Goal: Task Accomplishment & Management: Manage account settings

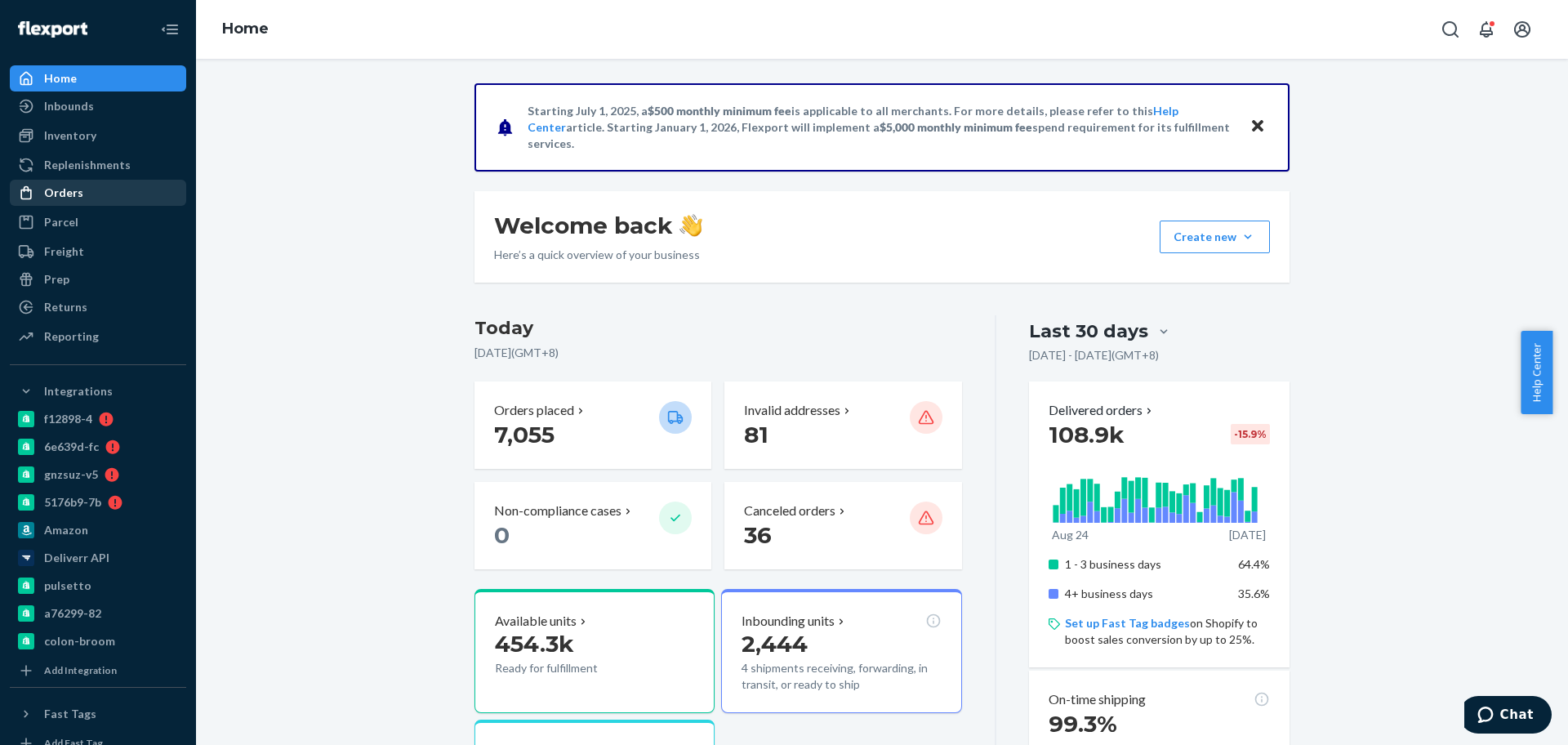
click at [91, 188] on div "Orders" at bounding box center [97, 192] width 174 height 23
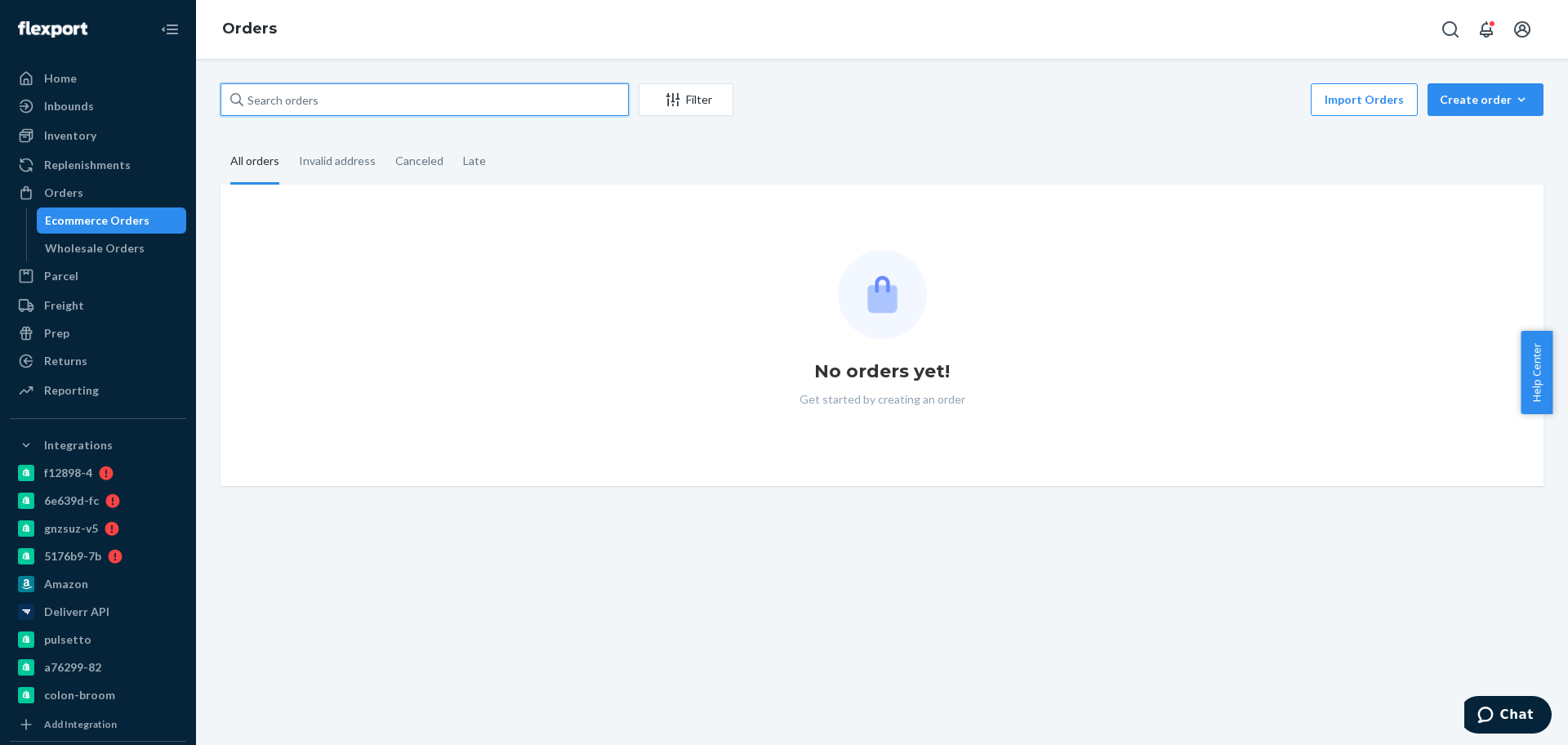
click at [357, 102] on input "text" at bounding box center [425, 99] width 409 height 33
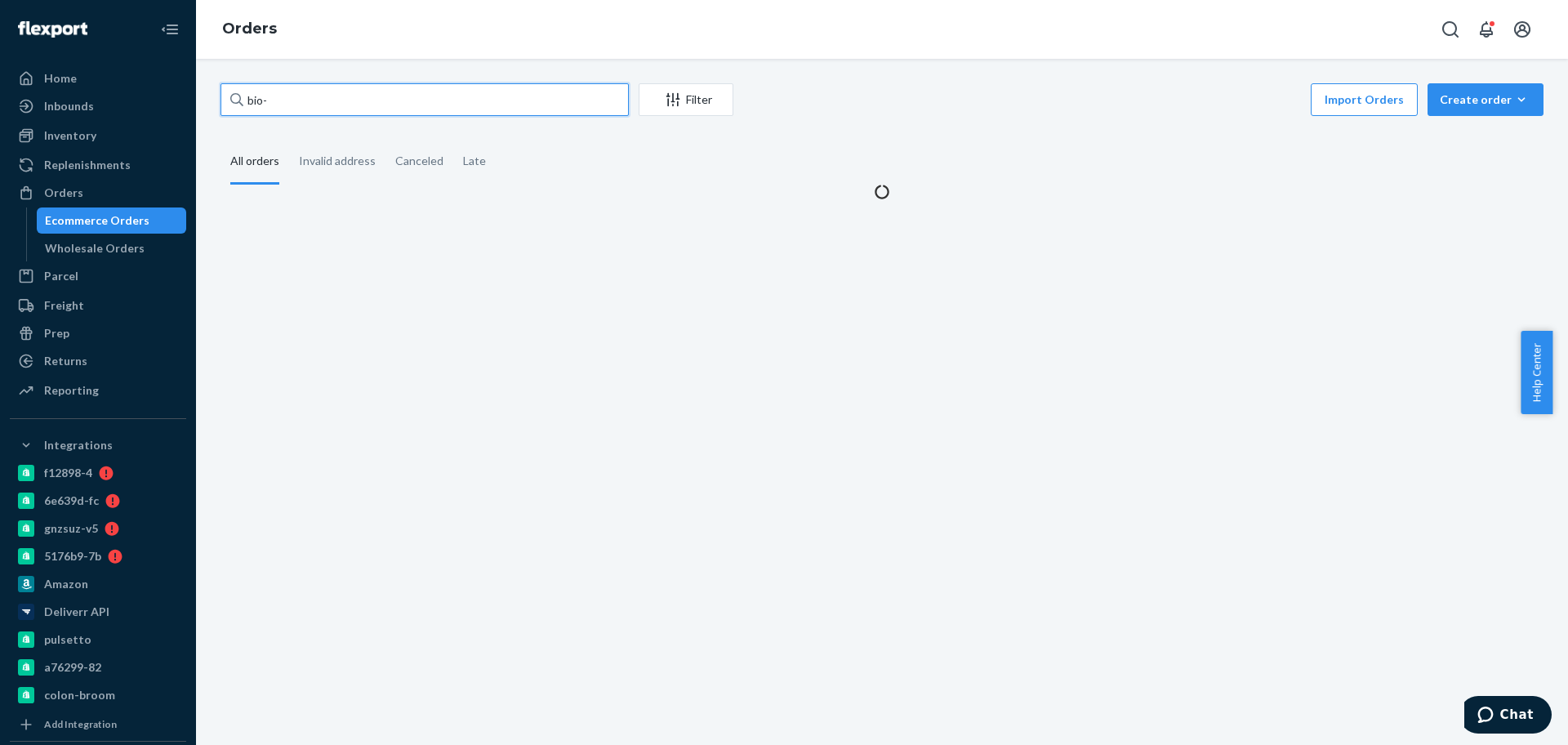
paste input "2768868"
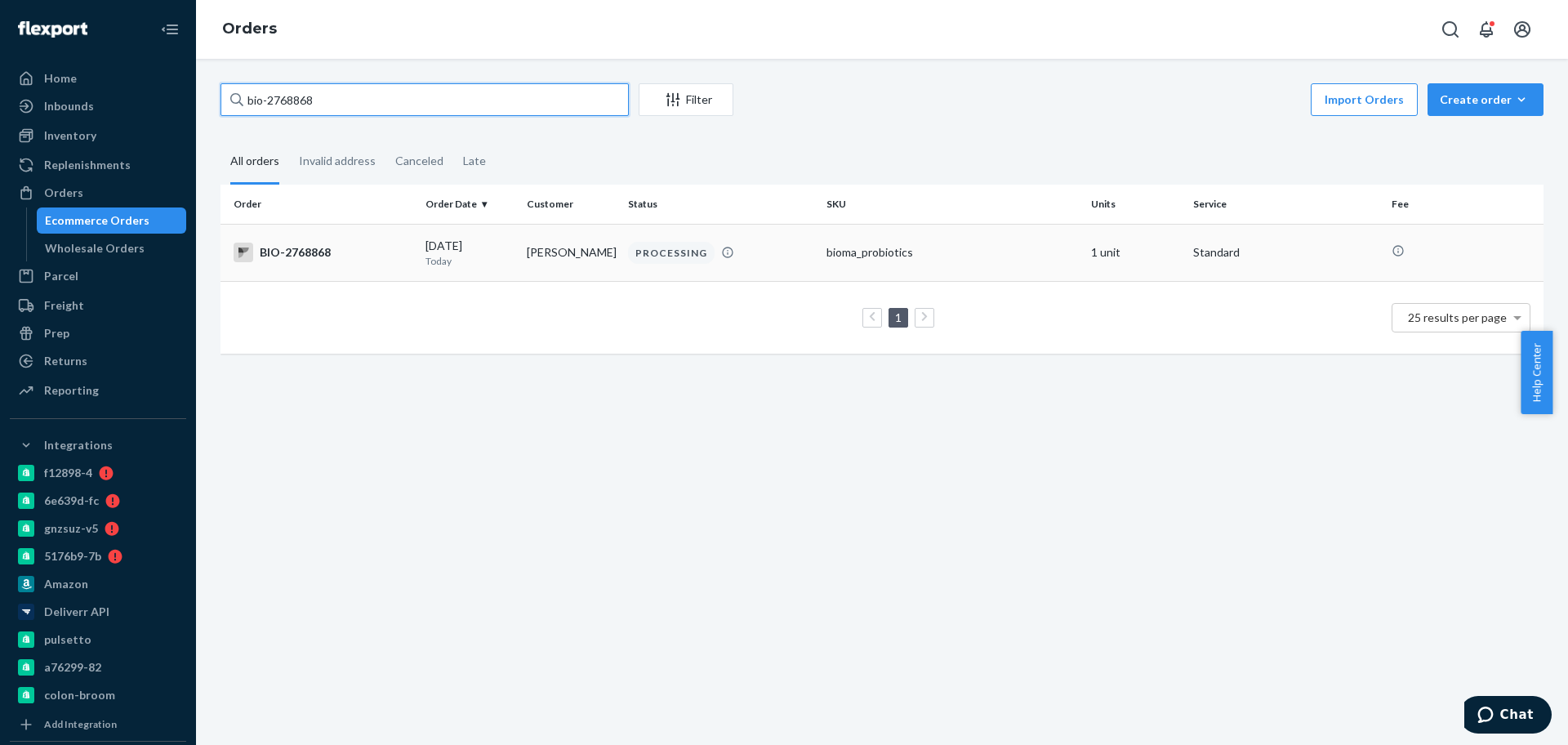
type input "bio-2768868"
click at [458, 245] on div "09/23/2025 Today" at bounding box center [469, 252] width 88 height 30
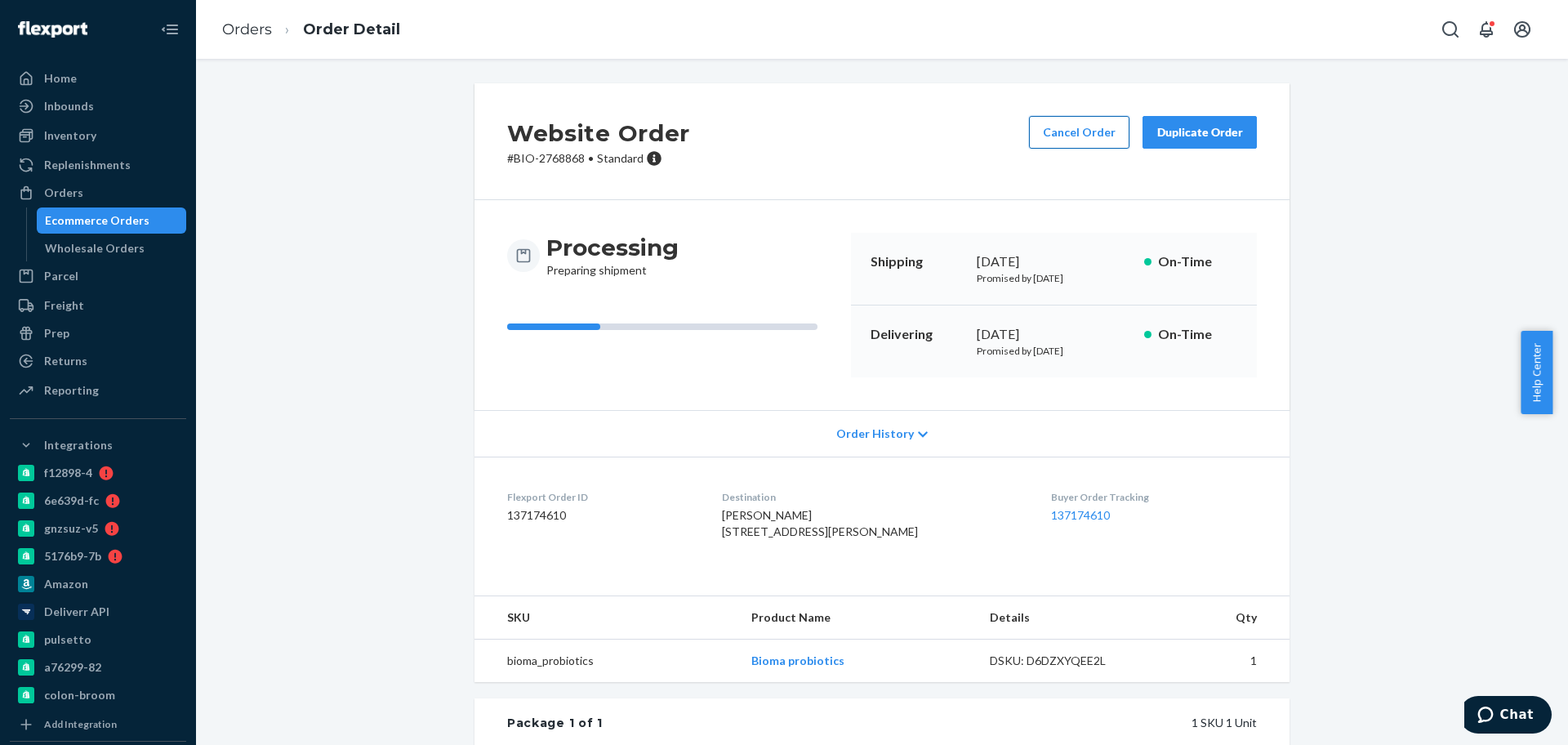
click at [1070, 127] on button "Cancel Order" at bounding box center [1080, 133] width 101 height 33
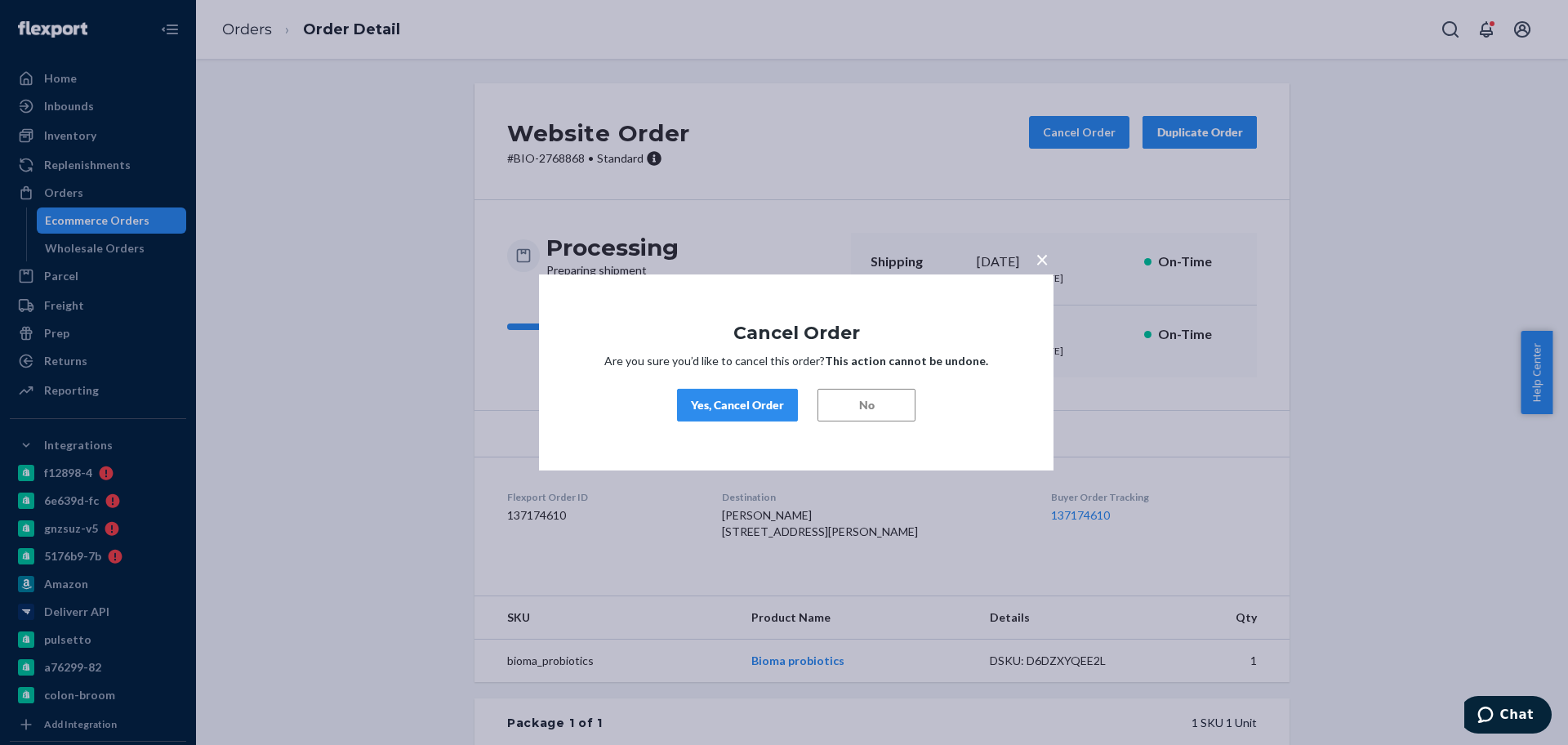
click at [722, 417] on button "Yes, Cancel Order" at bounding box center [737, 405] width 121 height 33
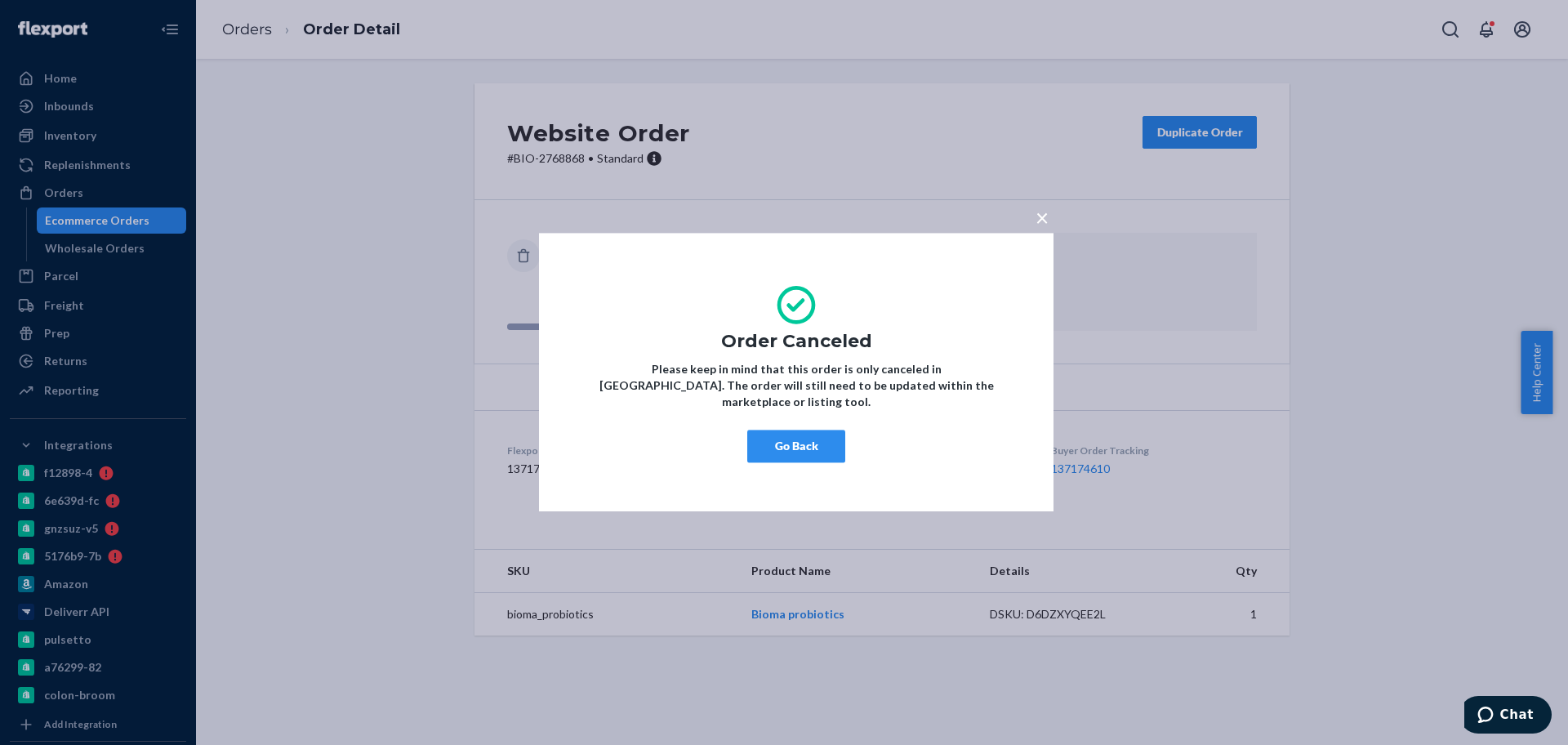
click at [810, 439] on button "Go Back" at bounding box center [796, 446] width 98 height 33
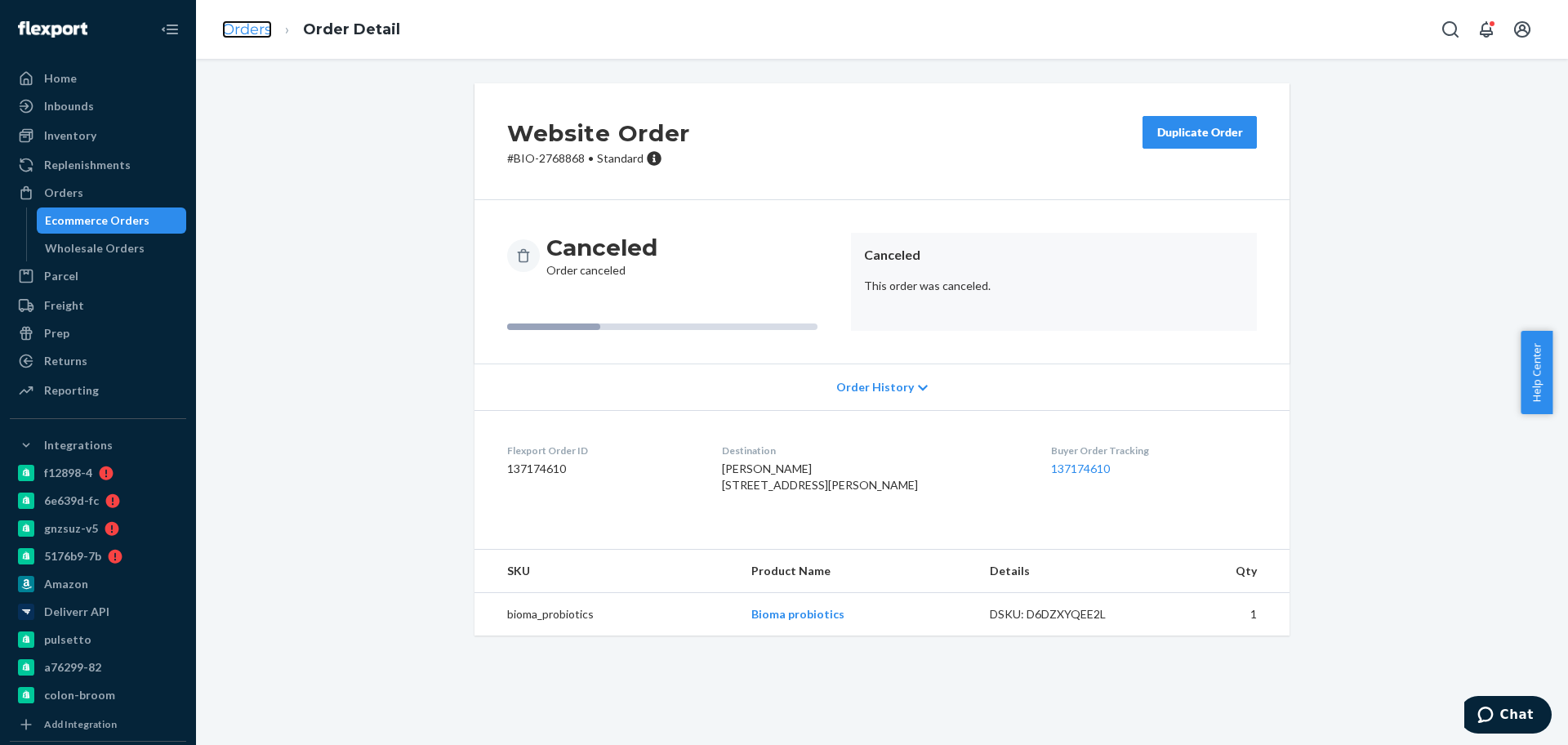
click at [254, 33] on link "Orders" at bounding box center [247, 29] width 50 height 18
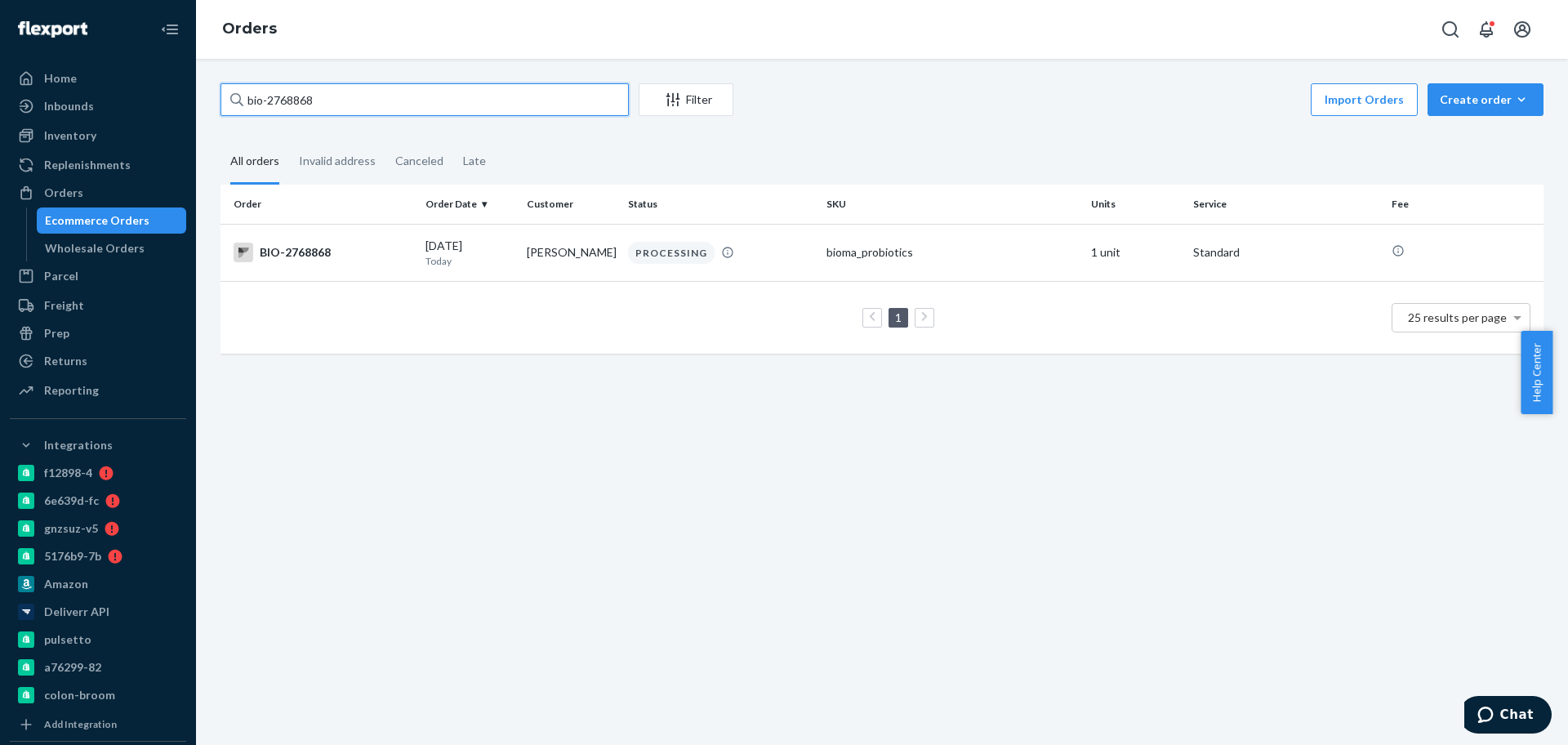
click at [298, 95] on input "bio-2768868" at bounding box center [425, 99] width 409 height 33
click at [298, 92] on input "bio-2768868" at bounding box center [425, 99] width 409 height 33
paste input "48144"
type input "bio-2481448"
click at [562, 259] on td "Julie Lipman" at bounding box center [571, 252] width 101 height 57
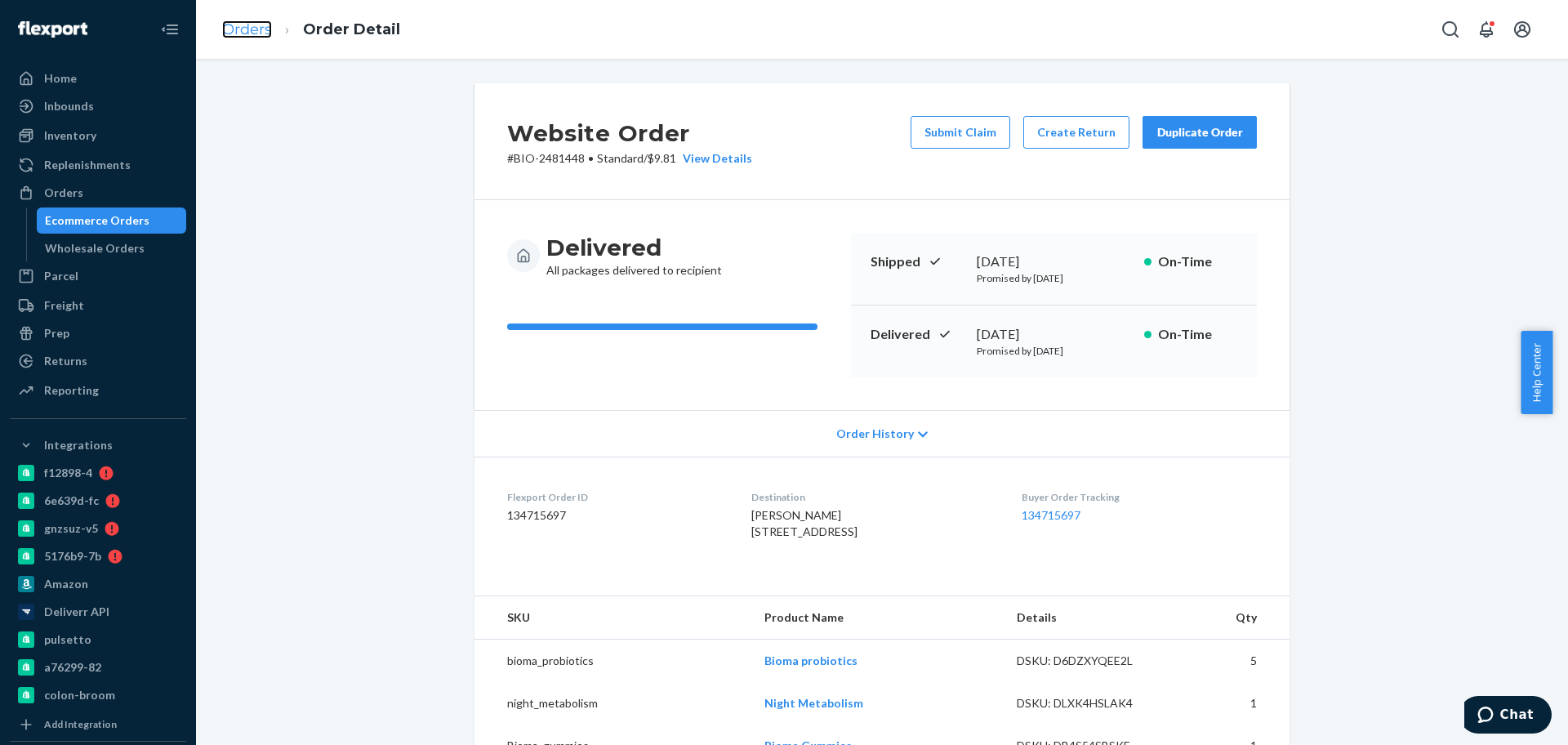
click at [230, 25] on link "Orders" at bounding box center [247, 29] width 50 height 18
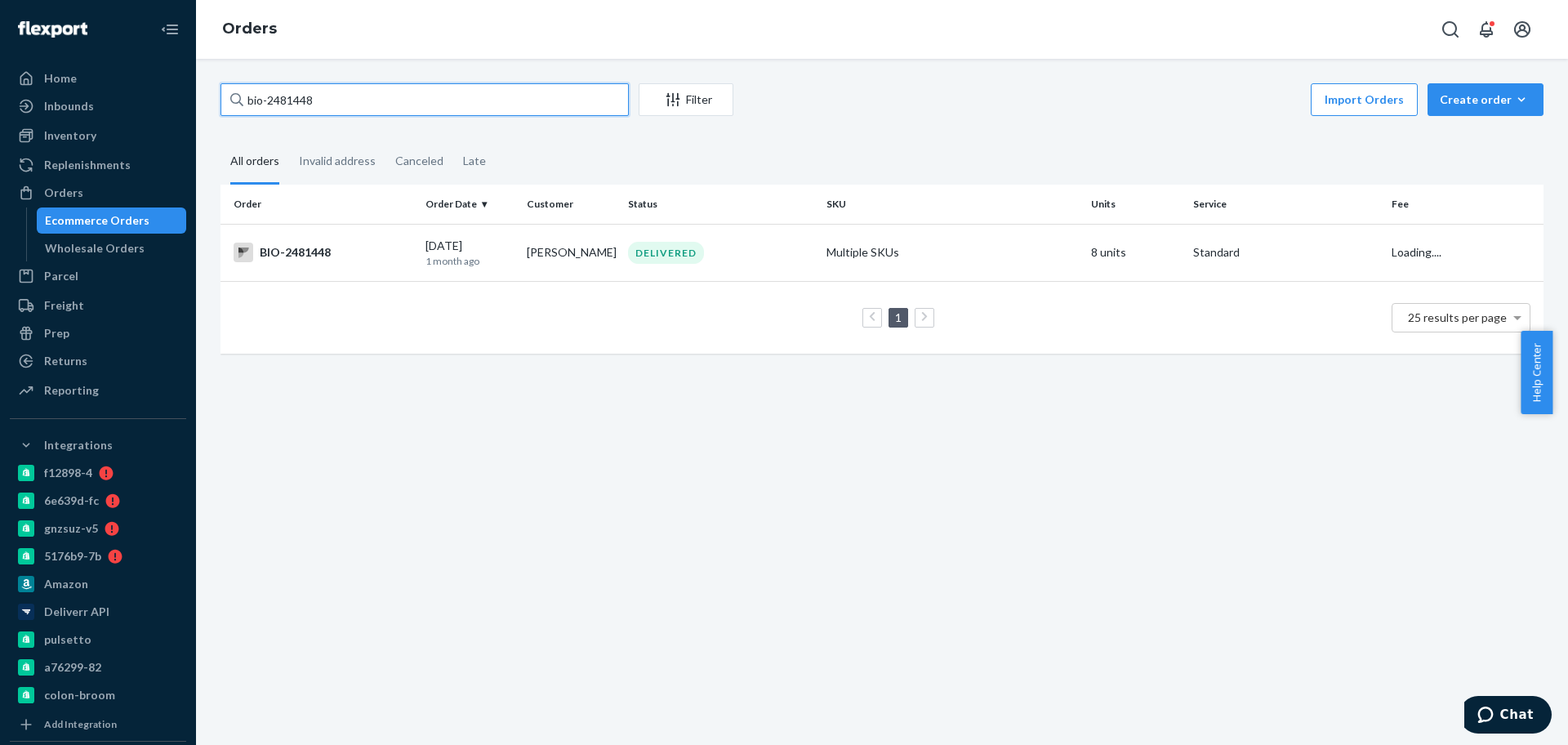
click at [297, 112] on input "bio-2481448" at bounding box center [425, 99] width 409 height 33
click at [300, 109] on input "bio-2481448" at bounding box center [425, 99] width 409 height 33
click at [302, 109] on input "bio-2481448" at bounding box center [425, 99] width 409 height 33
click at [295, 102] on input "bio-2481448" at bounding box center [425, 99] width 409 height 33
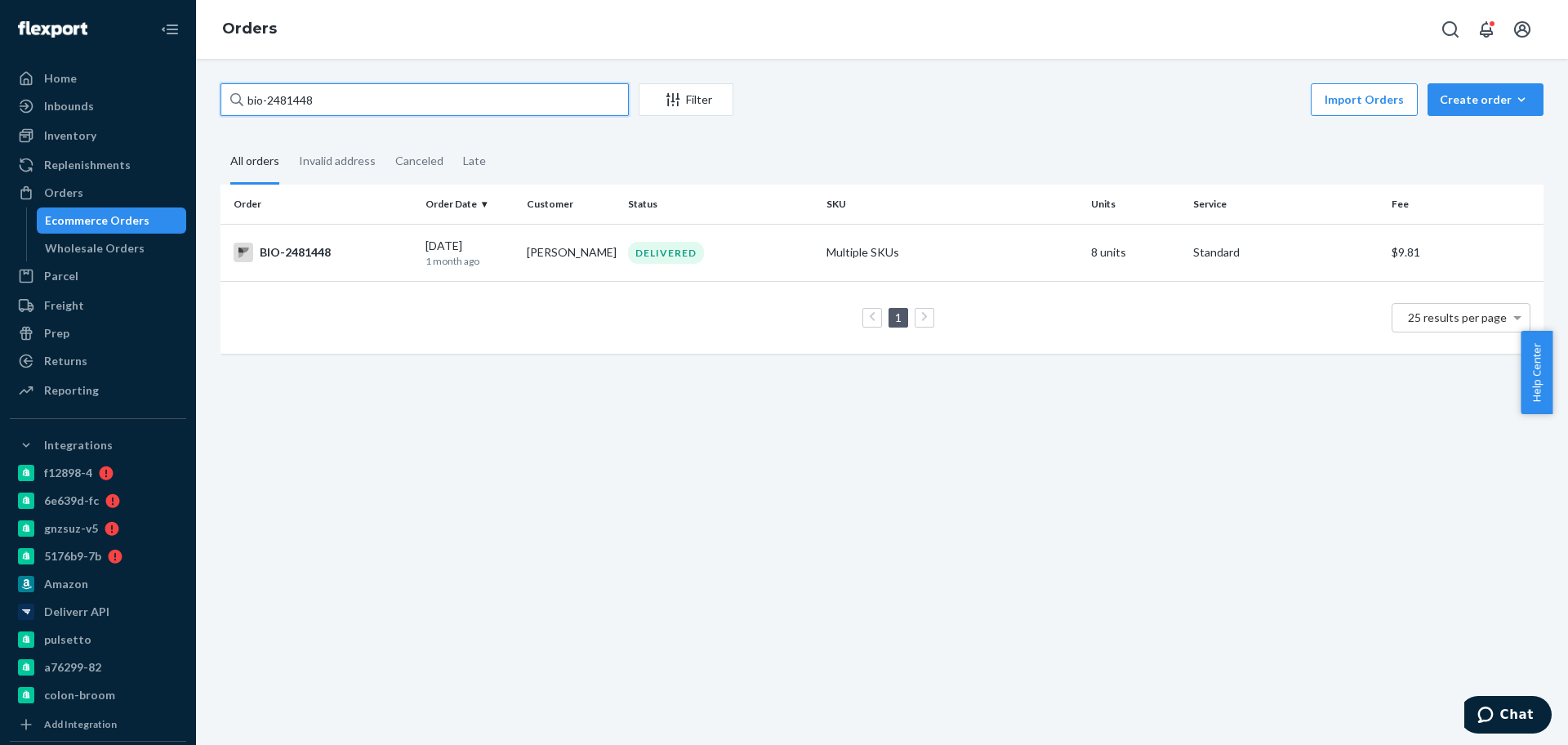
click at [295, 102] on input "bio-2481448" at bounding box center [425, 99] width 409 height 33
paste input "769036"
type input "bio-2769036"
click at [405, 266] on td "BIO-2769036" at bounding box center [320, 252] width 198 height 57
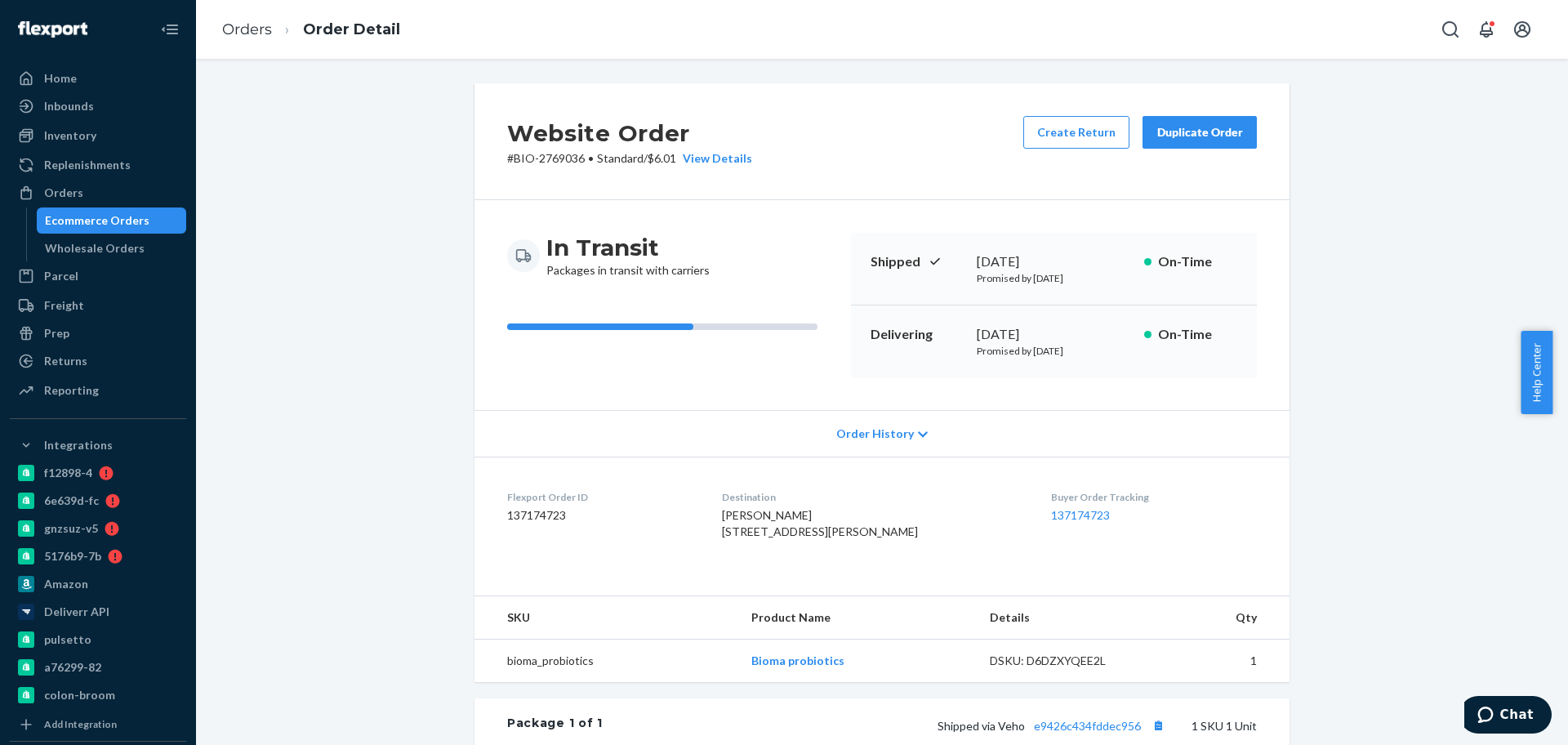
scroll to position [371, 0]
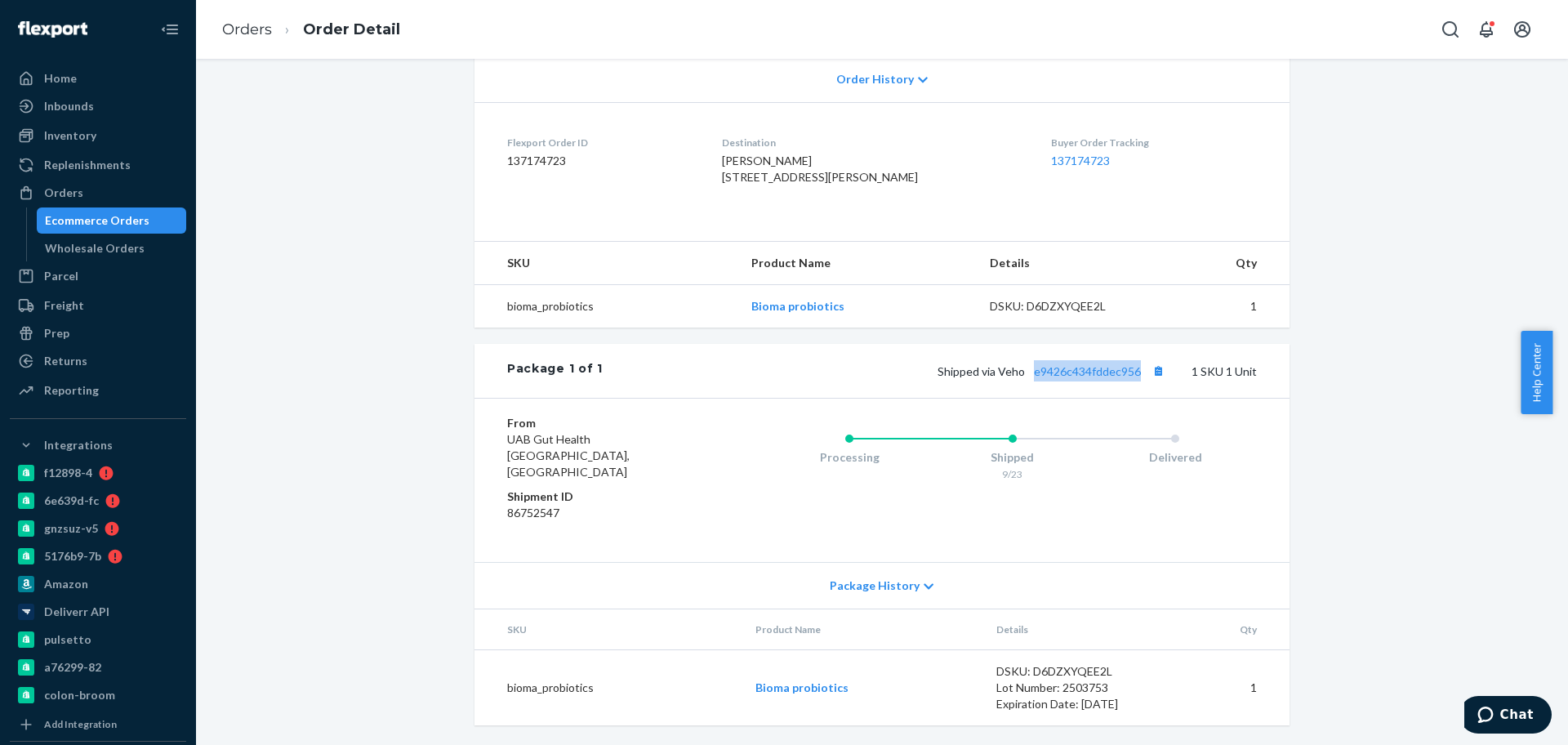
drag, startPoint x: 1069, startPoint y: 401, endPoint x: 1164, endPoint y: 399, distance: 95.0
click at [1164, 398] on div "Package 1 of 1 Shipped via Veho e9426c434fddec956 1 SKU 1 Unit" at bounding box center [881, 370] width 815 height 54
copy link "e9426c434fddec956"
click at [261, 36] on link "Orders" at bounding box center [247, 29] width 50 height 18
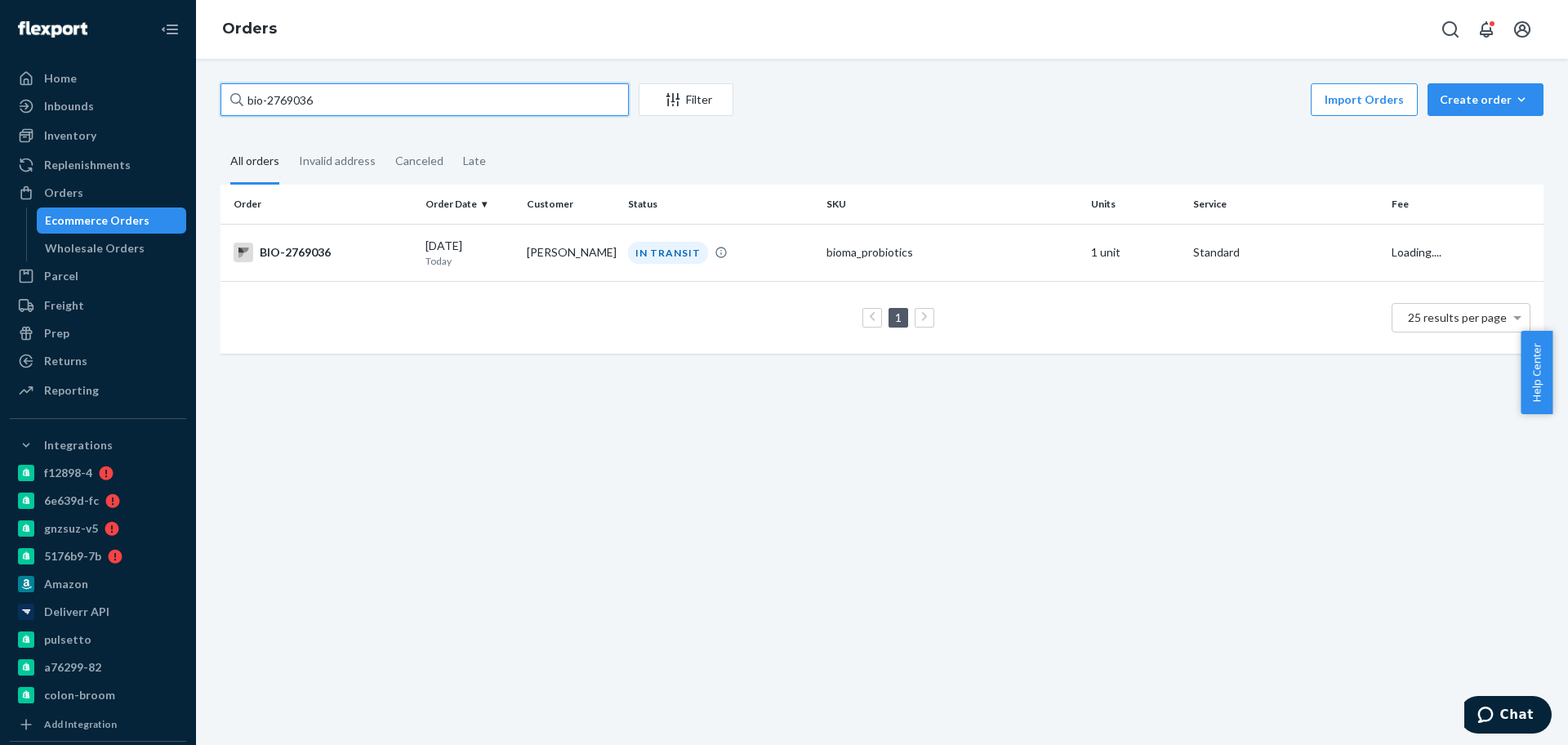
click at [324, 101] on input "bio-2769036" at bounding box center [425, 99] width 409 height 33
paste input "396181"
type input "bio-2396181"
click at [463, 257] on p "1 month ago" at bounding box center [469, 261] width 88 height 14
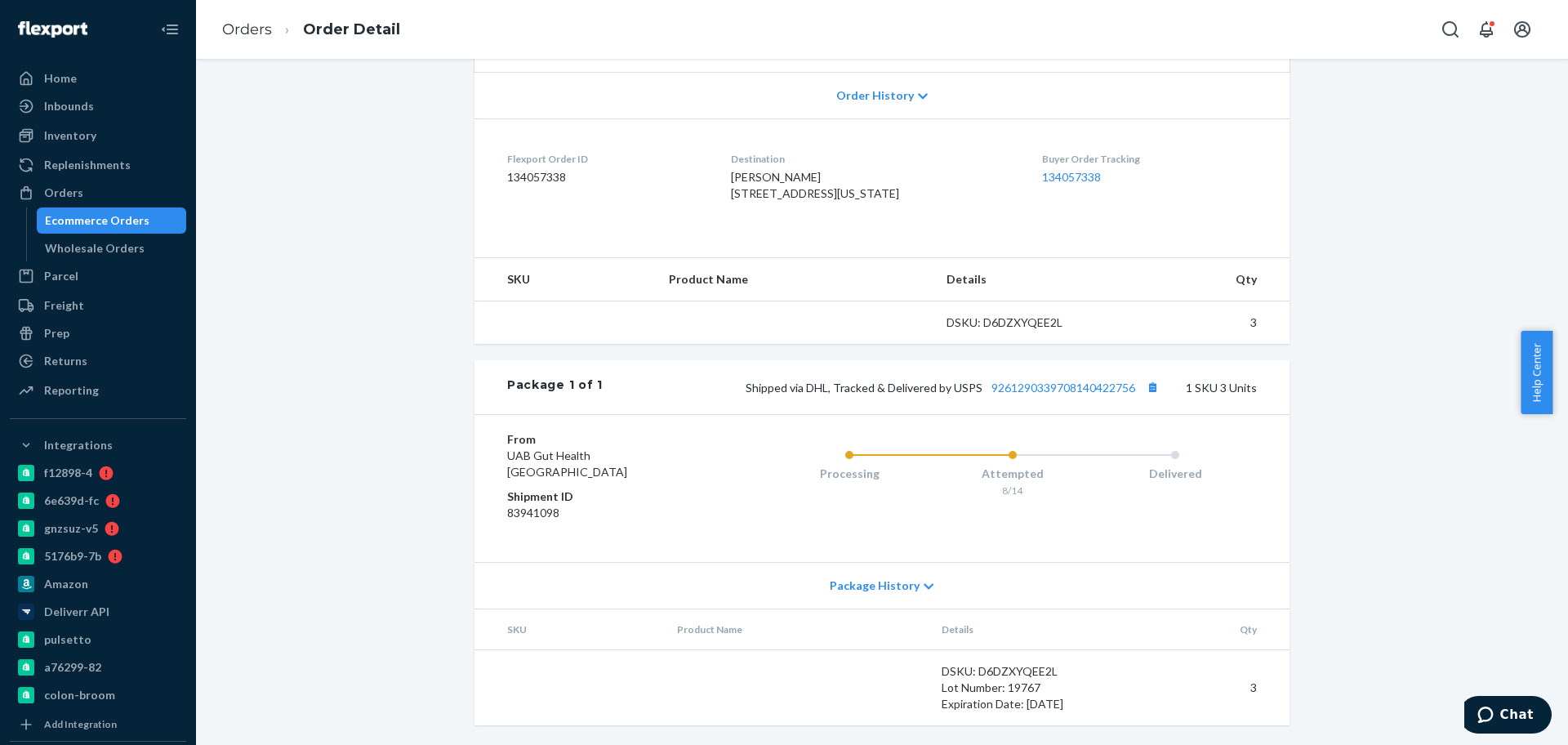
scroll to position [393, 0]
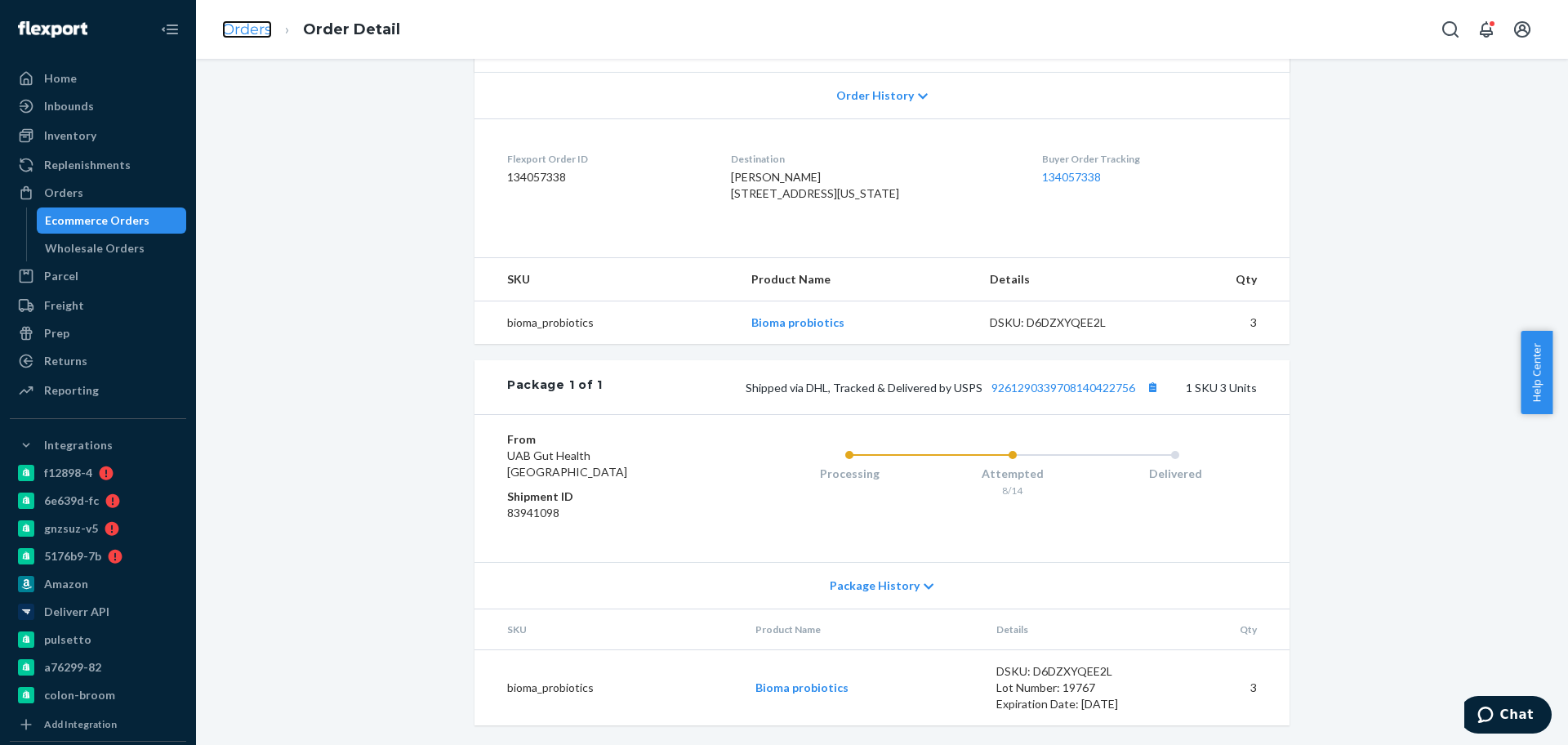
click at [233, 27] on link "Orders" at bounding box center [247, 29] width 50 height 18
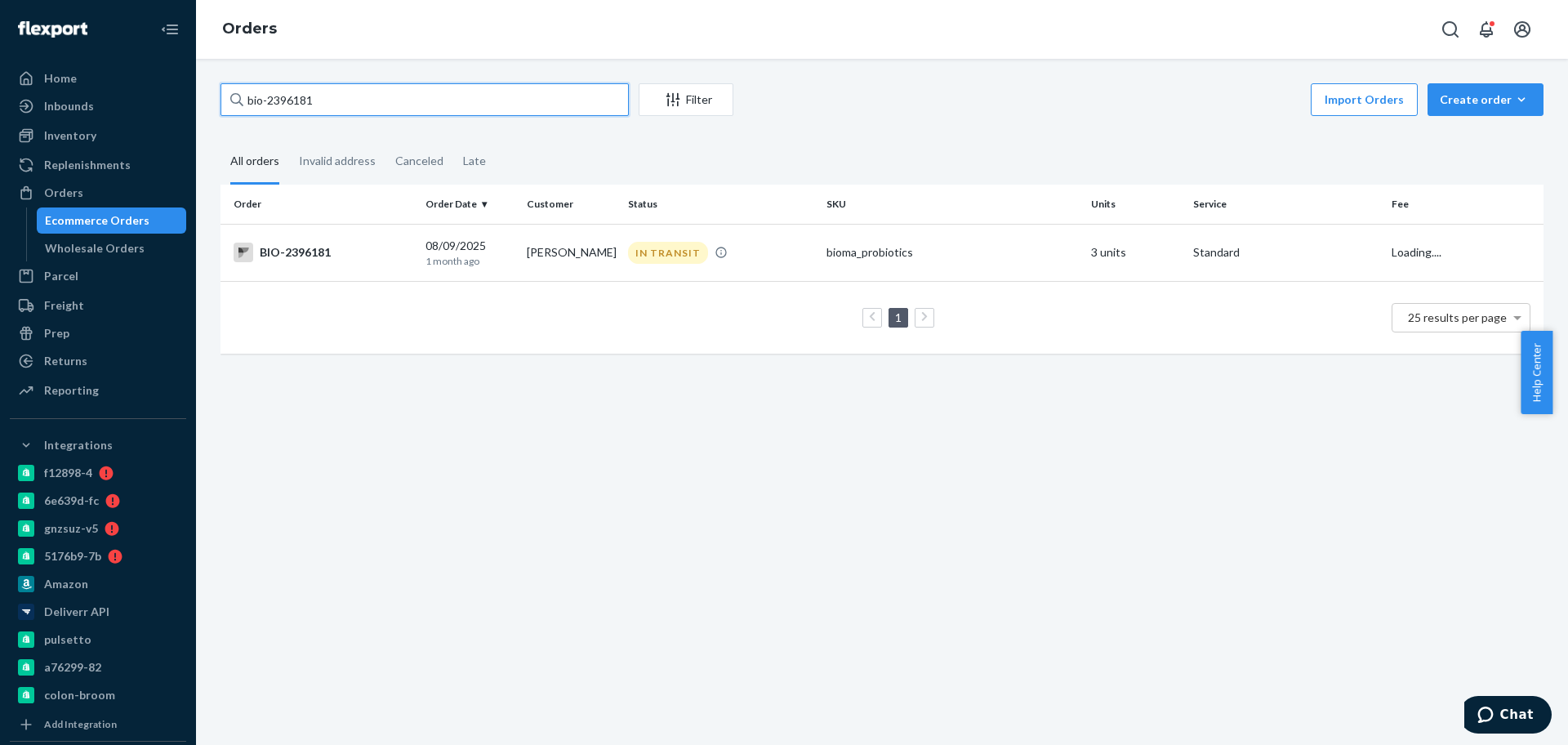
click at [310, 97] on input "bio-2396181" at bounding box center [425, 99] width 409 height 33
paste input "709792"
type input "bio-2709792"
click at [421, 252] on td "09/16/2025 8 days ago" at bounding box center [469, 252] width 101 height 57
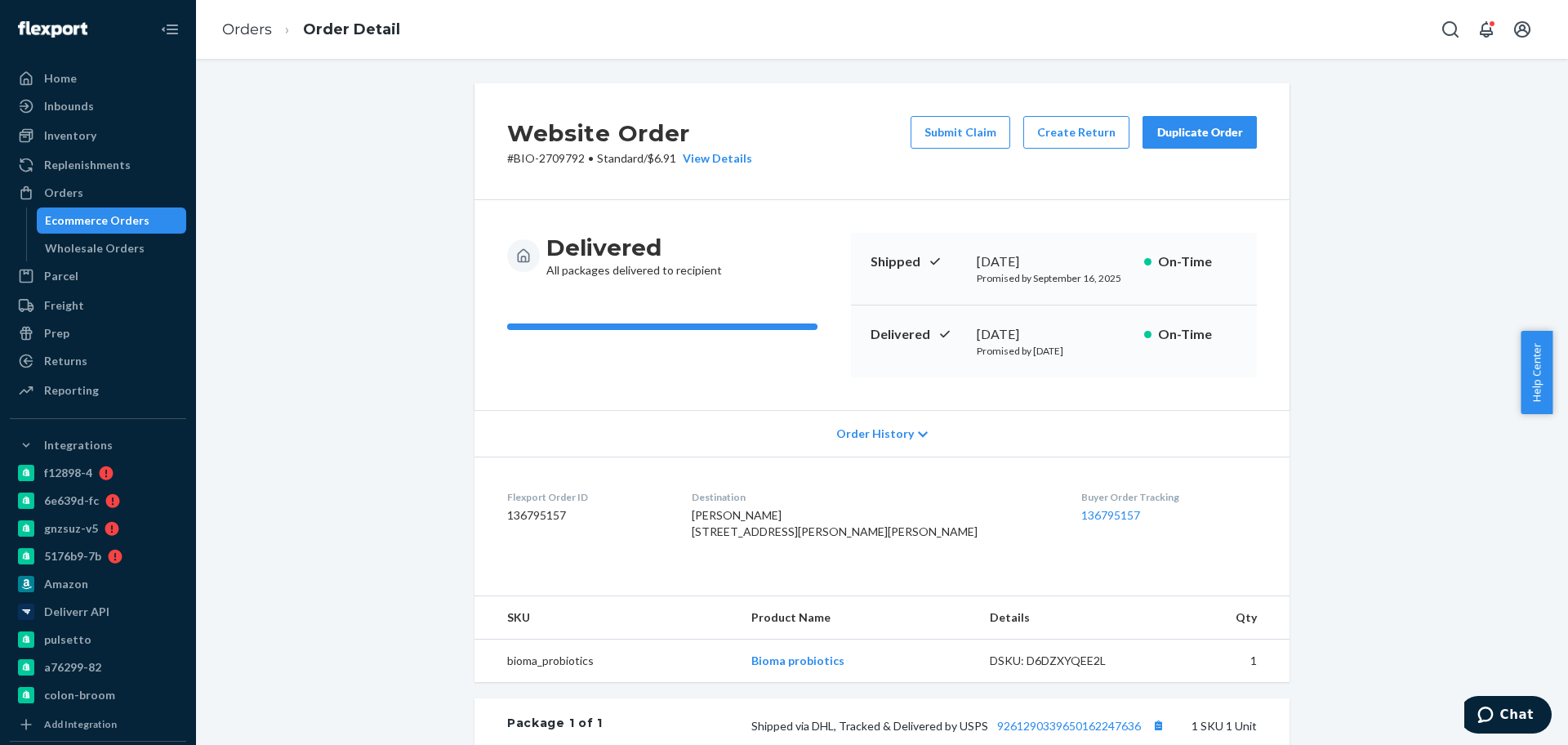
drag, startPoint x: 958, startPoint y: 340, endPoint x: 970, endPoint y: 328, distance: 17.0
click at [923, 342] on div "Delivered September 20, 2025 Promised by September 25, 2025 On-Time" at bounding box center [1053, 341] width 406 height 72
drag, startPoint x: 995, startPoint y: 329, endPoint x: 1032, endPoint y: 328, distance: 37.0
click at [996, 329] on div "September 20, 2025" at bounding box center [1054, 334] width 155 height 19
click at [1035, 327] on div "September 20, 2025" at bounding box center [1054, 334] width 155 height 19
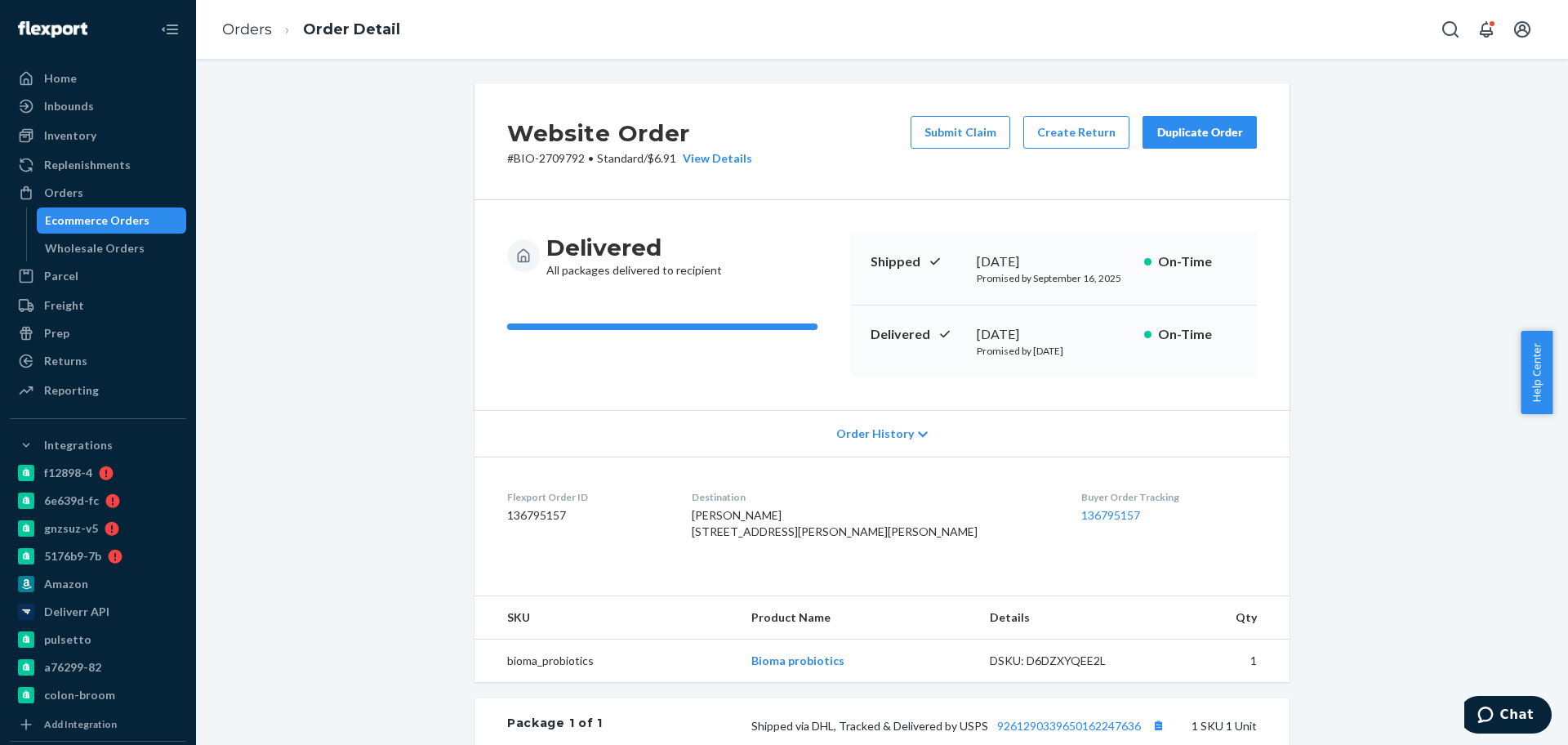
click at [1049, 328] on div "September 20, 2025" at bounding box center [1054, 334] width 155 height 19
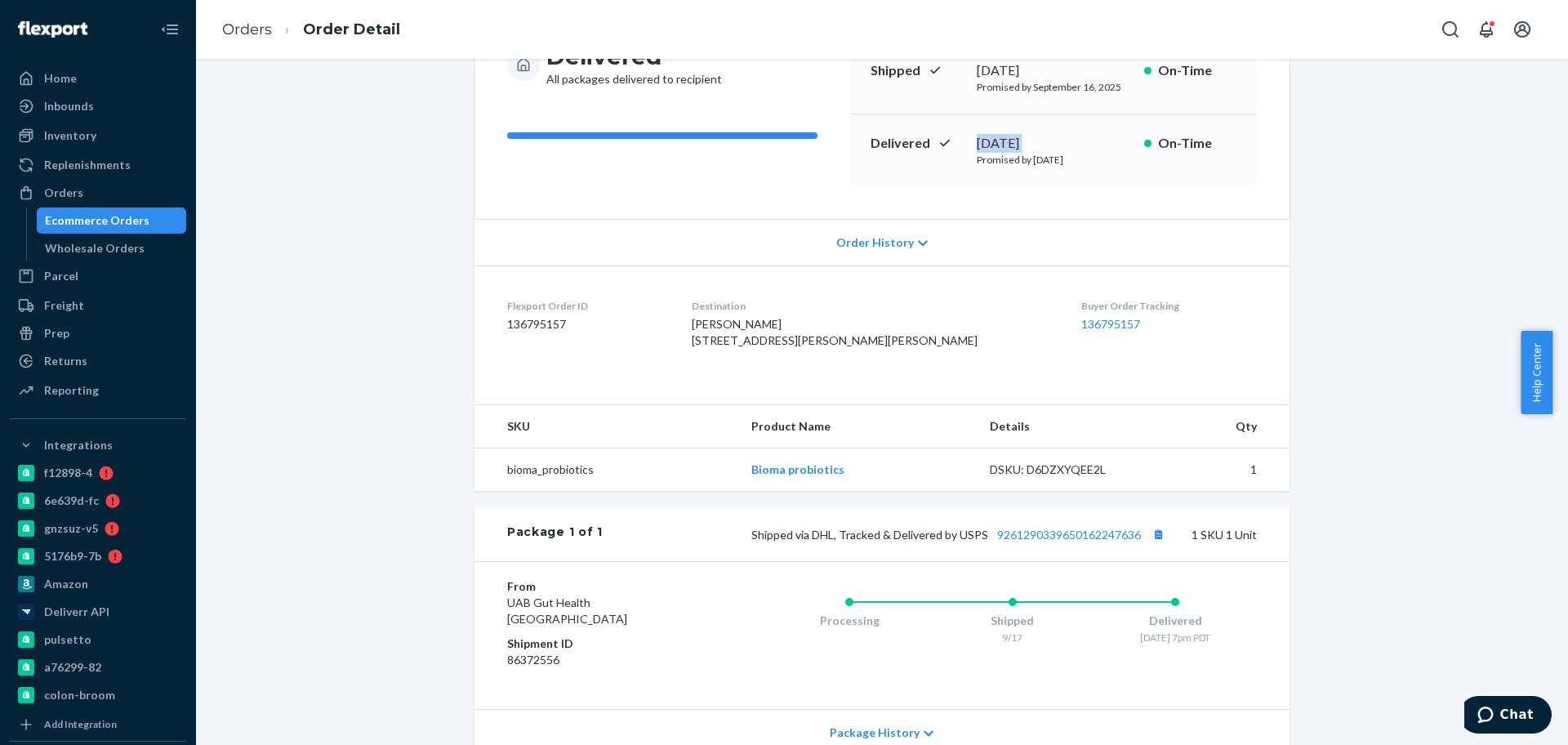
scroll to position [371, 0]
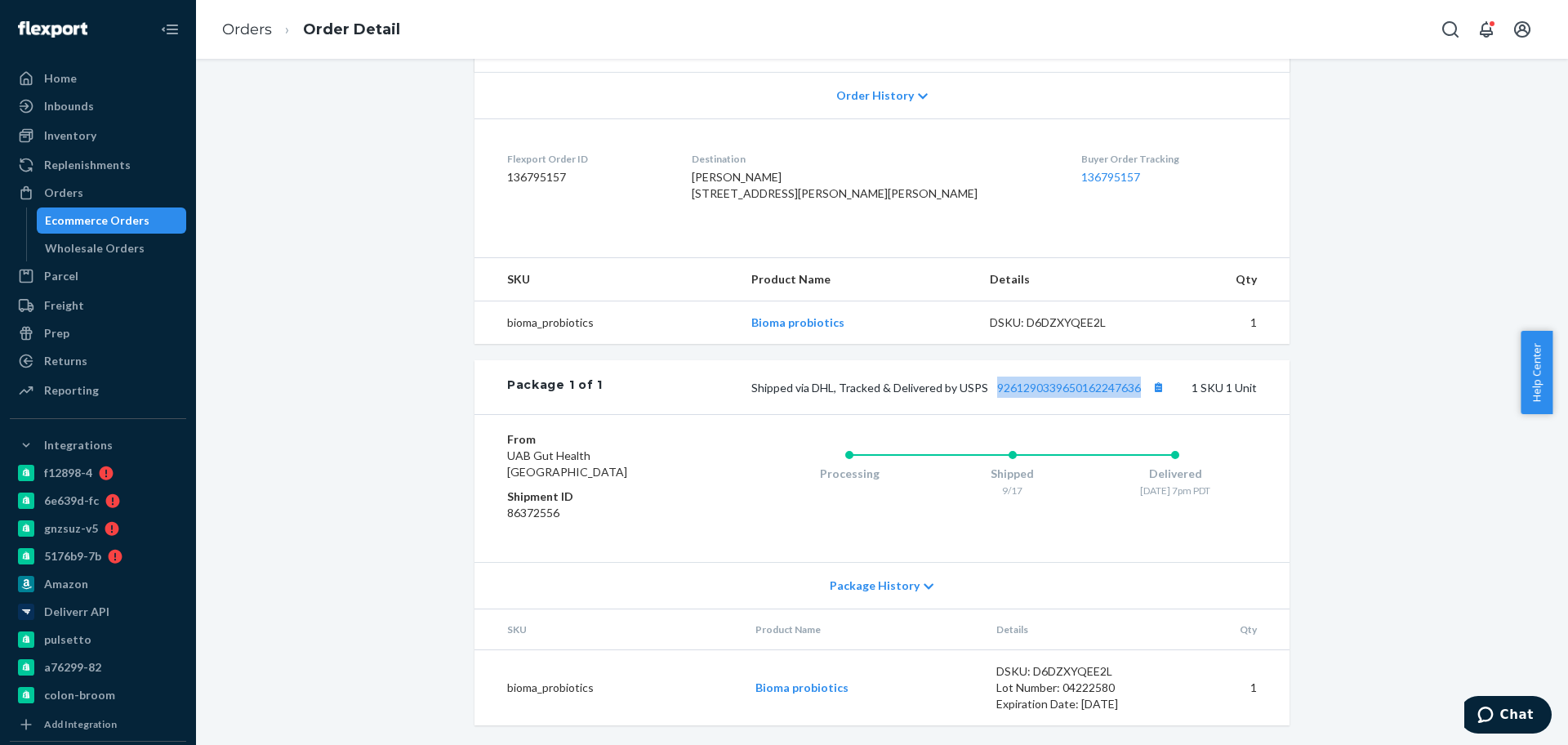
drag, startPoint x: 986, startPoint y: 400, endPoint x: 1137, endPoint y: 396, distance: 151.1
click at [1137, 396] on div "Package 1 of 1 Shipped via DHL, Tracked & Delivered by USPS 9261290339650162247…" at bounding box center [881, 387] width 815 height 54
copy link "9261290339650162247636"
click at [266, 32] on link "Orders" at bounding box center [247, 29] width 50 height 18
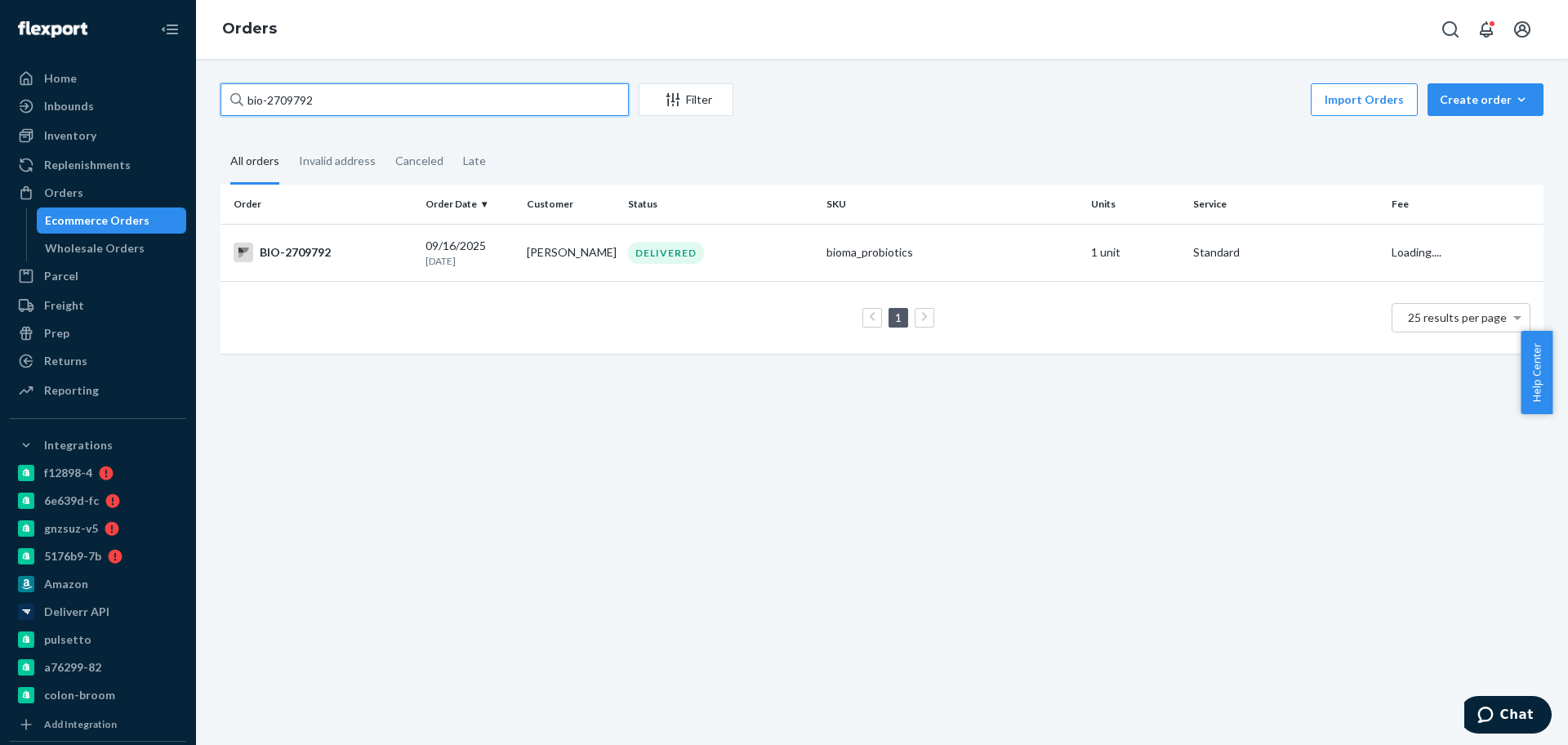
click at [308, 95] on input "bio-2709792" at bounding box center [425, 99] width 409 height 33
paste input "67367"
type input "bio-2767367"
click at [415, 256] on td "BIO-2767367" at bounding box center [320, 252] width 198 height 57
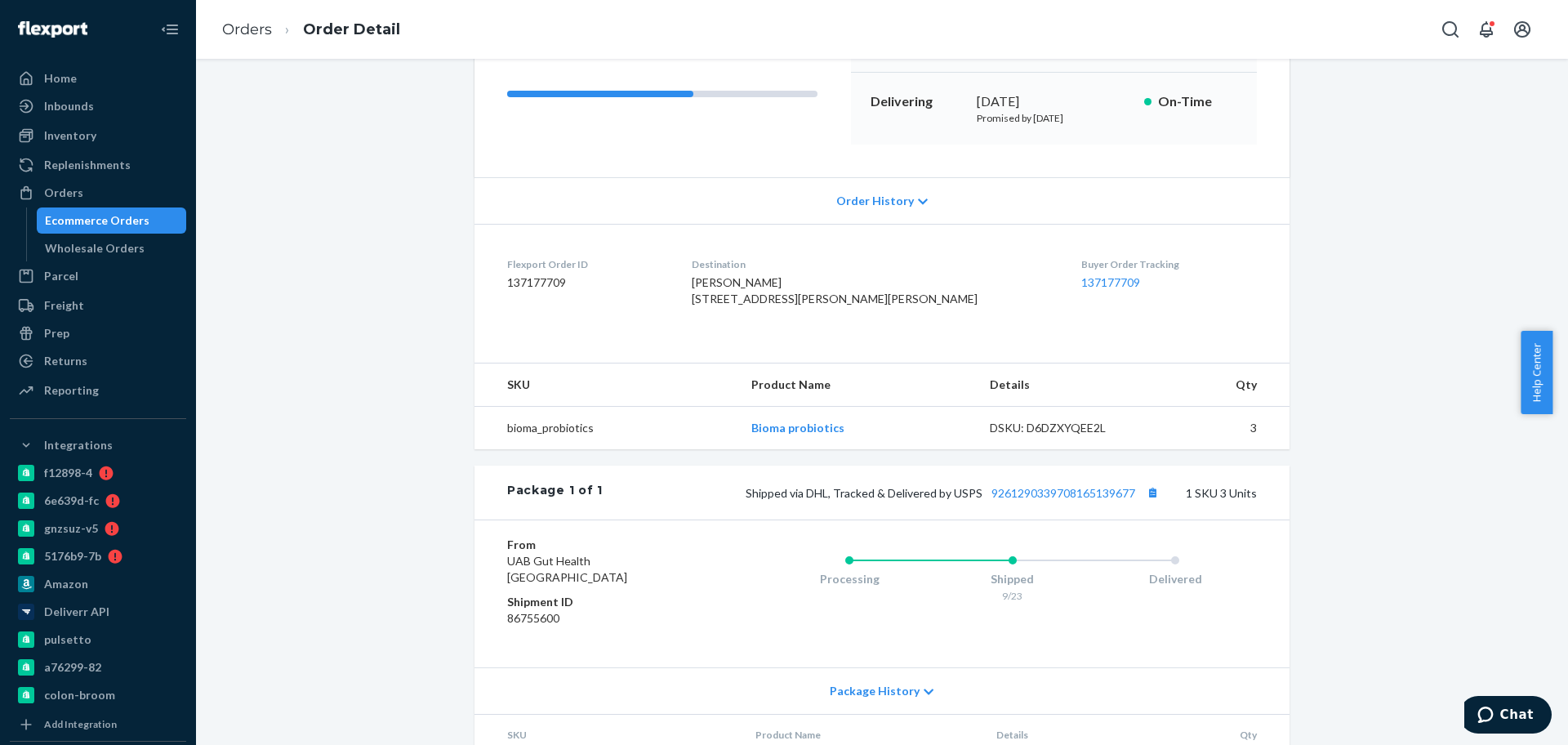
scroll to position [306, 0]
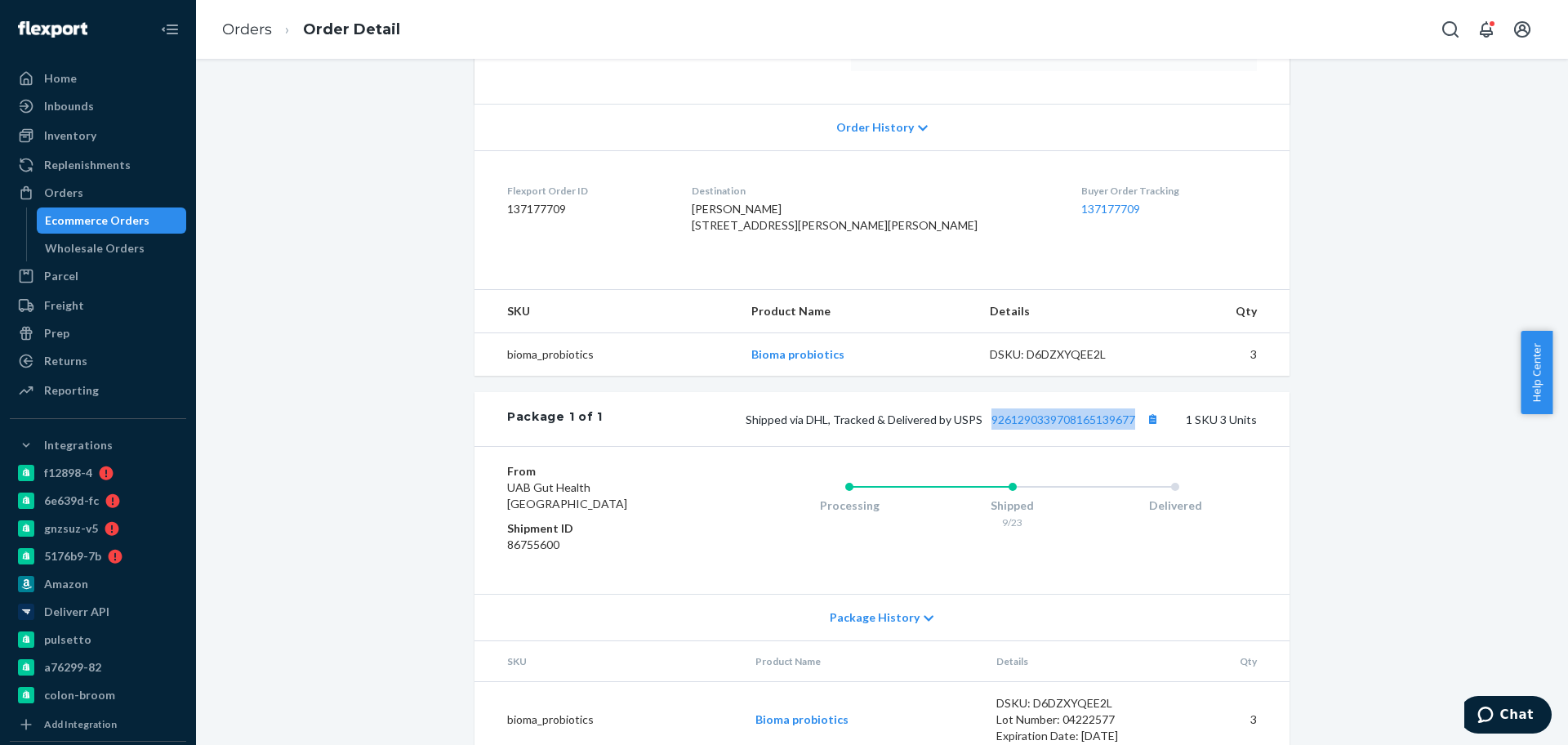
drag, startPoint x: 983, startPoint y: 459, endPoint x: 1162, endPoint y: 461, distance: 179.0
click at [1162, 429] on div "Shipped via DHL, Tracked & Delivered by USPS 9261290339708165139677 1 SKU 3 Uni…" at bounding box center [929, 419] width 654 height 21
copy link "9261290339708165139677"
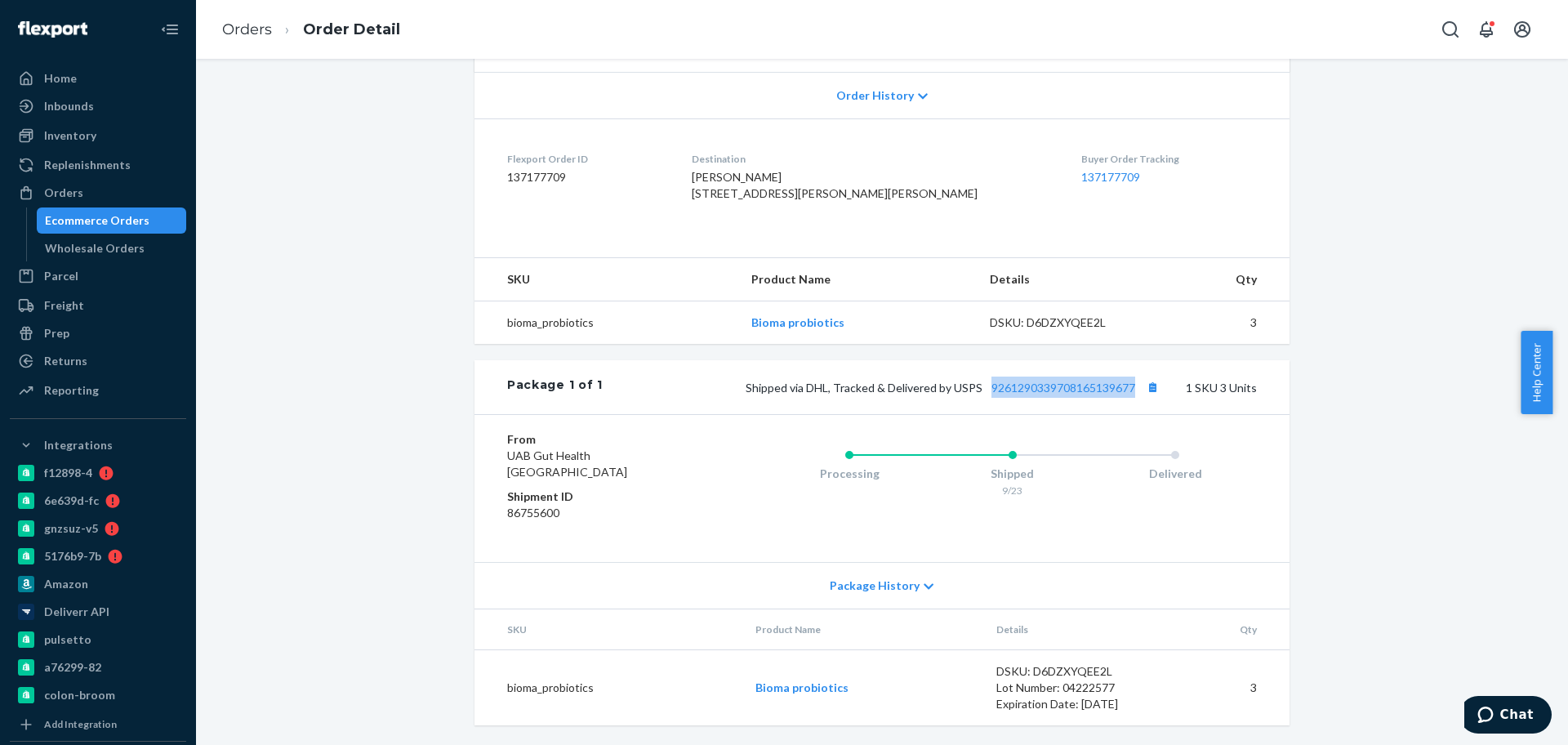
scroll to position [371, 0]
copy link "9261290339708165139677"
click at [245, 40] on li "Orders" at bounding box center [247, 30] width 50 height 21
click at [243, 36] on link "Orders" at bounding box center [247, 29] width 50 height 18
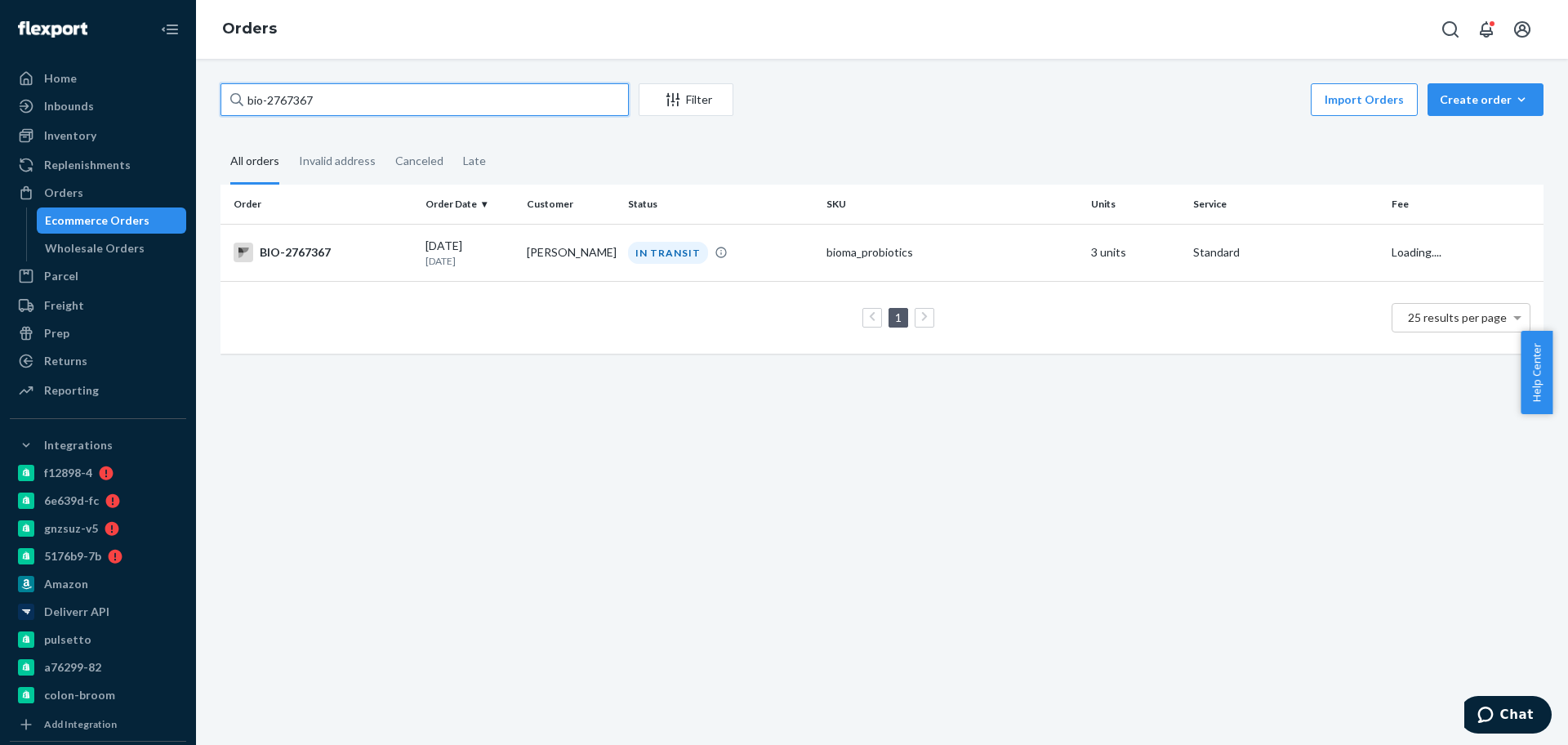
click at [314, 109] on input "bio-2767367" at bounding box center [425, 99] width 409 height 33
paste input "36784"
click at [290, 106] on input "bio-2736784" at bounding box center [425, 99] width 409 height 33
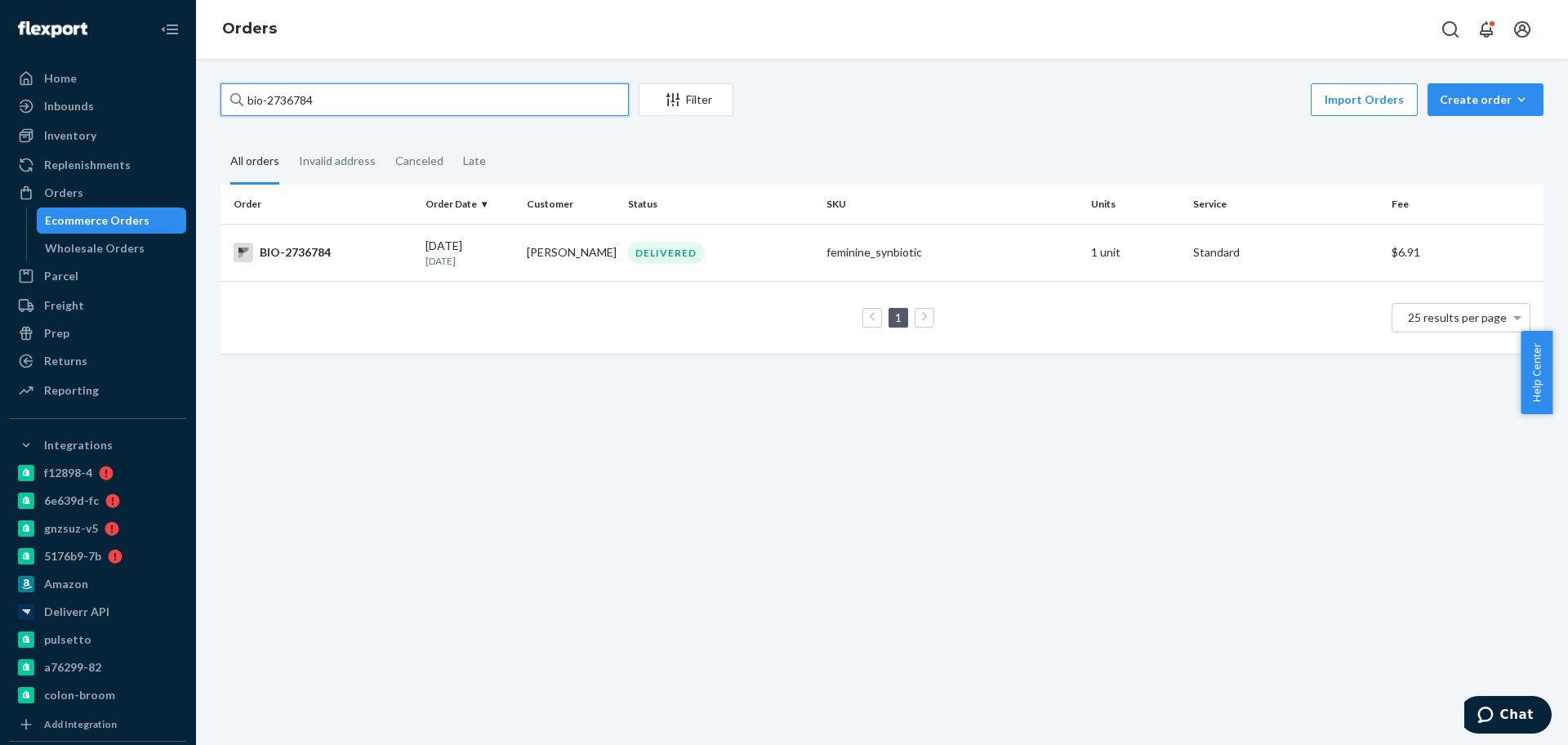
paste input "469106"
type input "bio-2469106"
click at [463, 259] on p "1 month ago" at bounding box center [469, 261] width 88 height 14
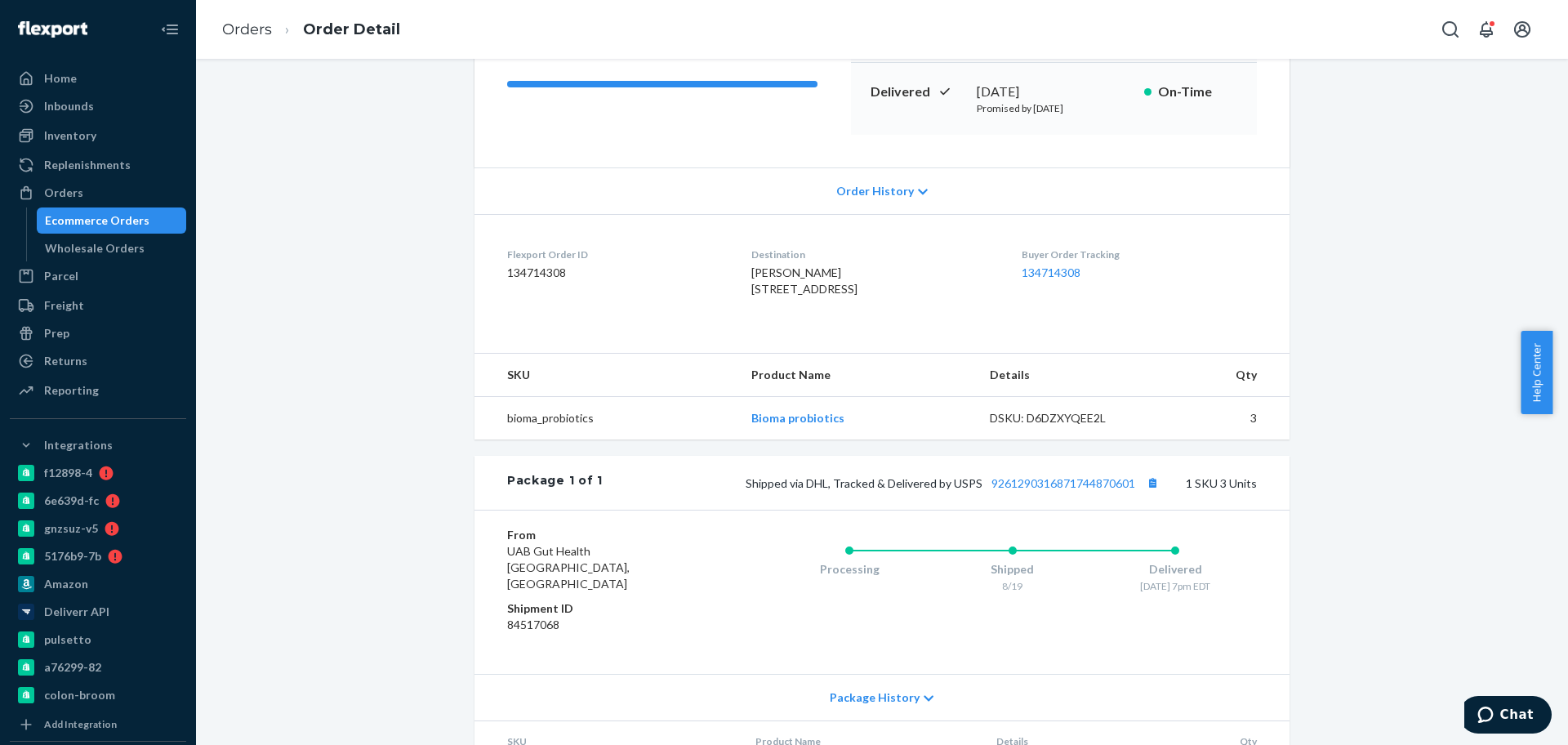
scroll to position [167, 0]
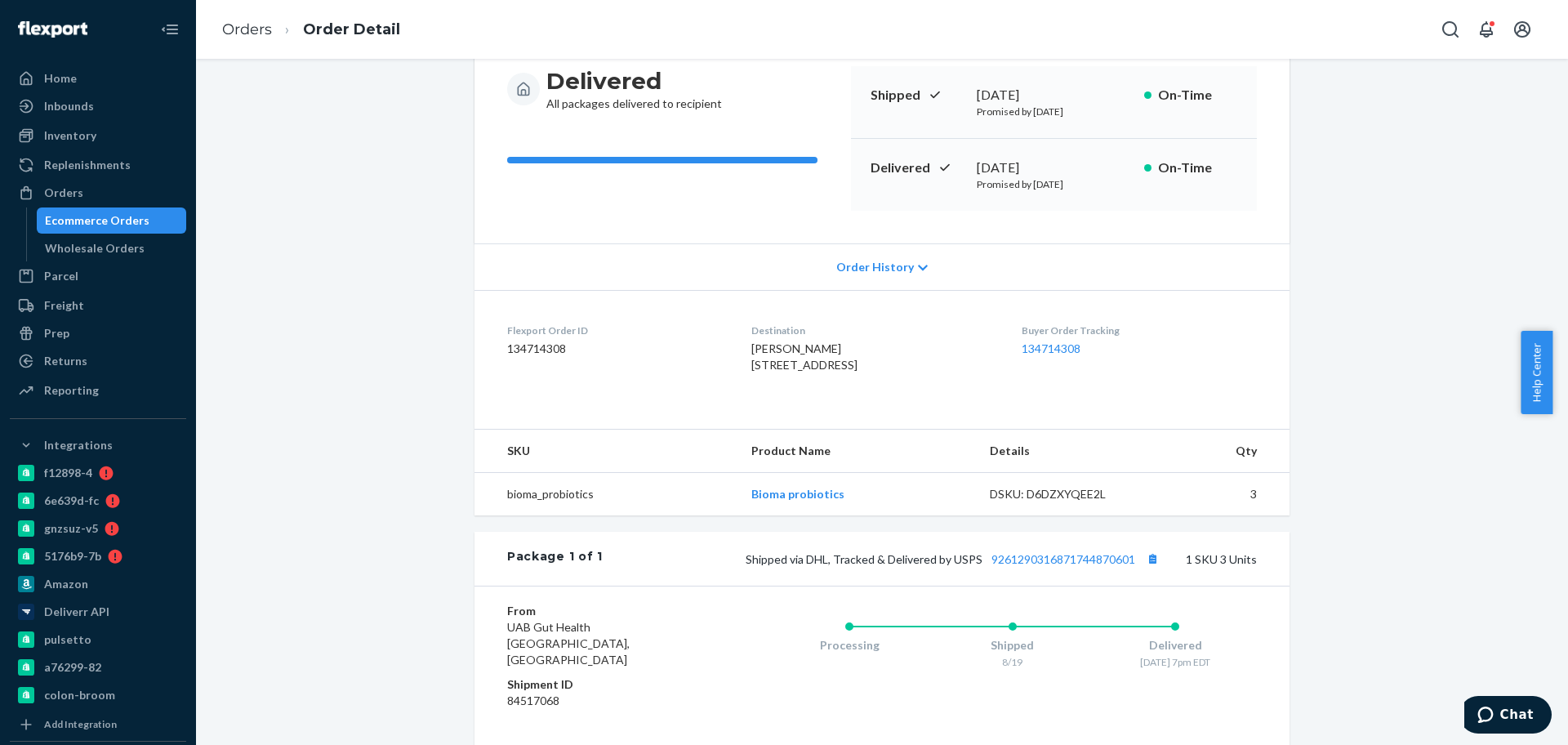
drag, startPoint x: 1062, startPoint y: 168, endPoint x: 938, endPoint y: 160, distance: 124.3
click at [938, 160] on div "Delivered August 23, 2025 Promised by August 28, 2025 On-Time" at bounding box center [1053, 174] width 406 height 72
copy div "August 23, 2025"
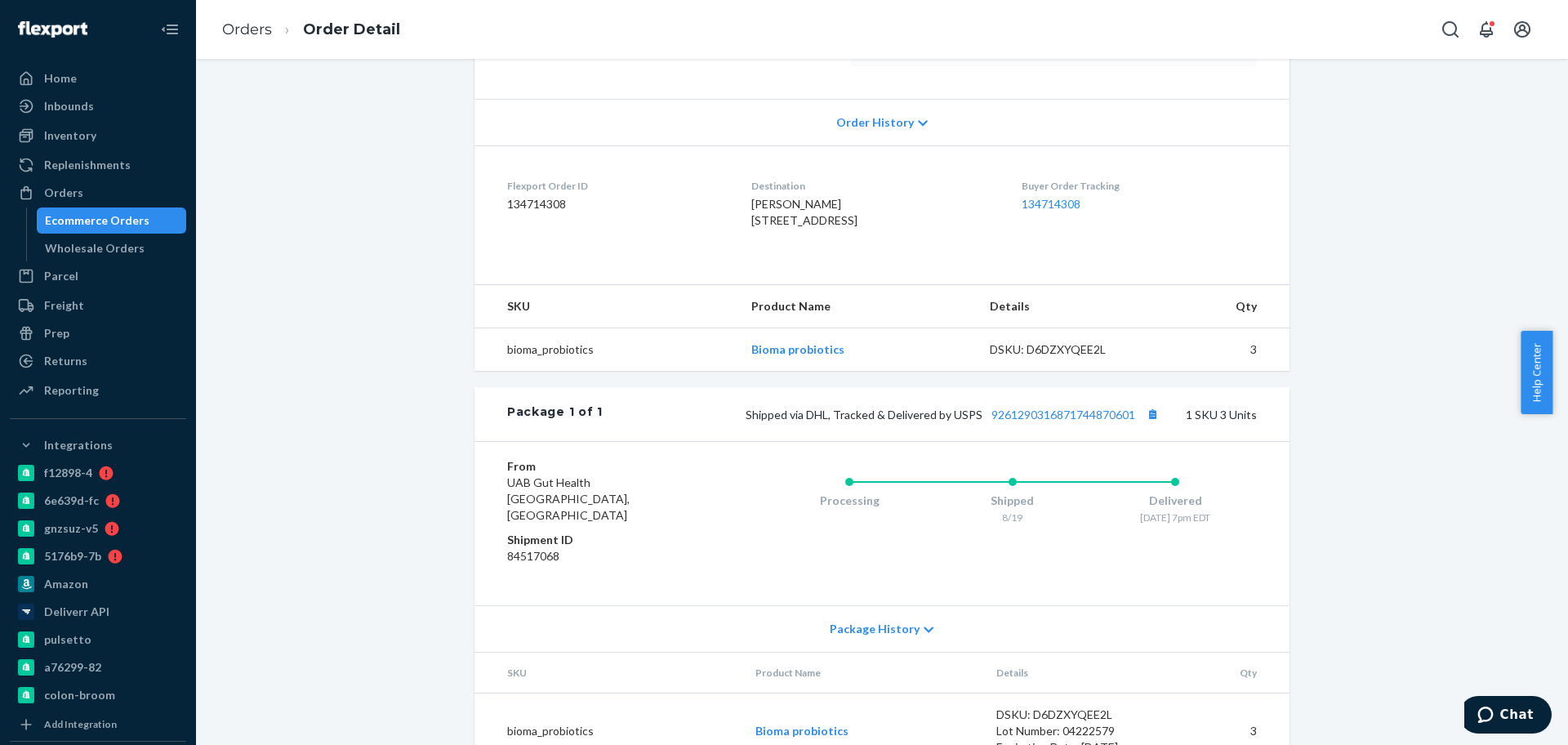
scroll to position [371, 0]
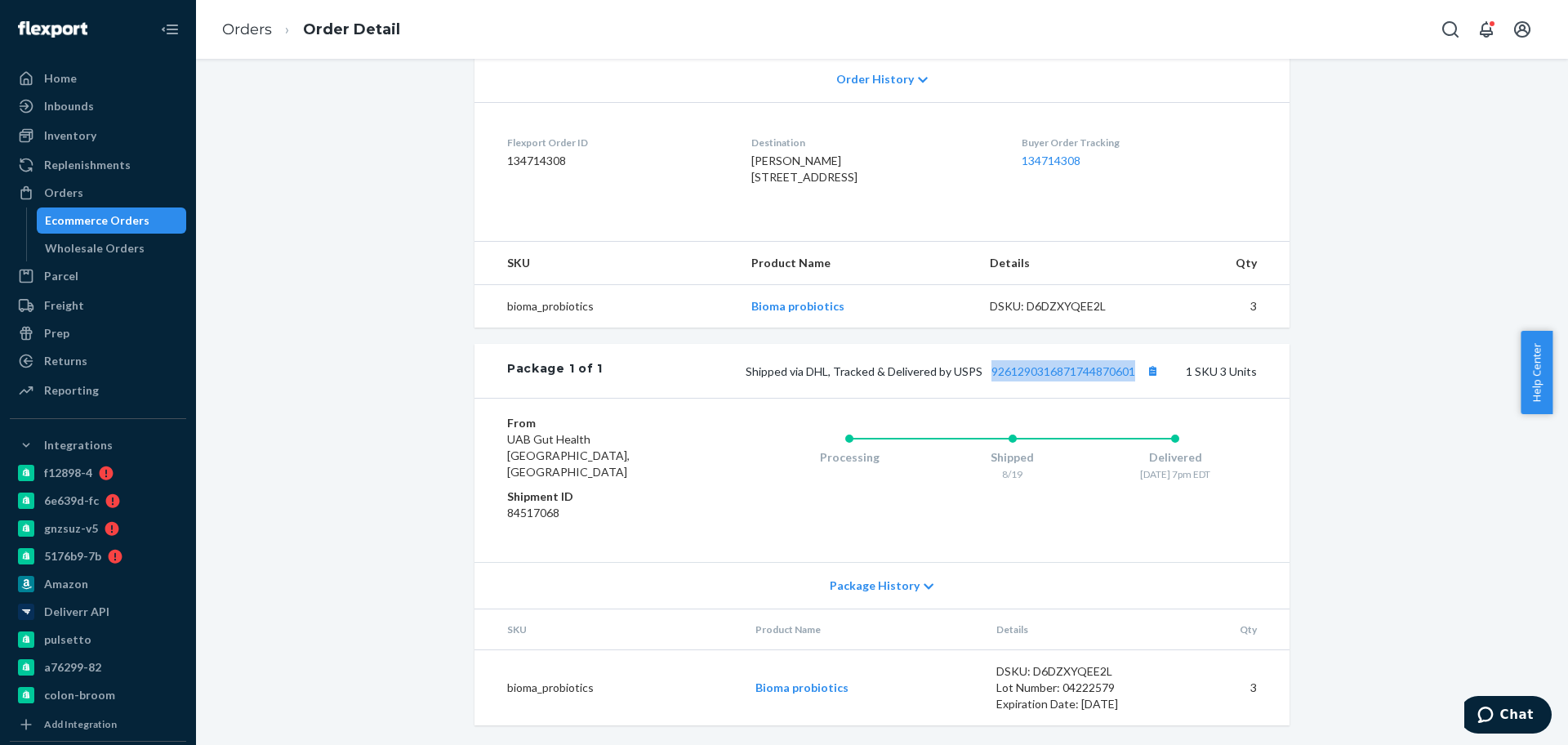
drag, startPoint x: 978, startPoint y: 400, endPoint x: 1133, endPoint y: 394, distance: 155.1
click at [1133, 394] on div "Package 1 of 1 Shipped via DHL, Tracked & Delivered by USPS 9261290316871744870…" at bounding box center [881, 370] width 815 height 54
copy link "9261290316871744870601"
click at [251, 32] on link "Orders" at bounding box center [247, 29] width 50 height 18
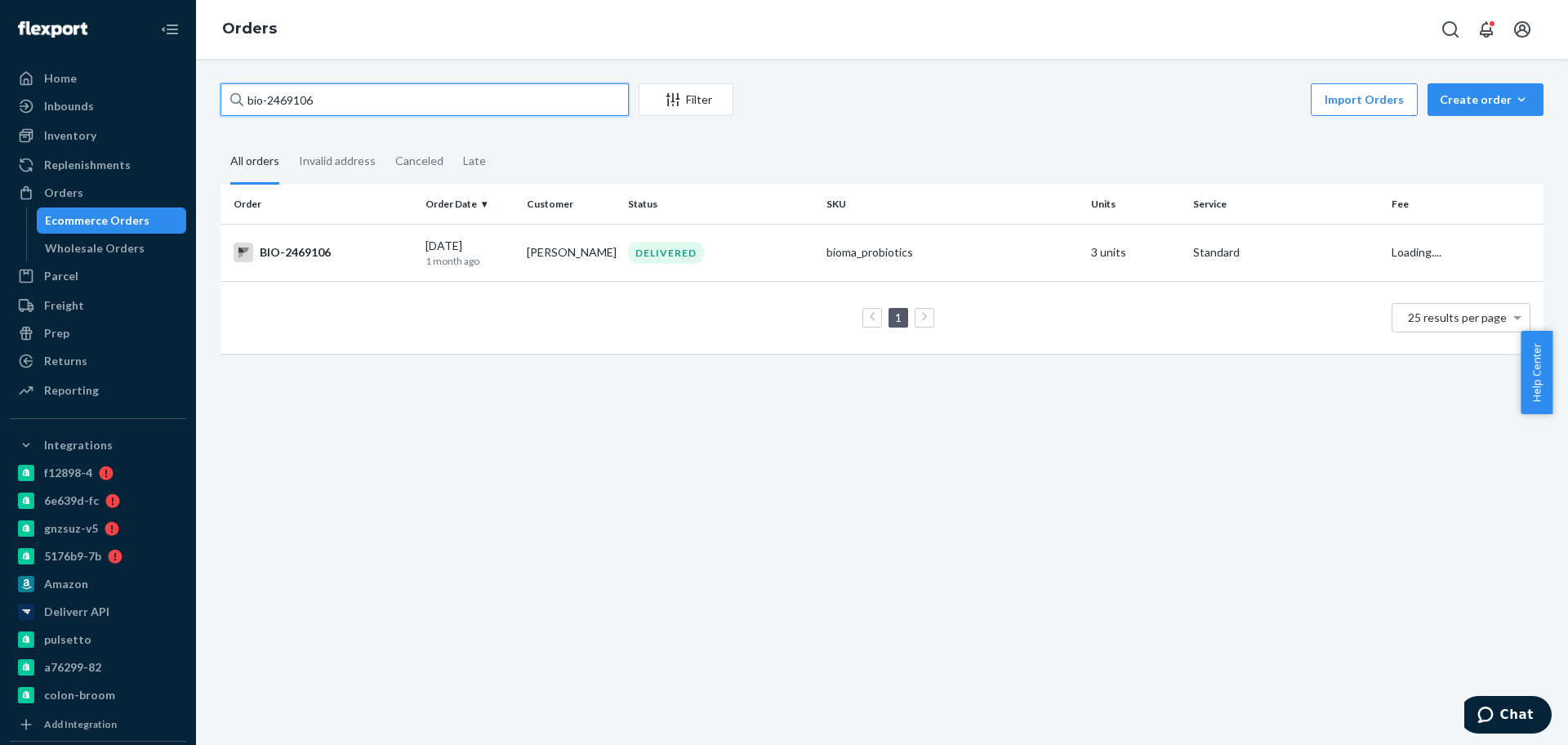
click at [305, 108] on input "bio-2469106" at bounding box center [425, 99] width 409 height 33
paste input "769883"
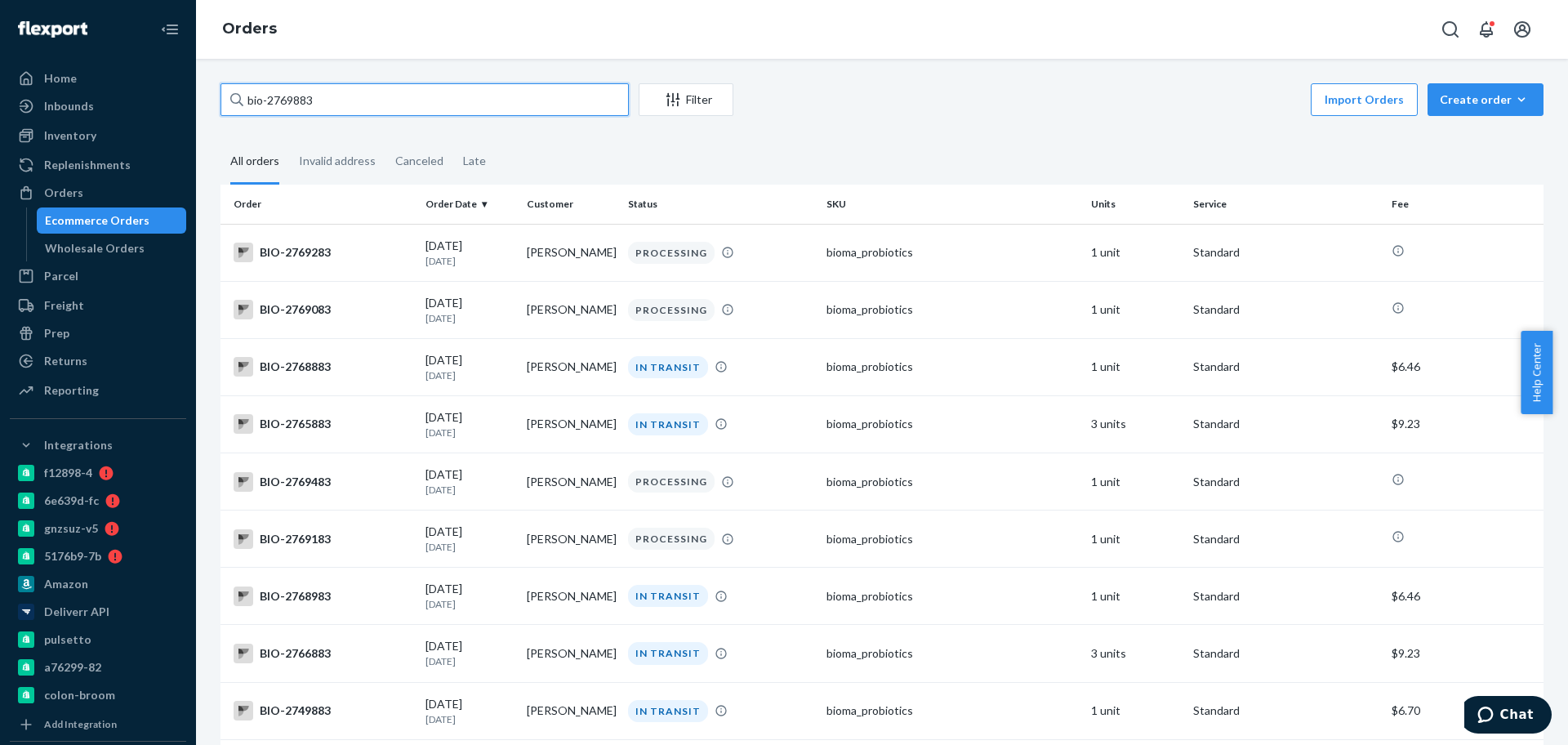
click at [285, 101] on input "bio-2769883" at bounding box center [425, 99] width 409 height 33
paste input "06"
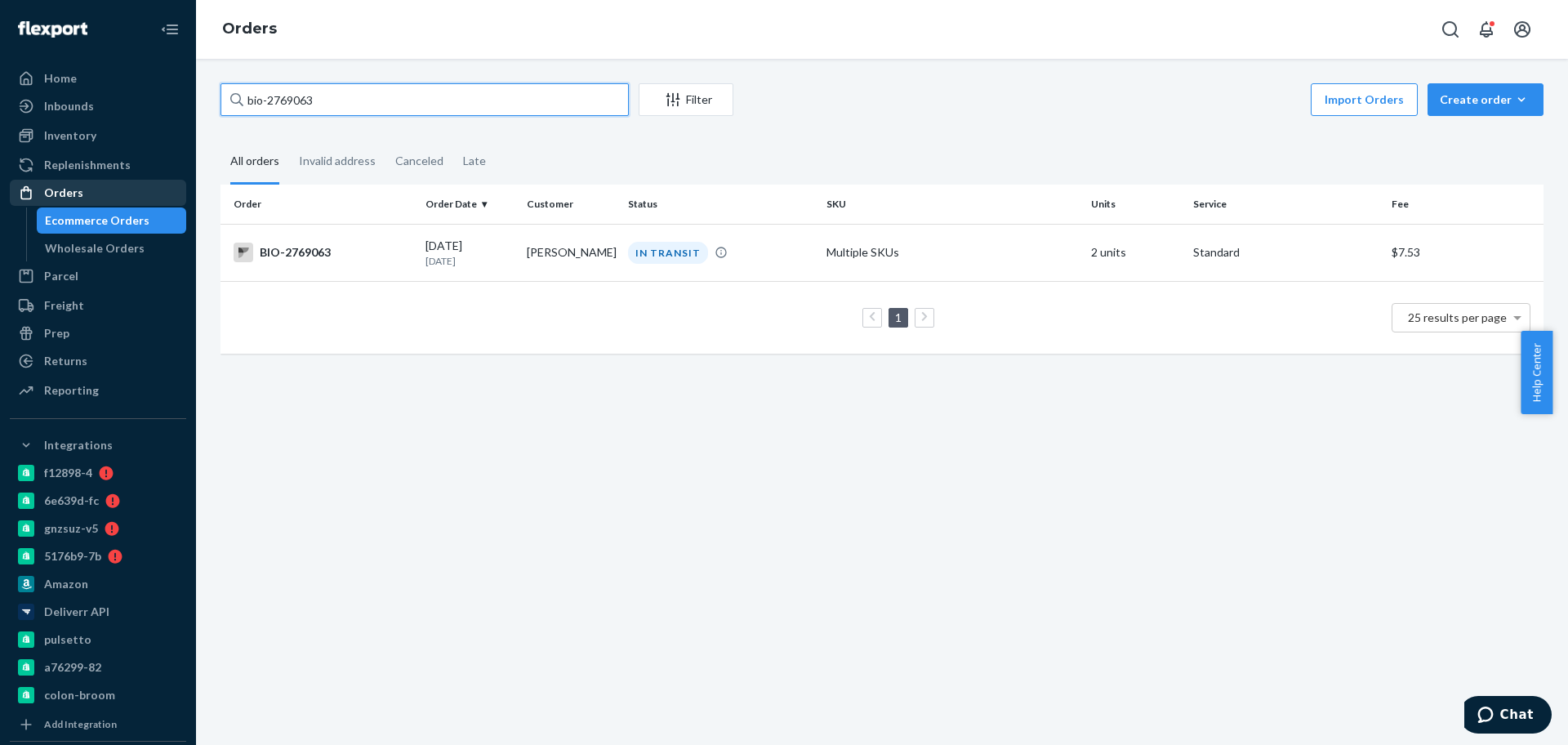
type input "bio-2769063"
click at [331, 283] on td "1 25 results per page" at bounding box center [882, 317] width 1323 height 73
click at [345, 265] on td "BIO-2769063" at bounding box center [320, 252] width 198 height 57
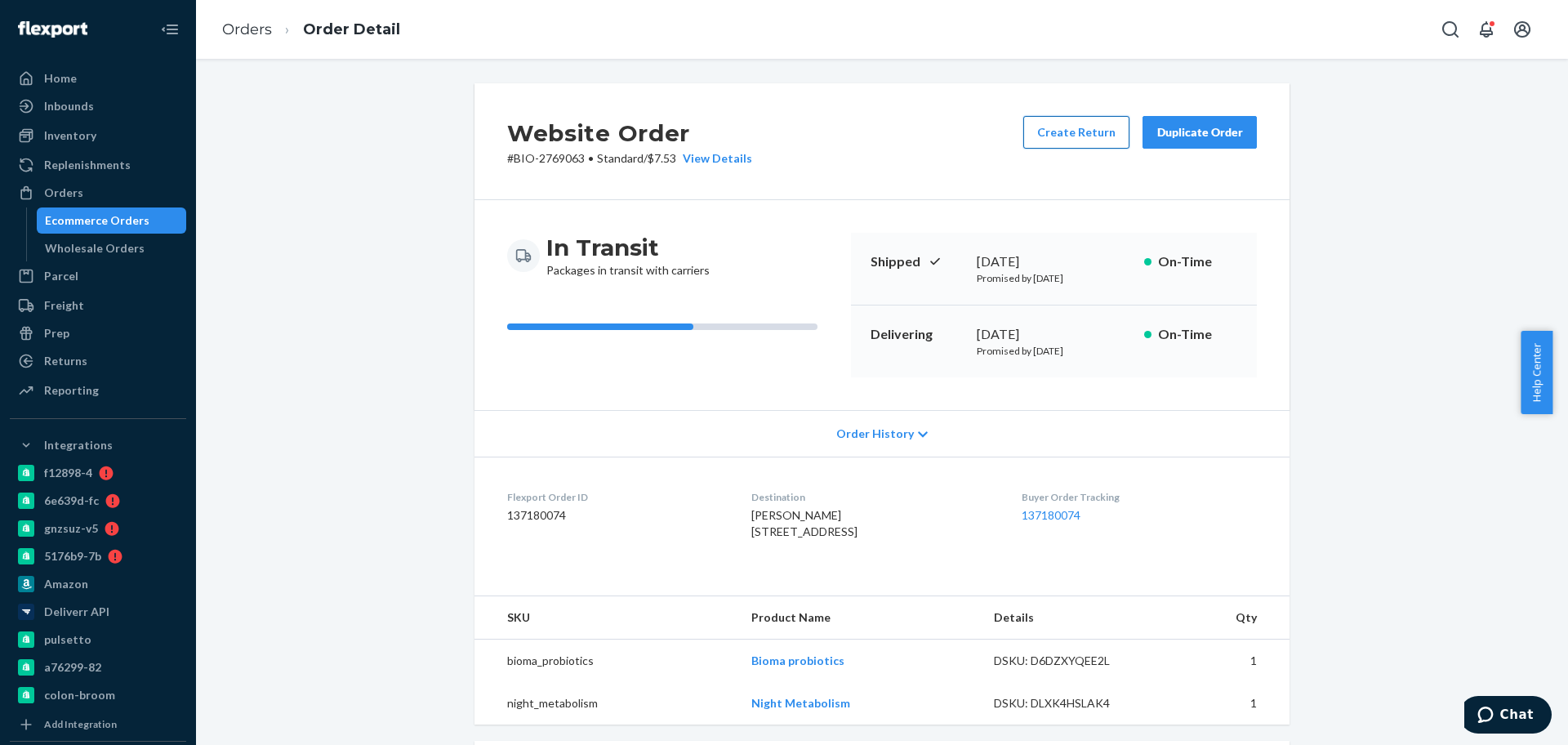
click at [1058, 134] on button "Create Return" at bounding box center [1076, 133] width 106 height 33
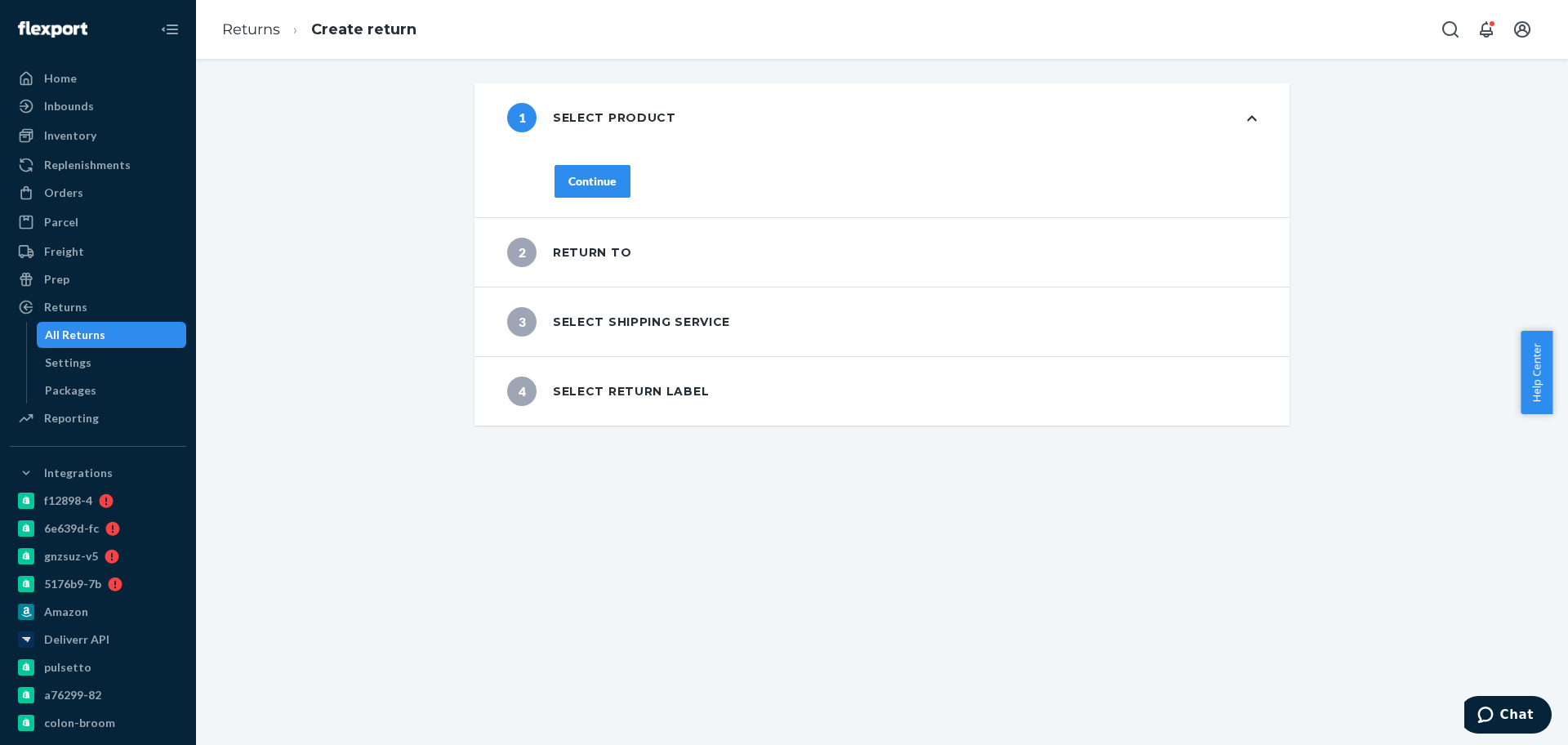
click at [569, 186] on div "Continue" at bounding box center [592, 181] width 48 height 16
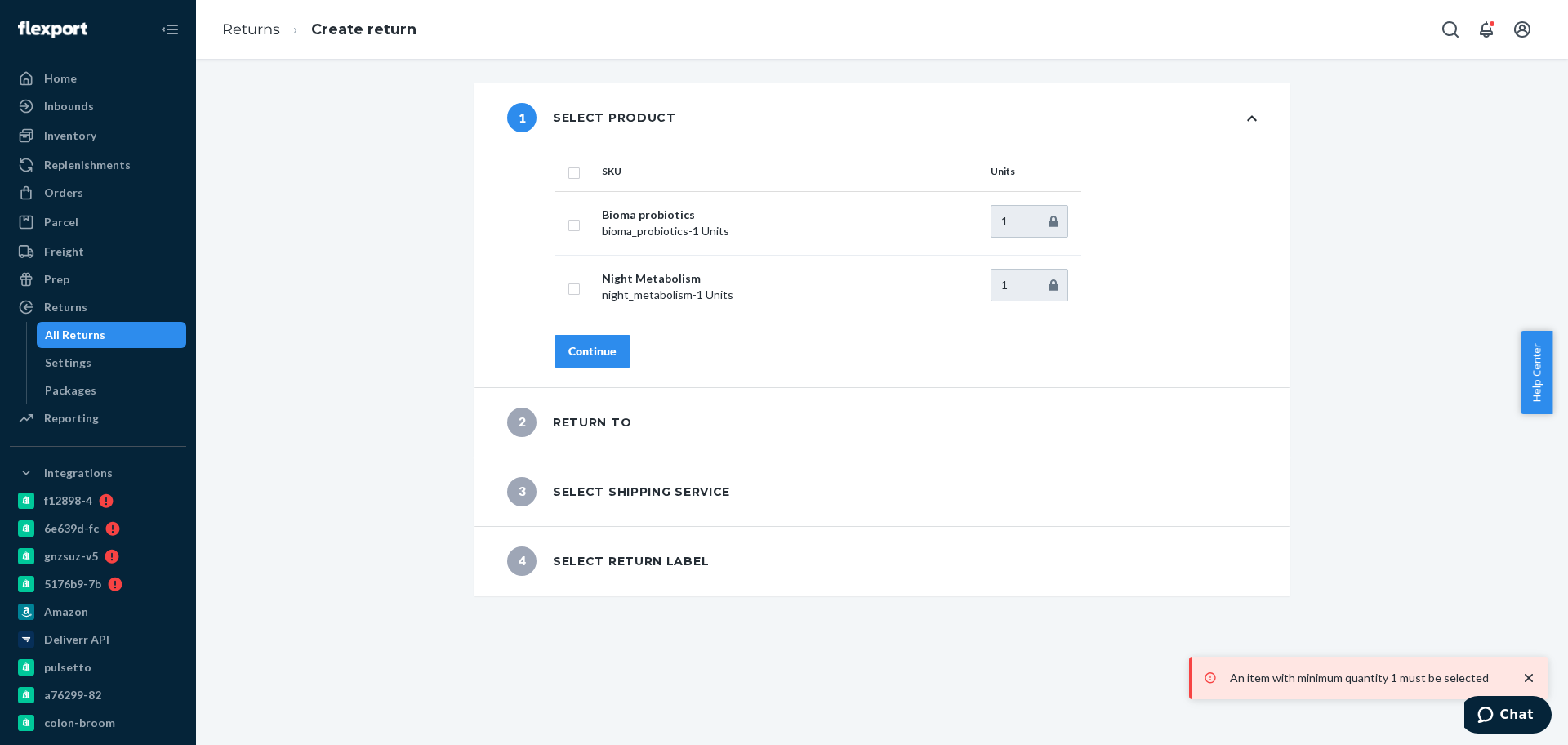
click at [568, 171] on input "checkbox" at bounding box center [574, 171] width 13 height 17
checkbox input "true"
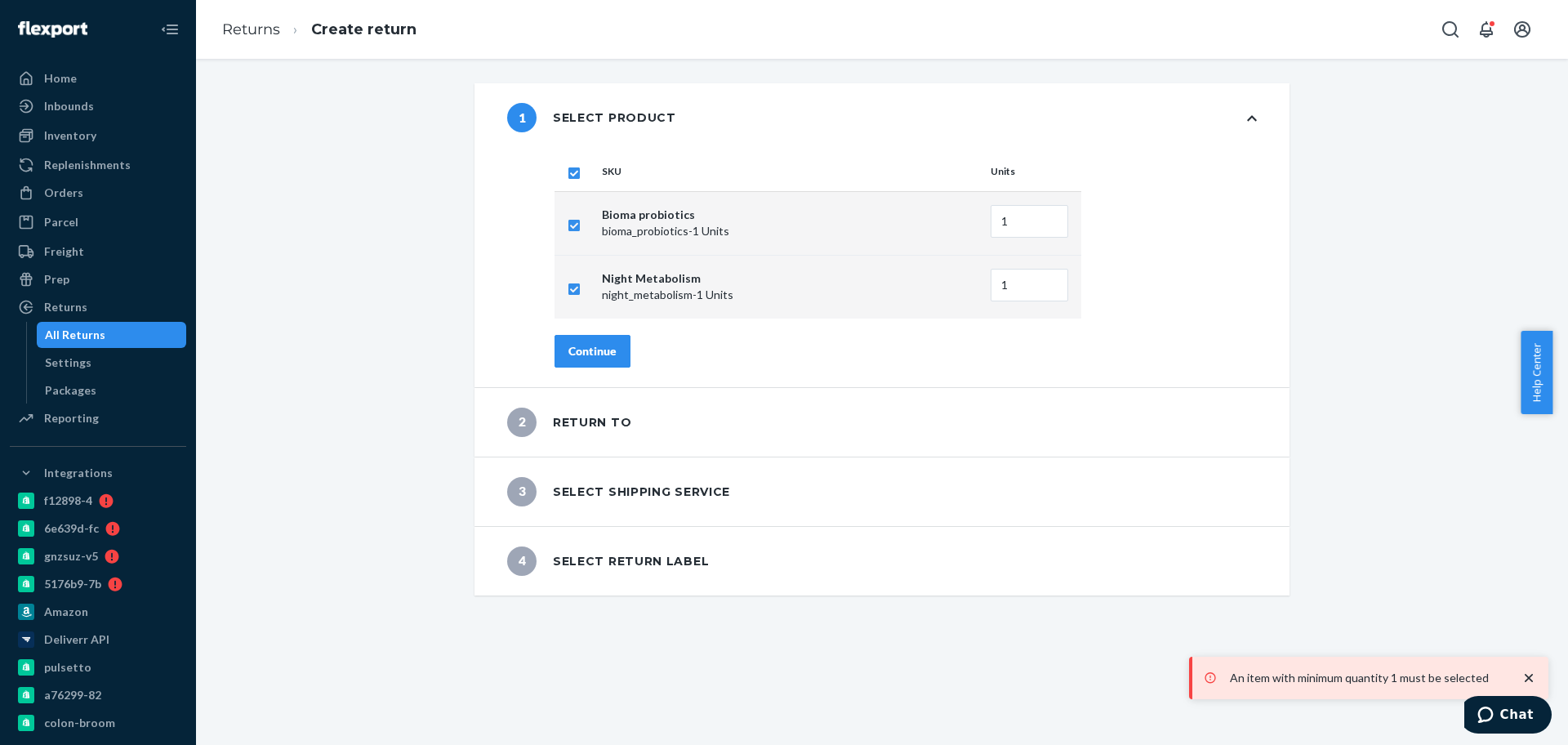
click at [575, 355] on div "Continue" at bounding box center [592, 351] width 48 height 16
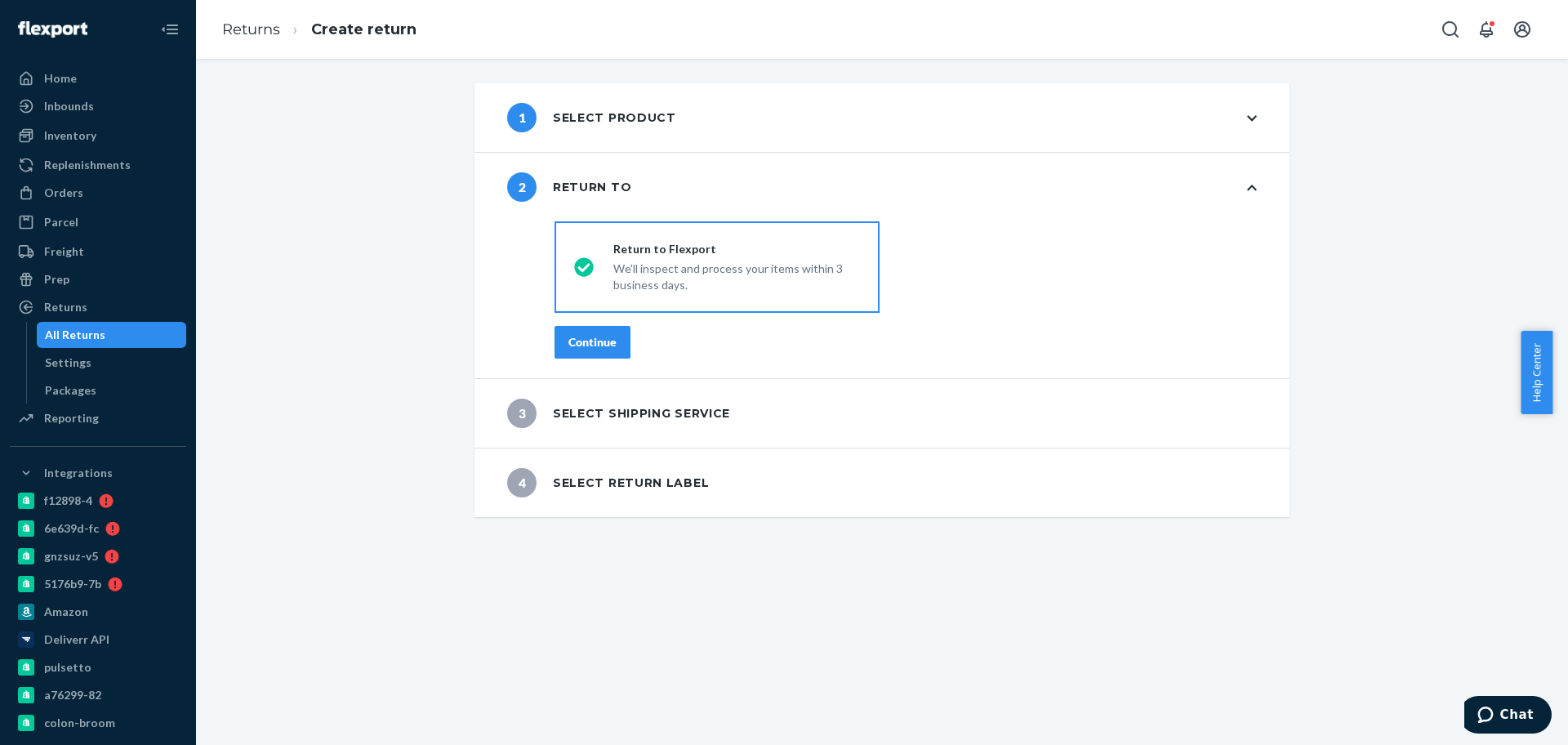
click at [577, 345] on div "Continue" at bounding box center [592, 342] width 48 height 16
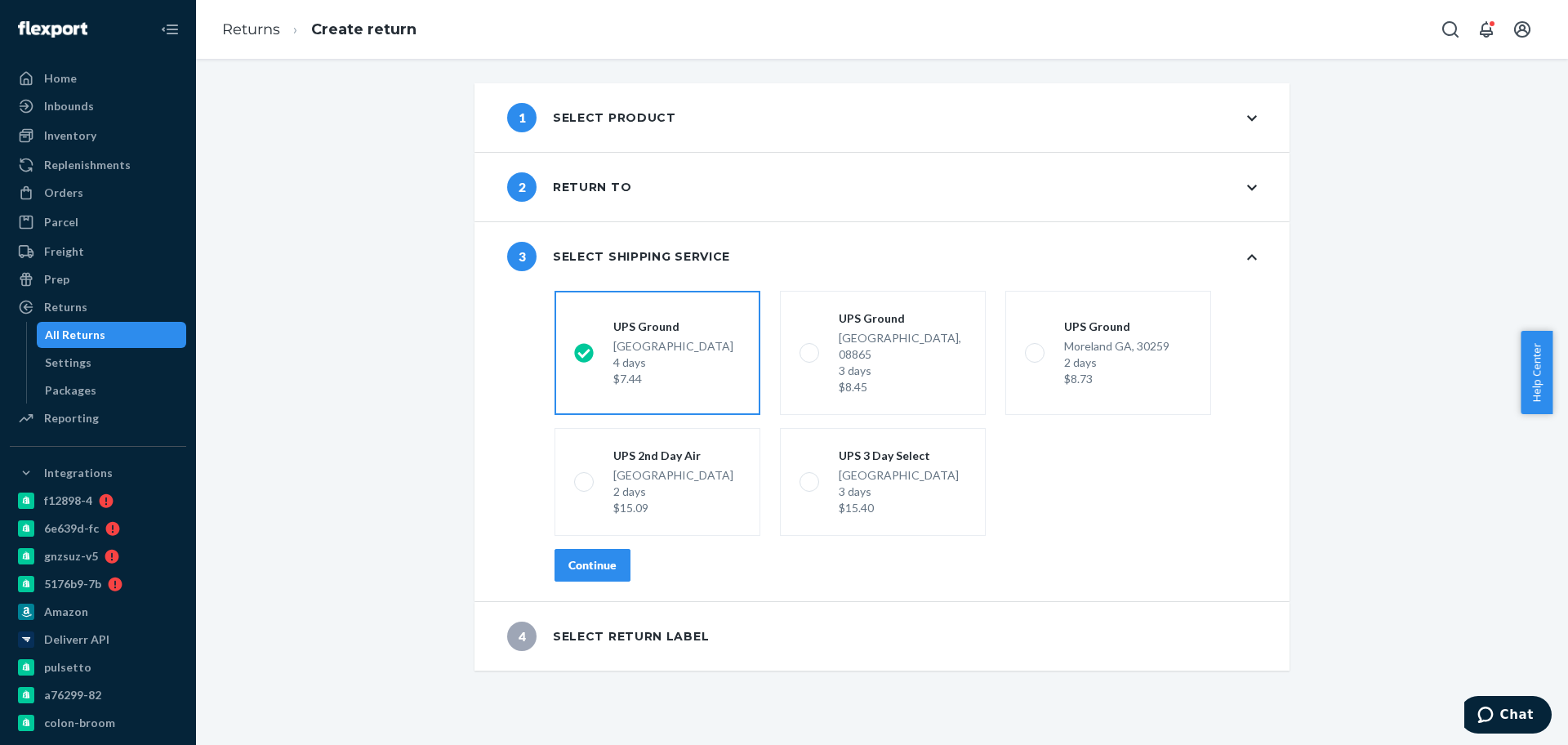
click at [569, 558] on div "Continue" at bounding box center [592, 565] width 48 height 16
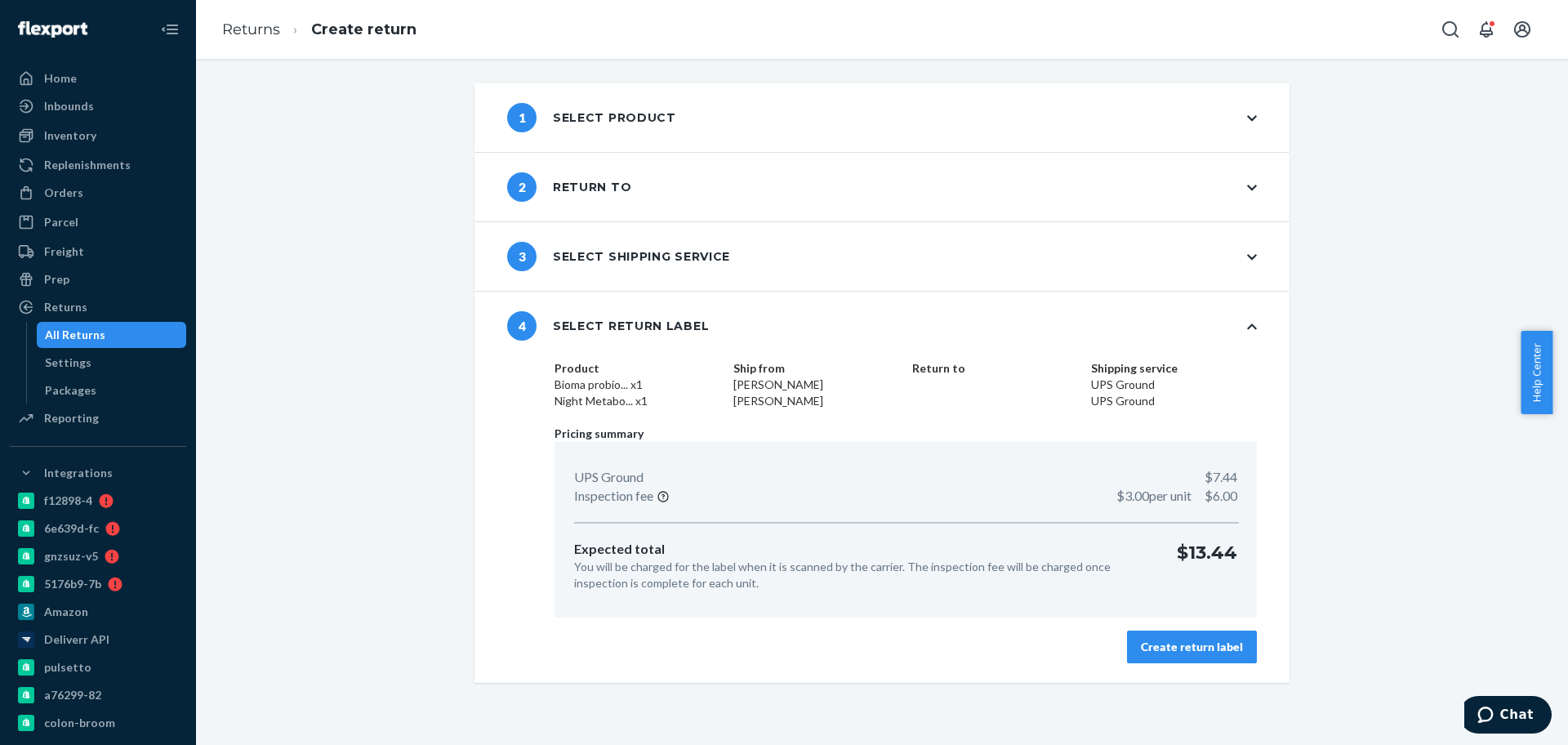
click at [1200, 631] on button "Create return label" at bounding box center [1192, 647] width 130 height 33
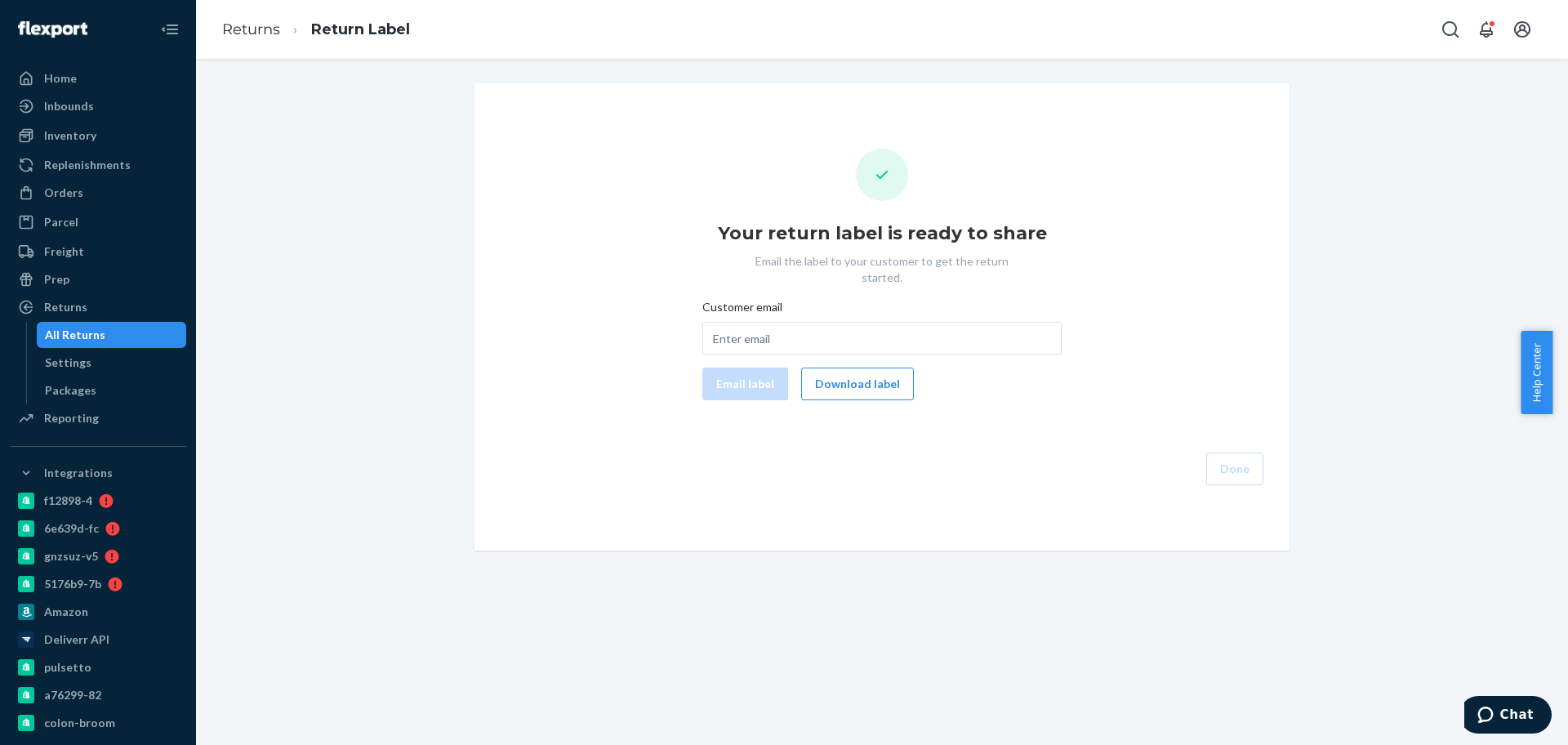
drag, startPoint x: 845, startPoint y: 367, endPoint x: 922, endPoint y: 429, distance: 98.9
click at [845, 369] on button "Download label" at bounding box center [858, 384] width 113 height 33
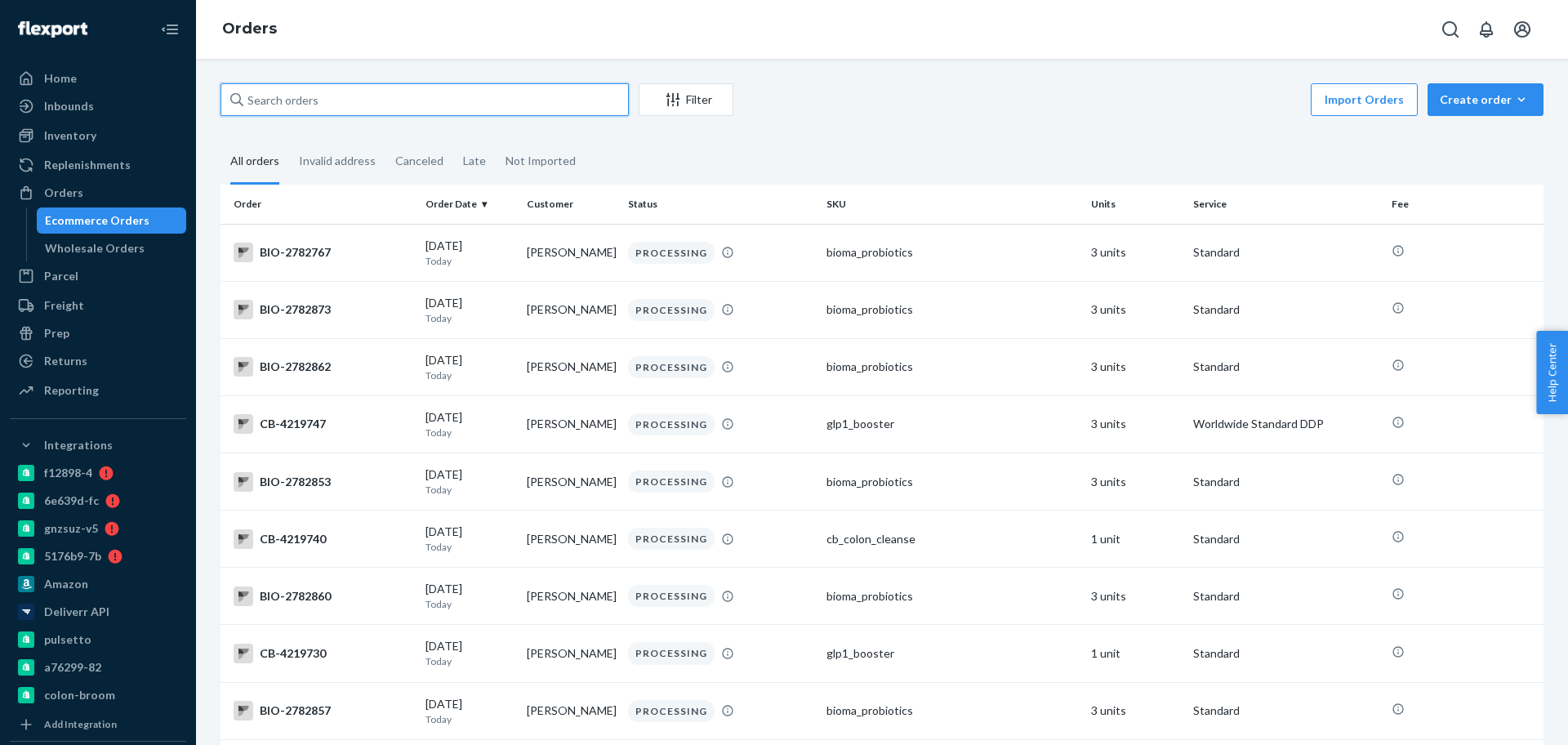
click at [407, 108] on input "text" at bounding box center [425, 99] width 409 height 33
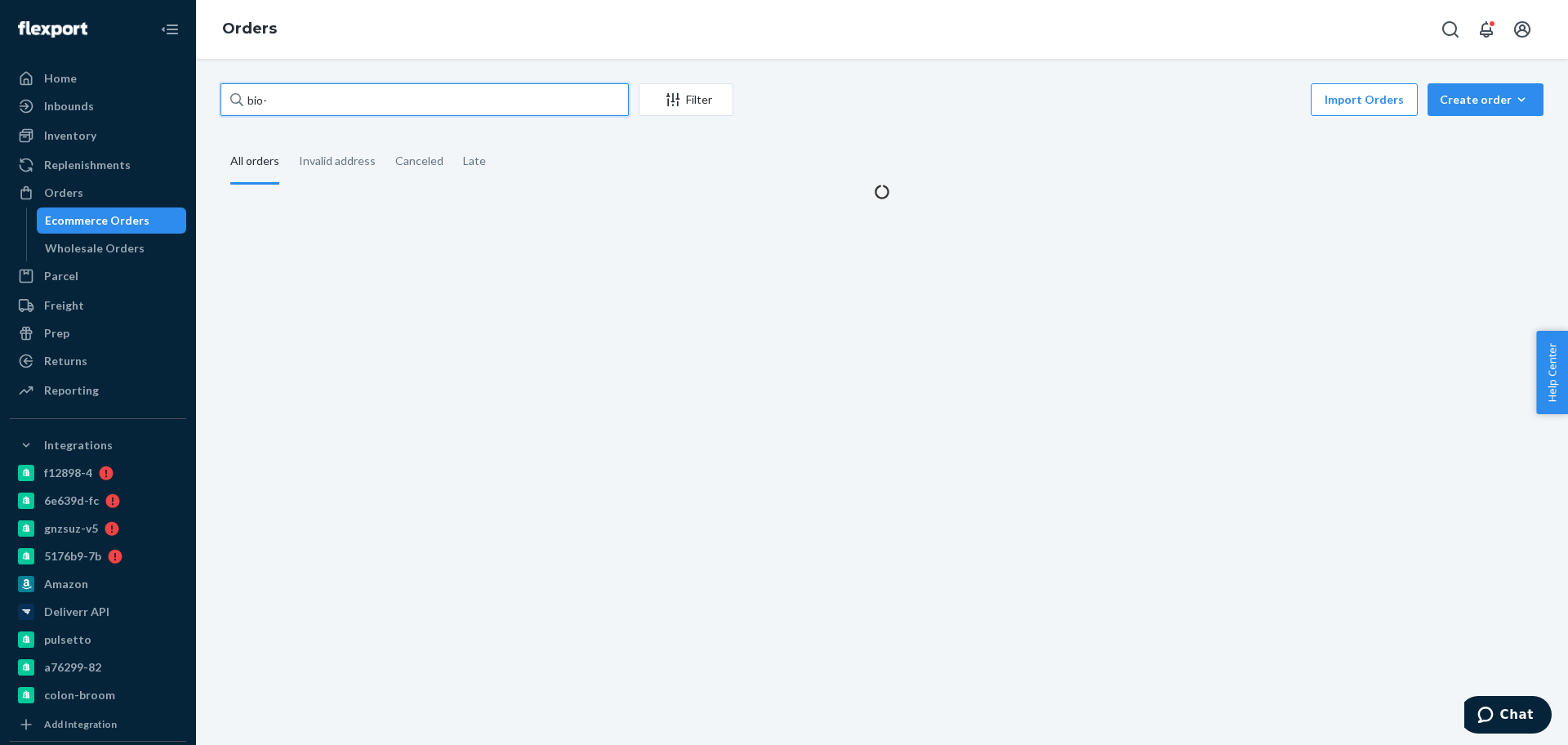
paste input "2512141"
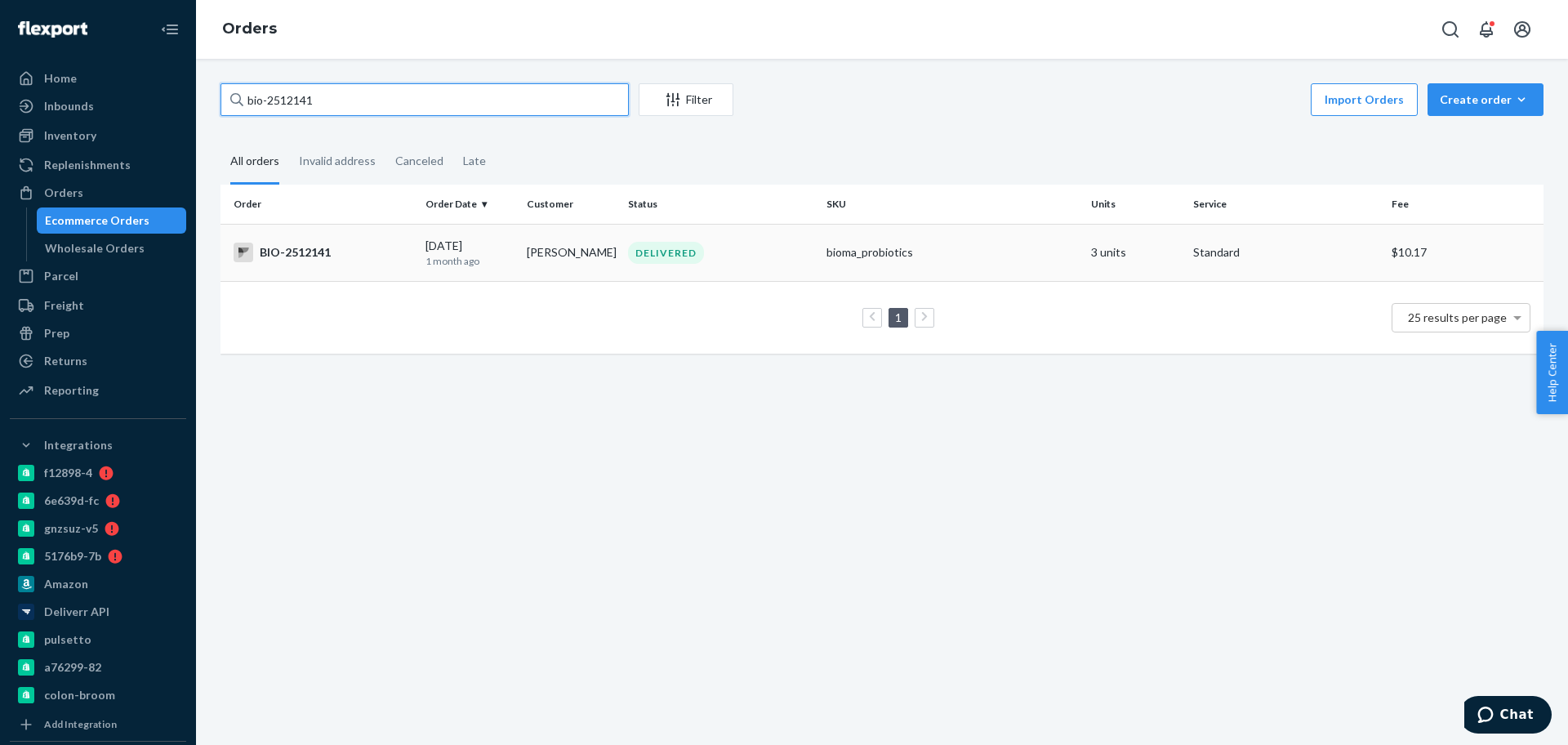
type input "bio-2512141"
click at [439, 264] on p "1 month ago" at bounding box center [469, 261] width 88 height 14
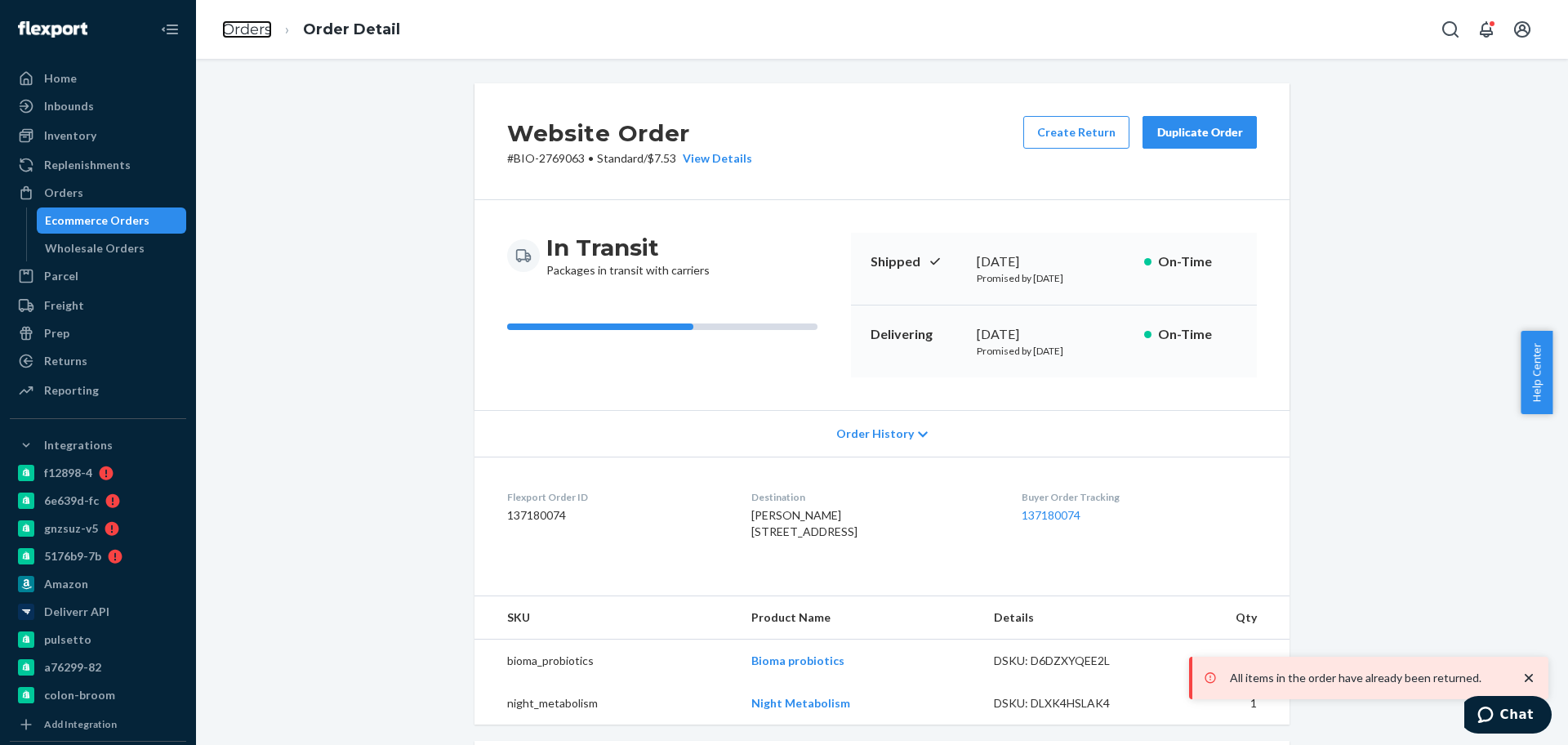
click at [242, 38] on link "Orders" at bounding box center [247, 29] width 50 height 18
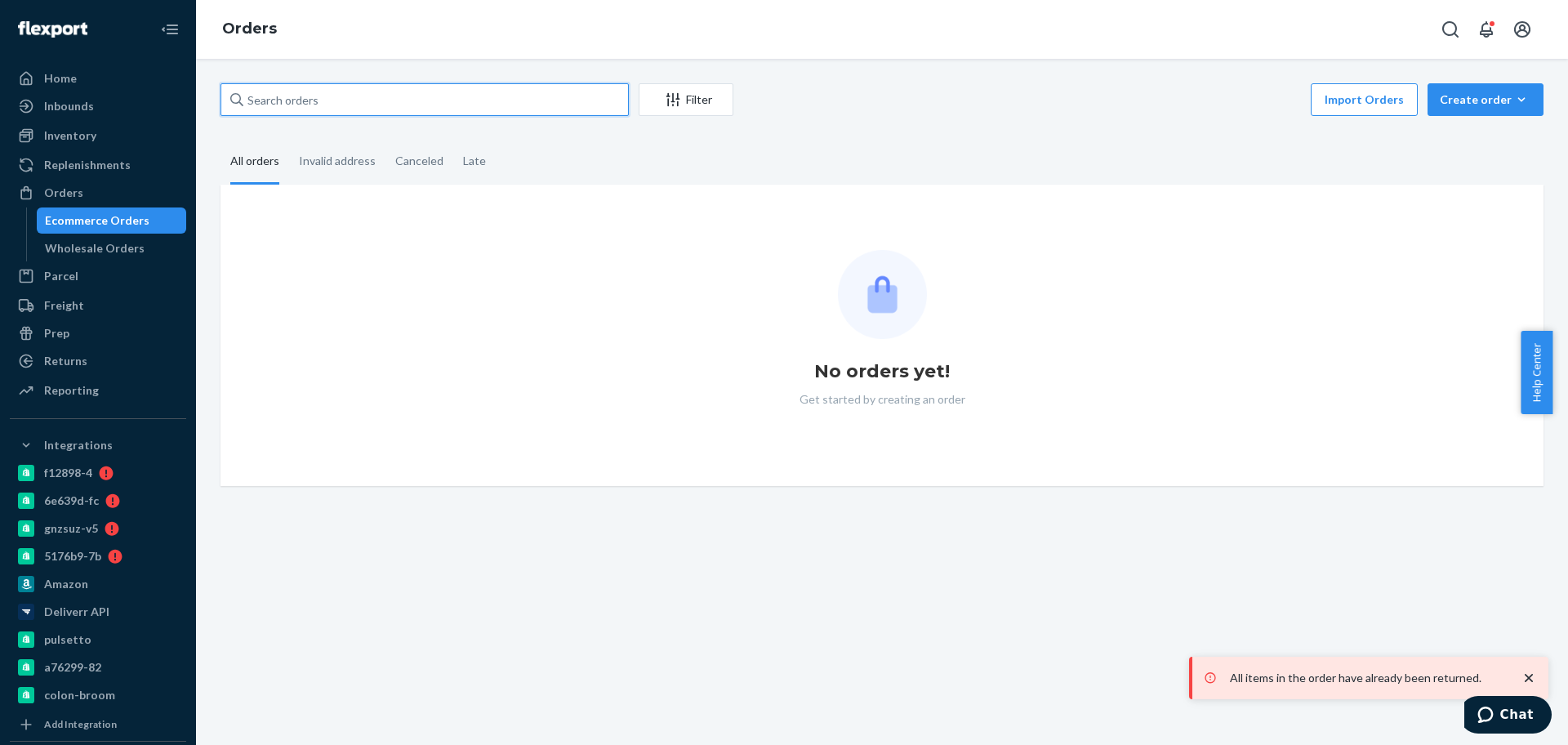
click at [273, 104] on input "text" at bounding box center [425, 99] width 409 height 33
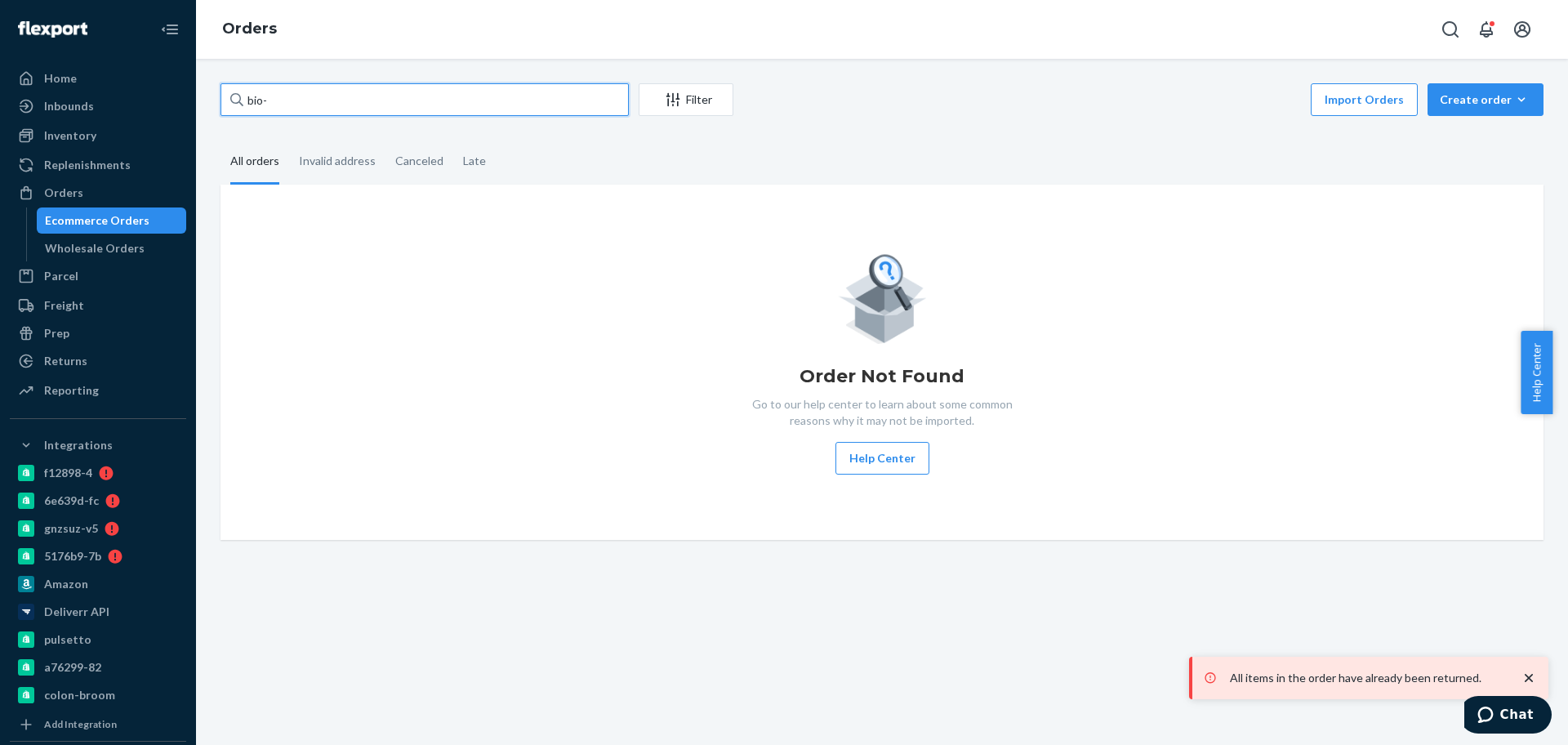
paste input "2769542"
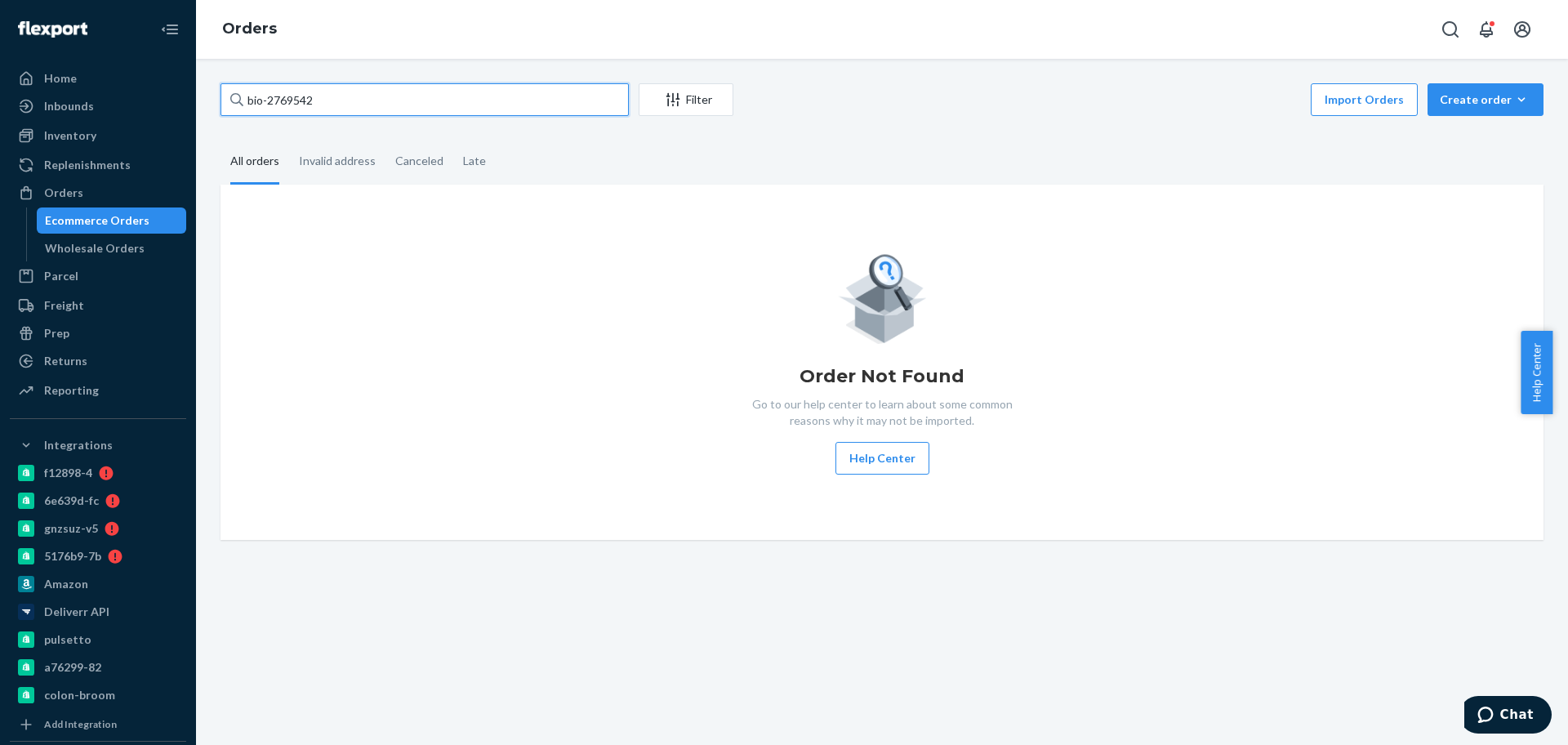
drag, startPoint x: 263, startPoint y: 102, endPoint x: 283, endPoint y: 102, distance: 20.0
click at [268, 102] on input "bio-2769542" at bounding box center [425, 99] width 409 height 33
type input "bio- 2769542"
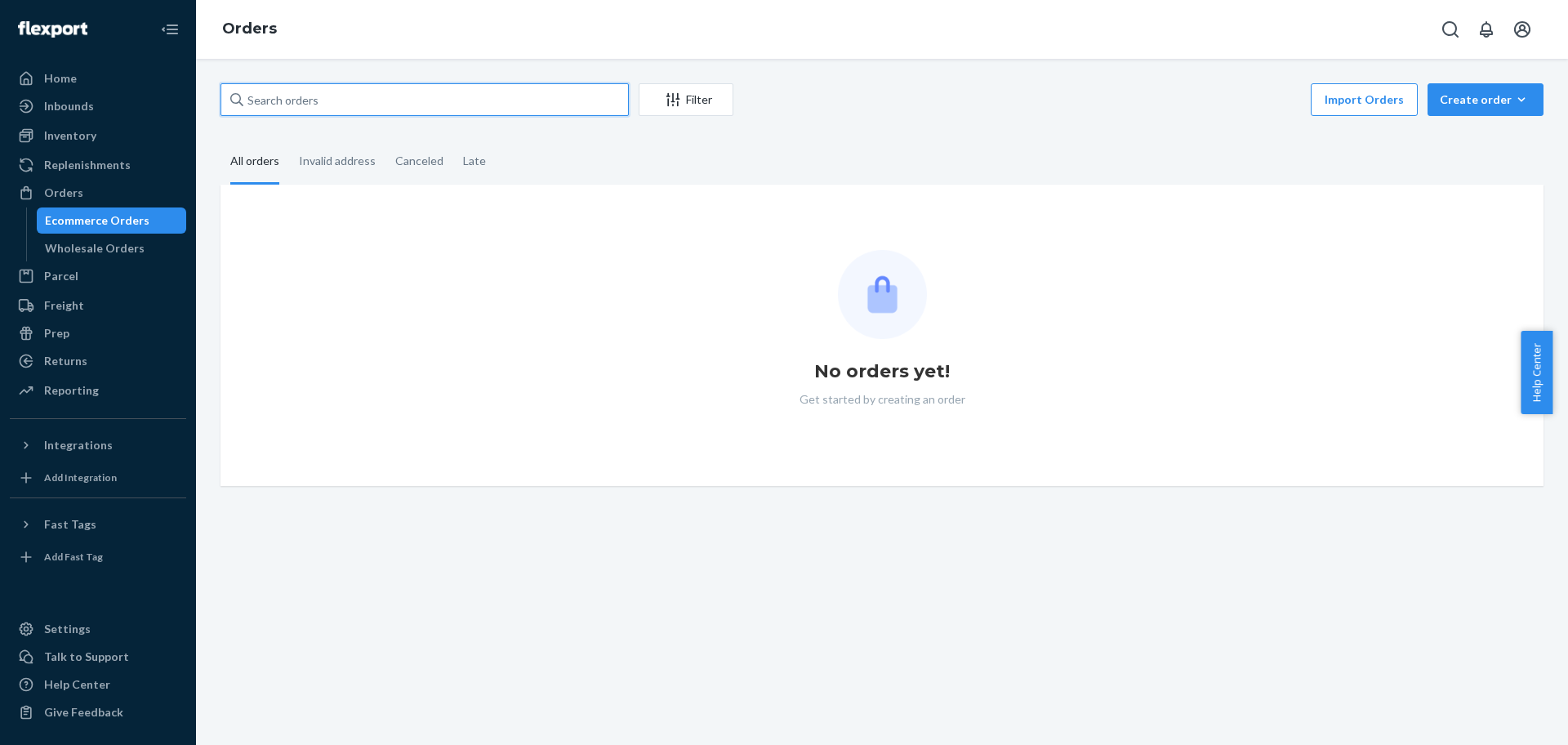
click at [352, 92] on input "text" at bounding box center [425, 99] width 409 height 33
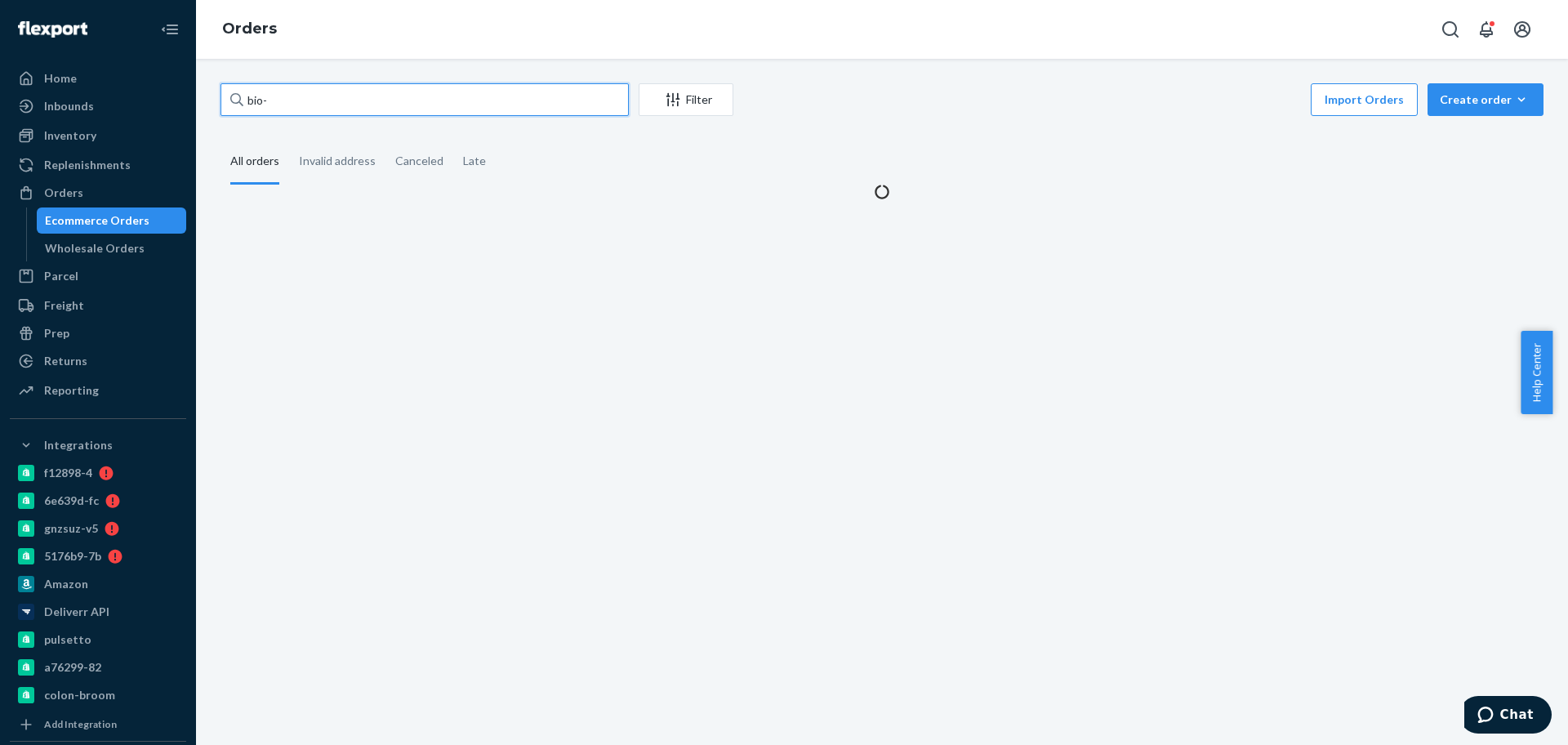
paste input "2769542"
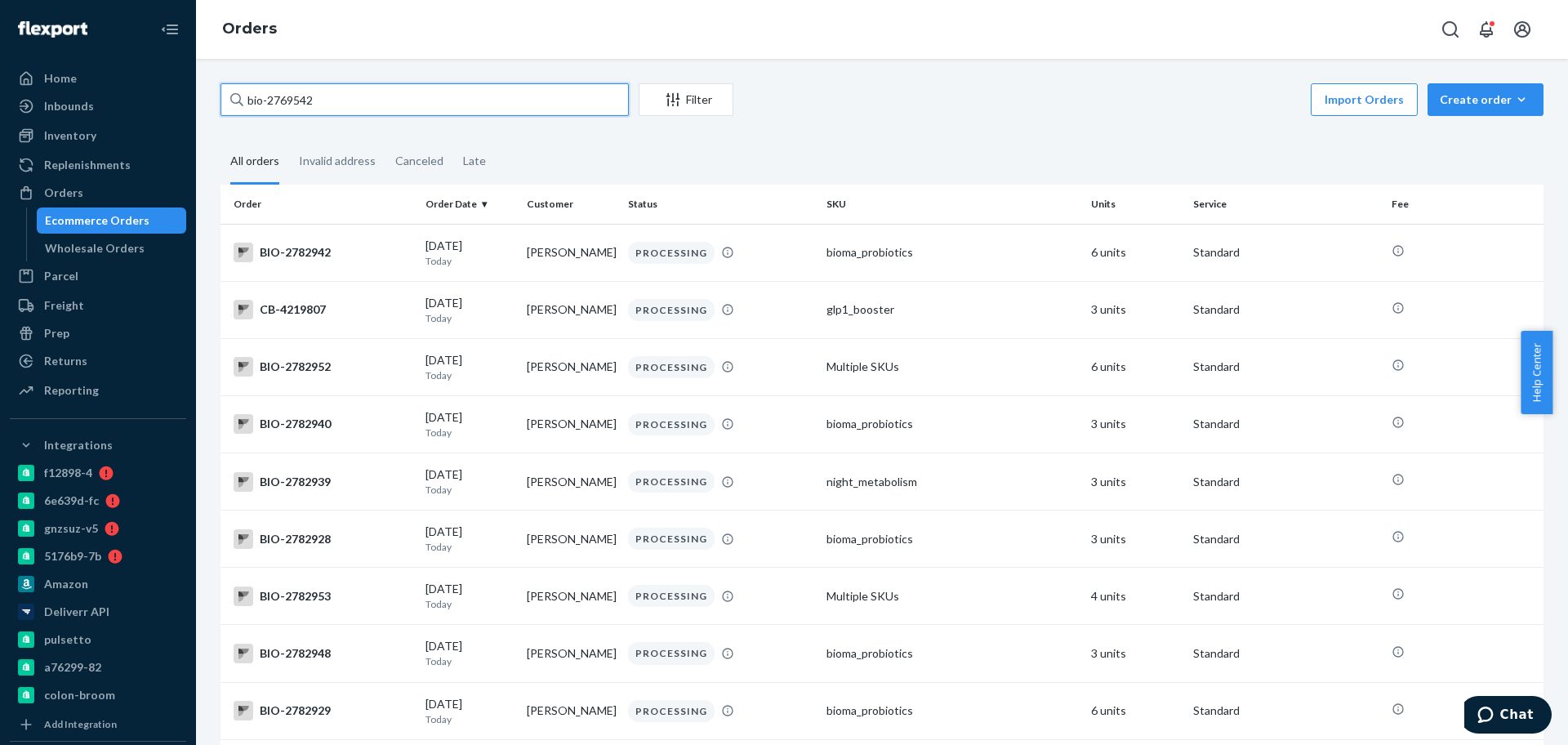
click at [265, 95] on input "bio-2769542" at bounding box center [425, 99] width 409 height 33
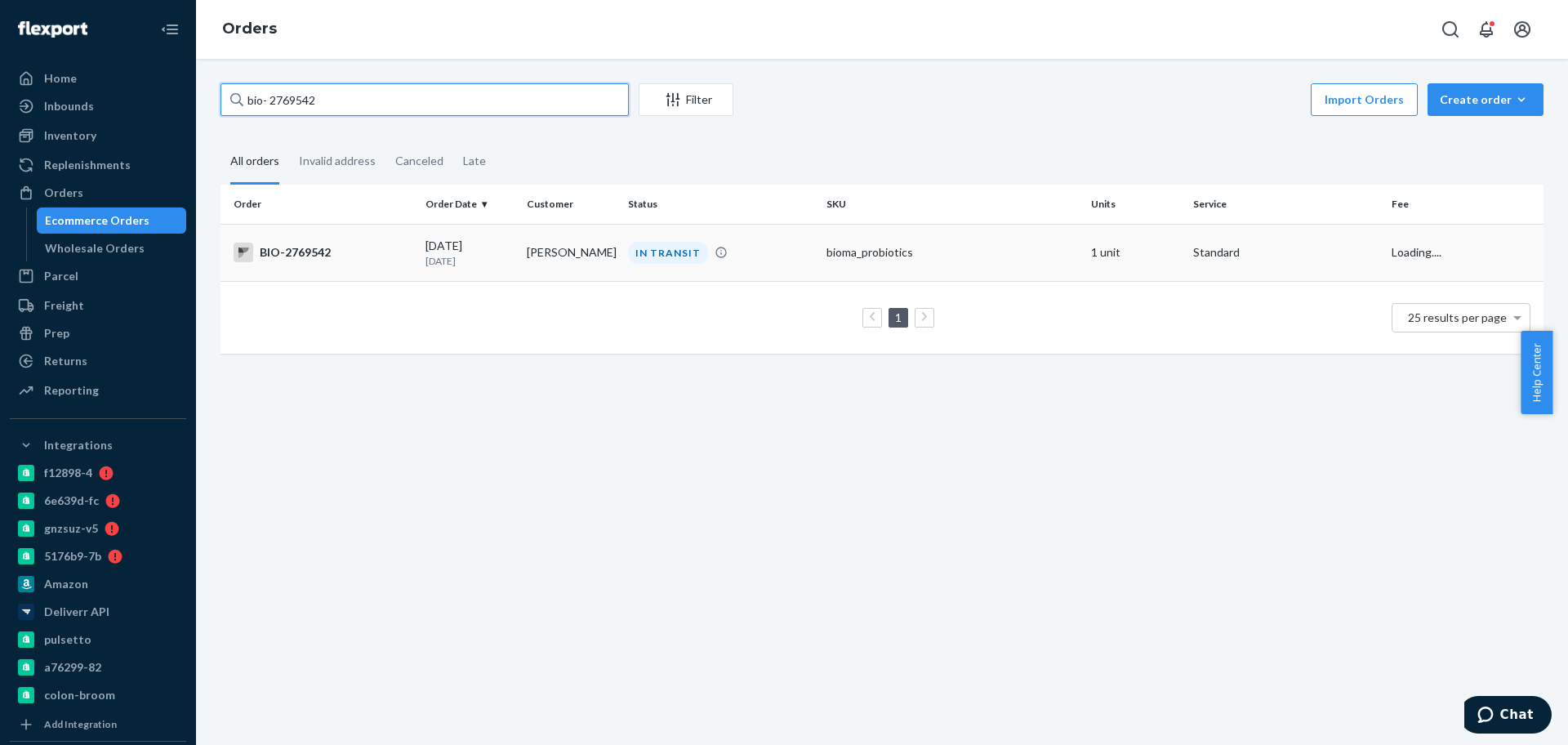
type input "bio- 2769542"
click at [682, 256] on div "IN TRANSIT" at bounding box center [669, 253] width 80 height 22
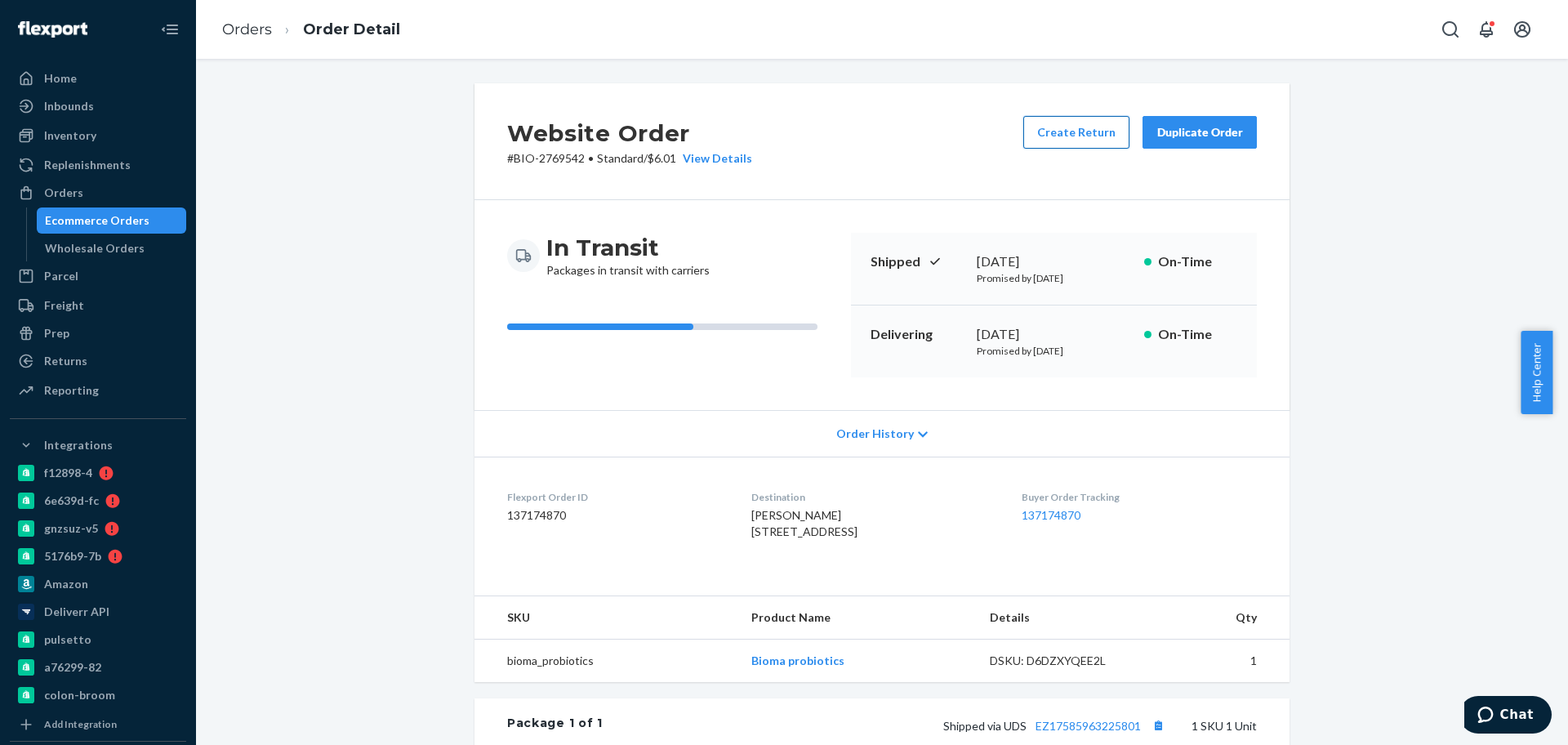
click at [1104, 133] on button "Create Return" at bounding box center [1076, 133] width 106 height 33
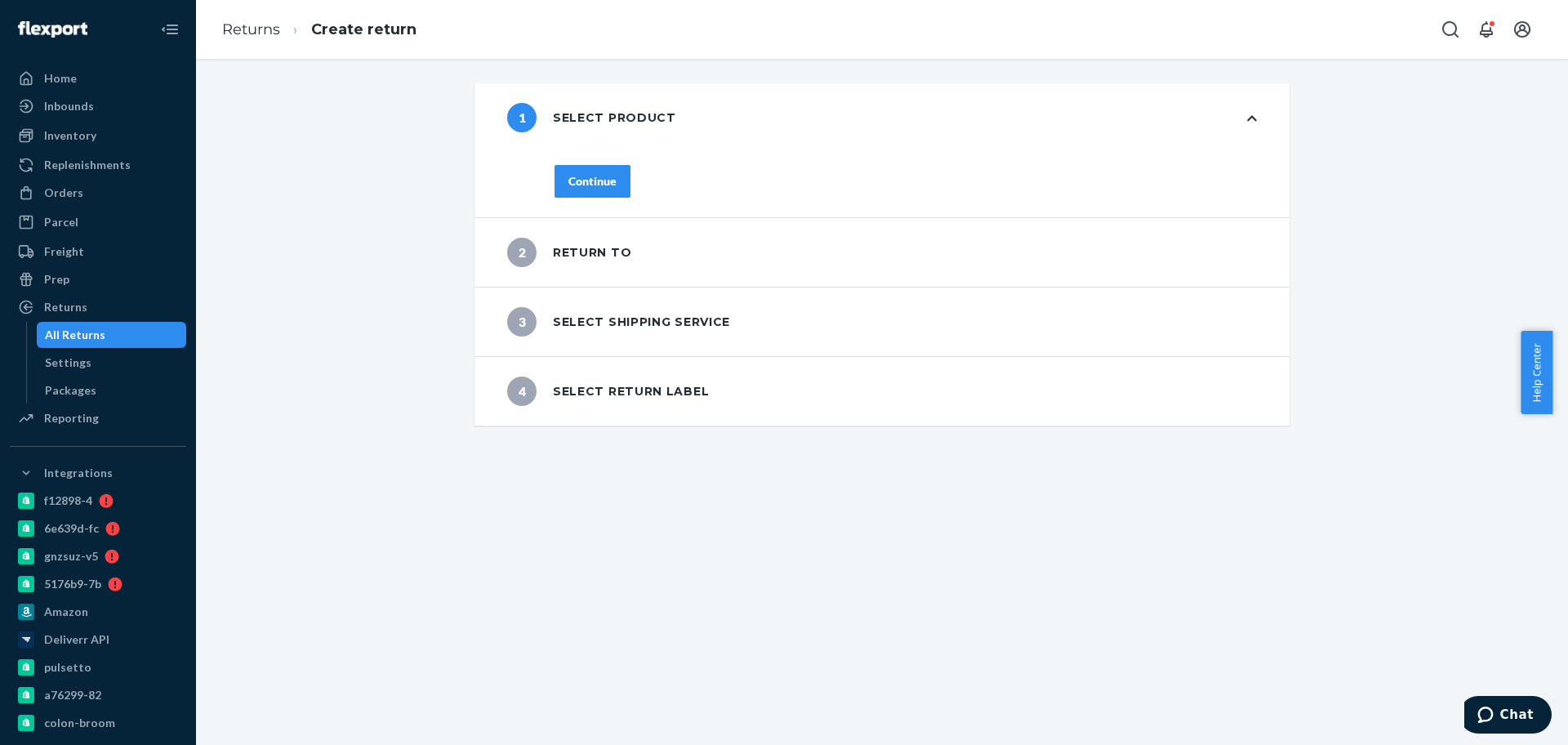
click at [569, 188] on div "Continue" at bounding box center [592, 181] width 48 height 16
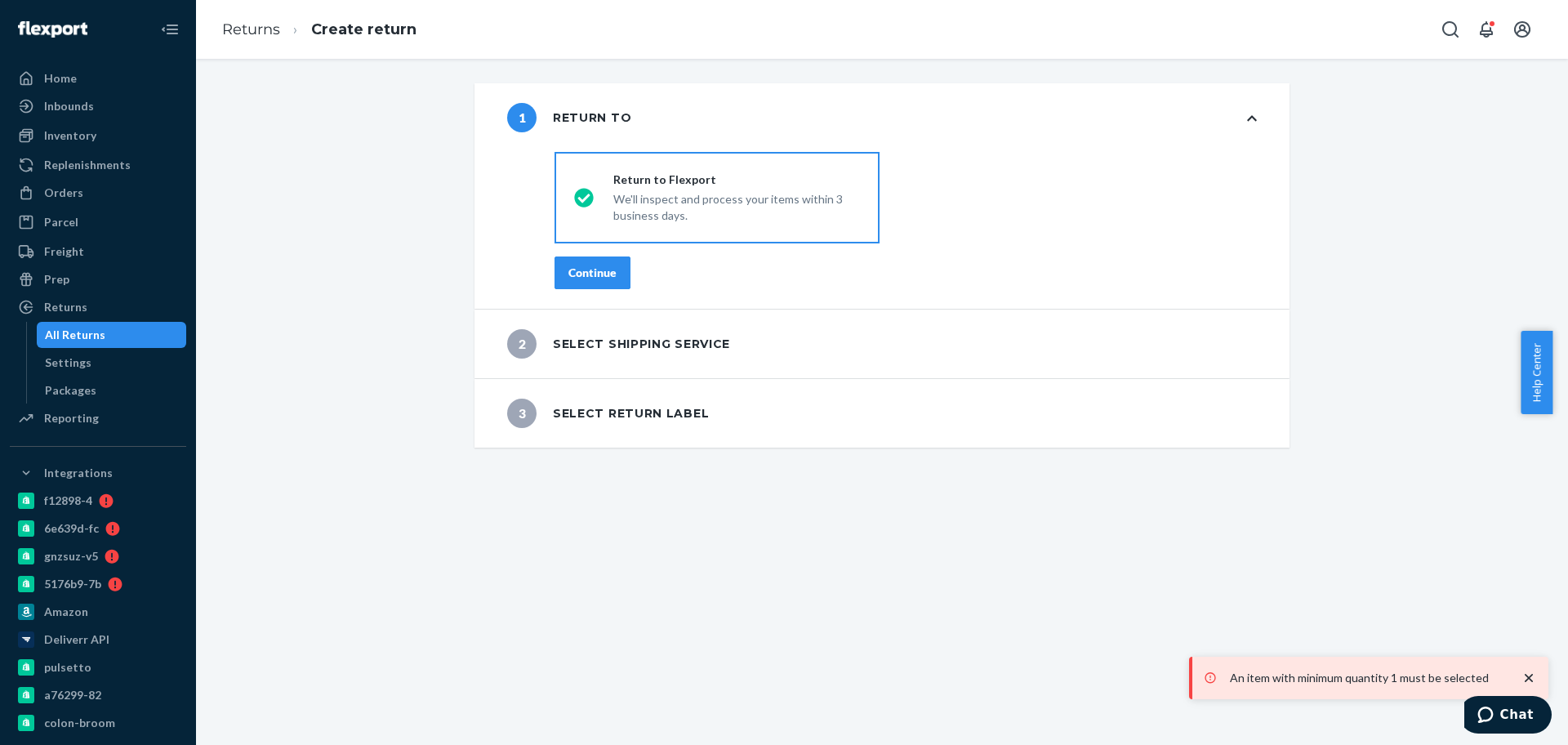
click at [581, 261] on button "Continue" at bounding box center [592, 273] width 76 height 33
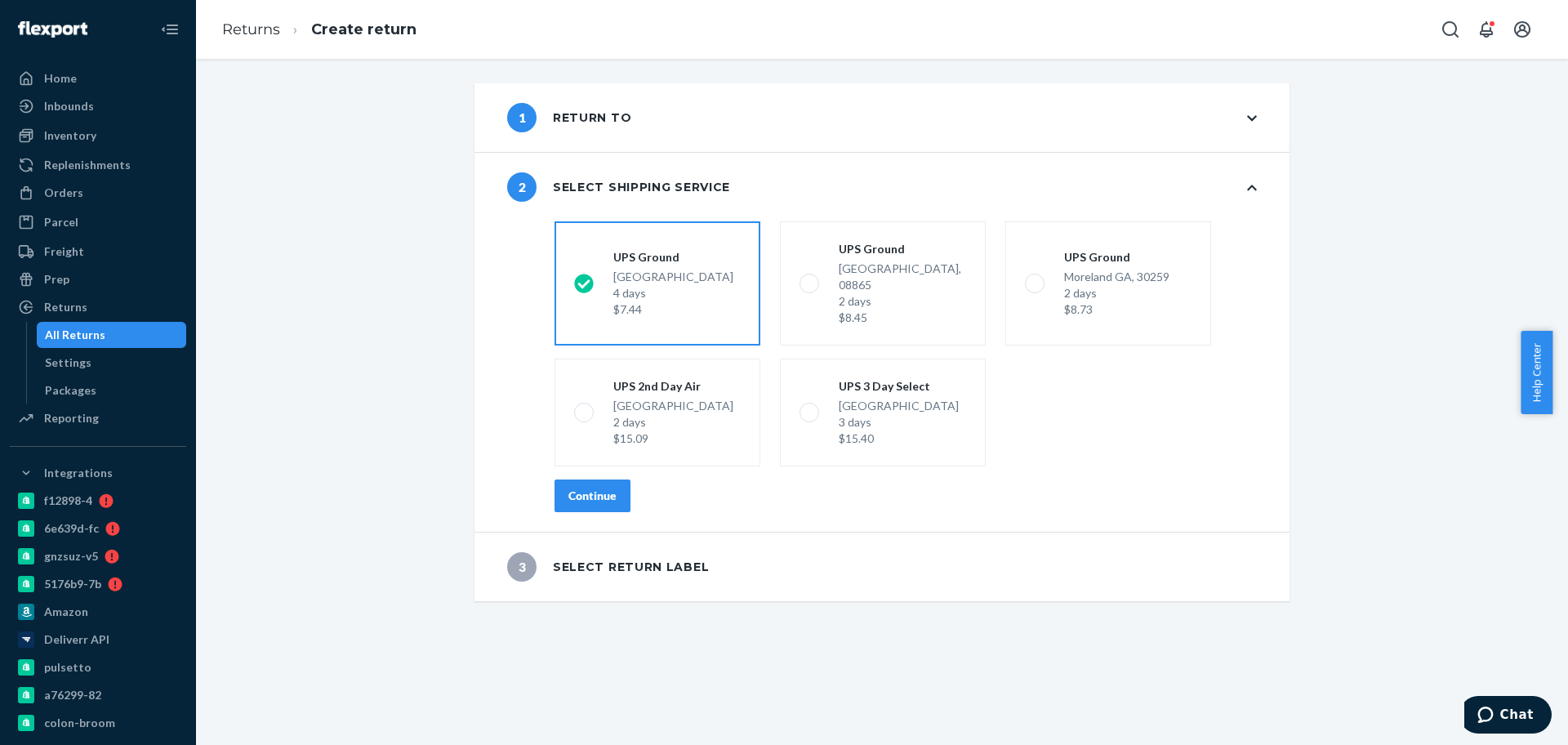
click at [601, 488] on div "Continue" at bounding box center [592, 495] width 48 height 16
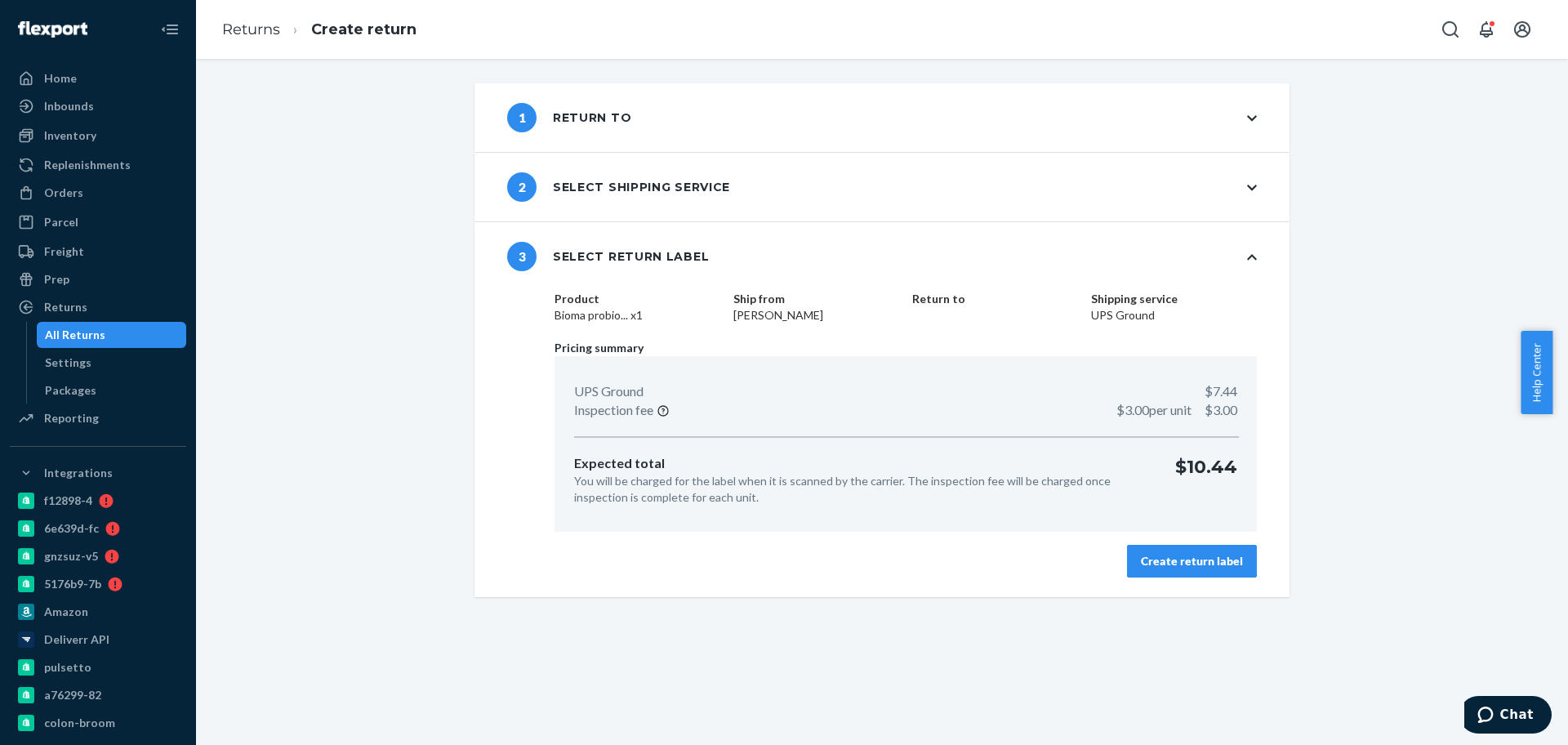
drag, startPoint x: 1194, startPoint y: 567, endPoint x: 1078, endPoint y: 651, distance: 143.2
click at [1193, 568] on div "Create return label" at bounding box center [1192, 561] width 102 height 16
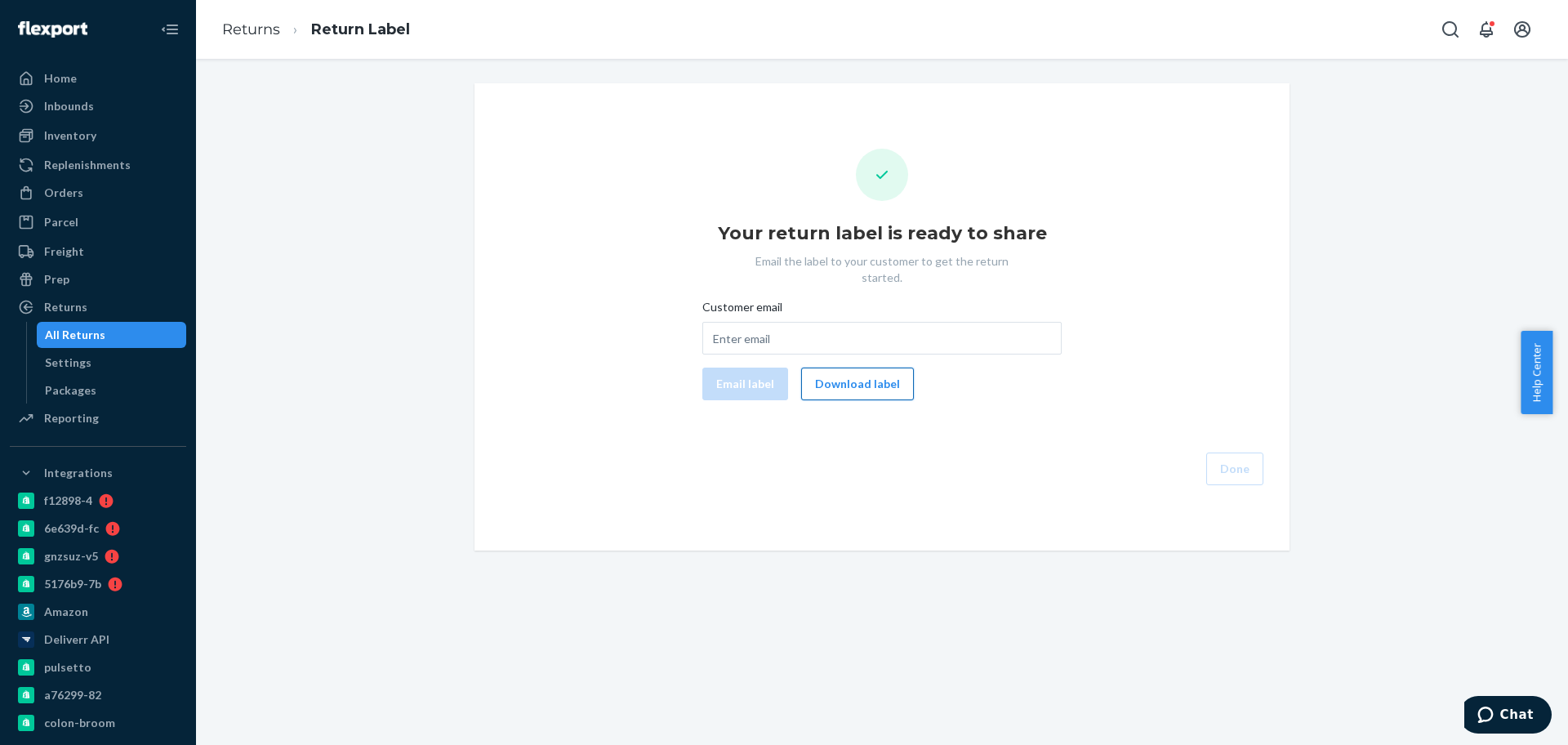
click at [848, 370] on button "Download label" at bounding box center [858, 384] width 113 height 33
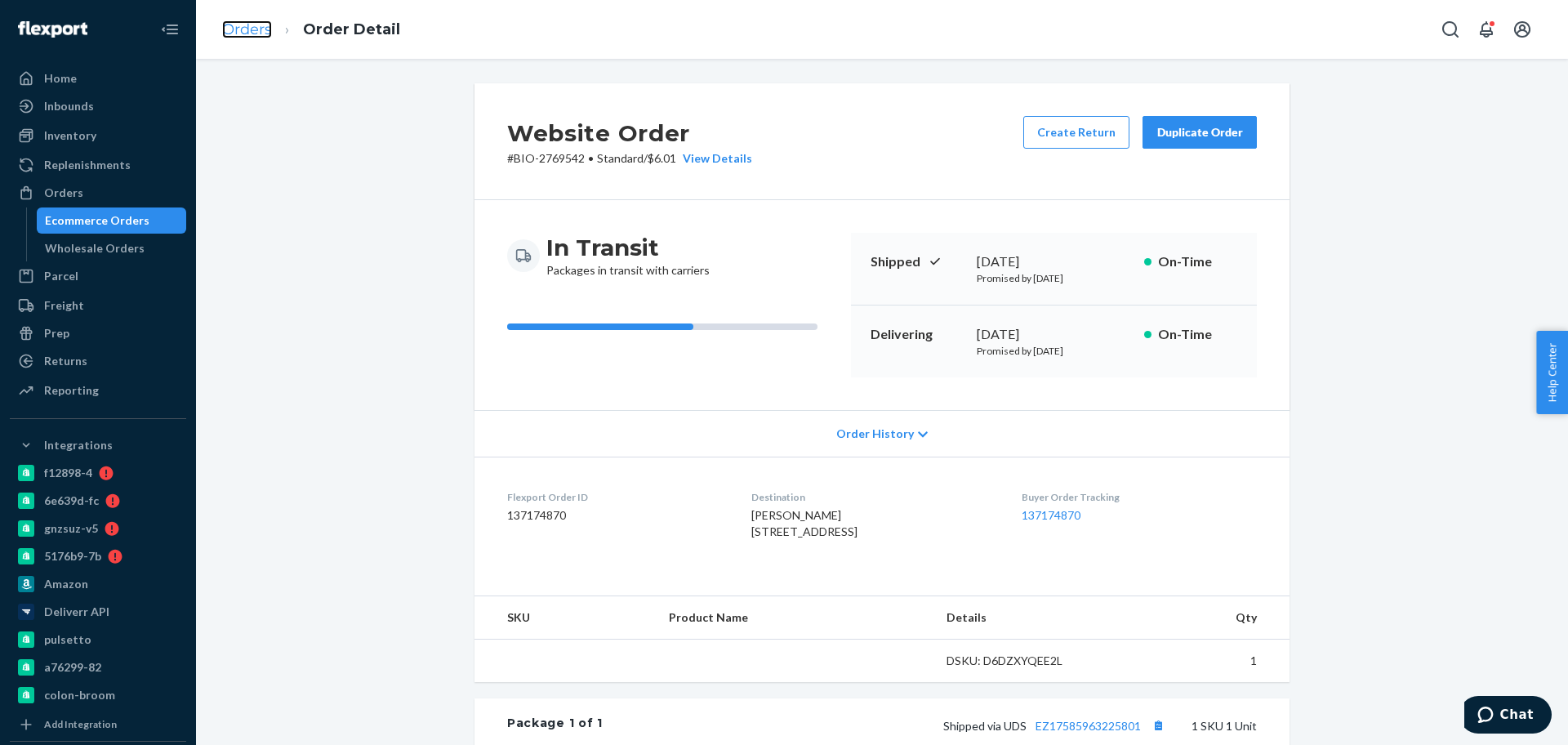
click at [255, 33] on link "Orders" at bounding box center [247, 29] width 50 height 18
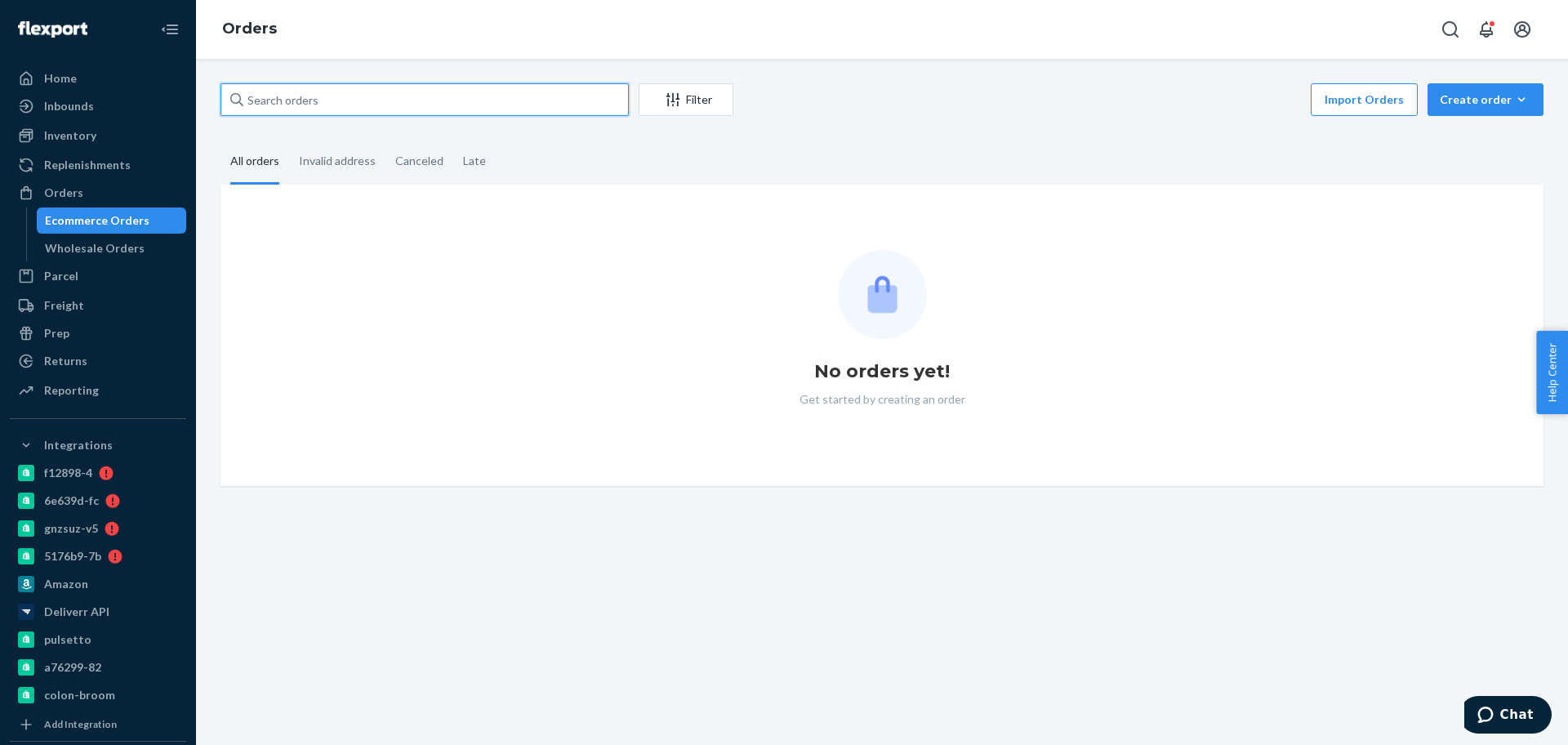
click at [357, 103] on input "text" at bounding box center [425, 99] width 409 height 33
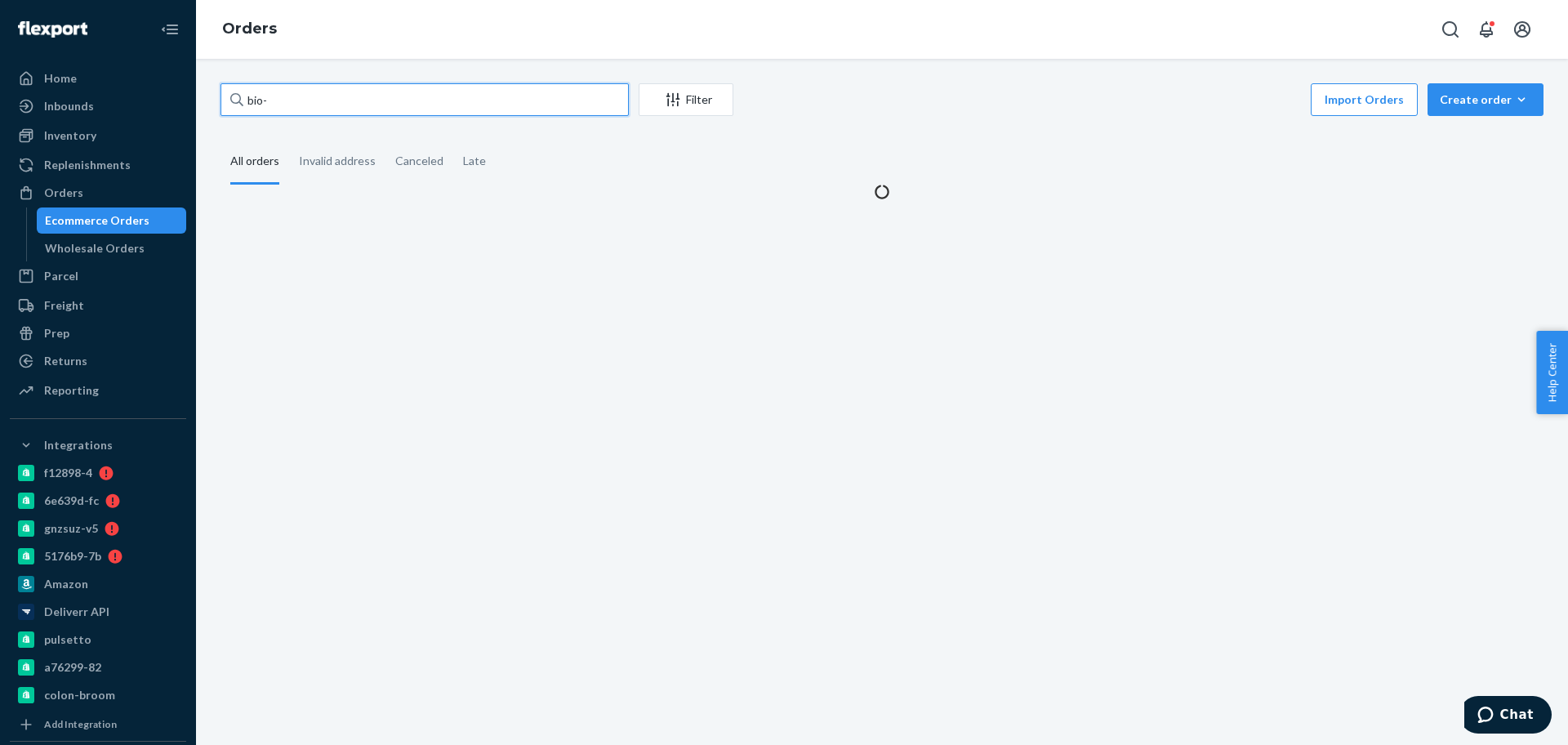
paste input "2776405"
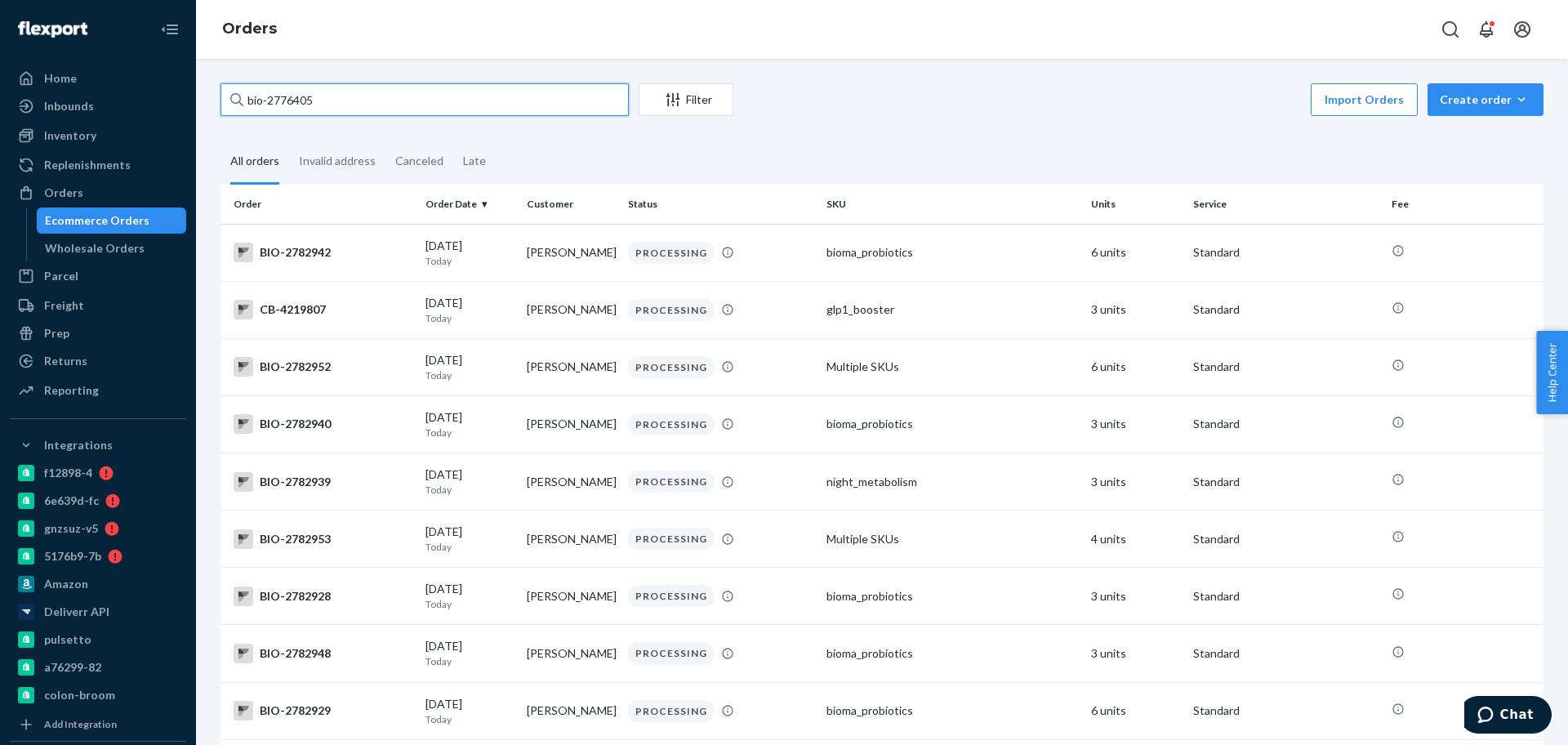
click at [268, 95] on input "bio-2776405" at bounding box center [425, 99] width 409 height 33
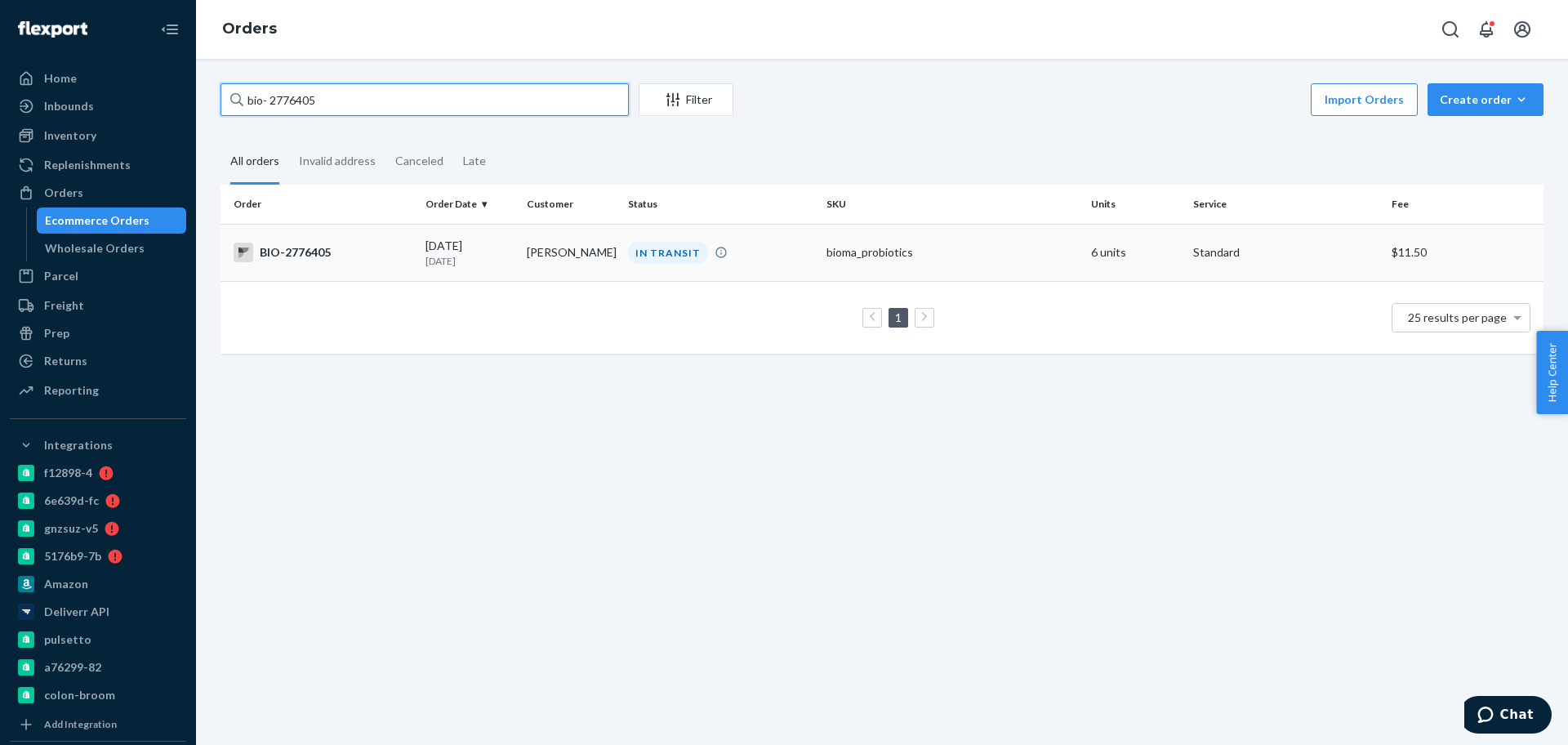
type input "bio- 2776405"
click at [383, 247] on div "BIO-2776405" at bounding box center [322, 252] width 179 height 20
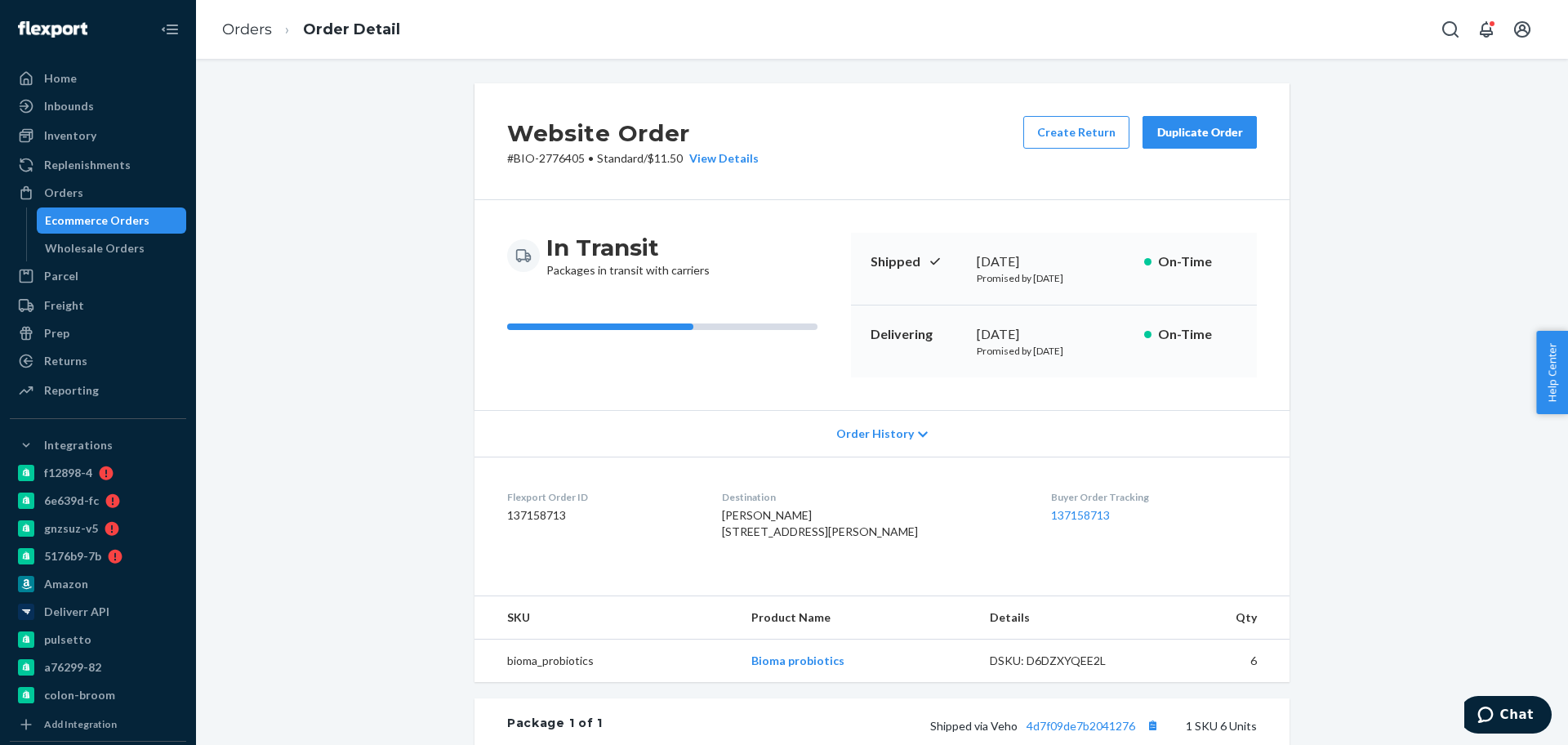
click at [564, 158] on p "# BIO-2776405 • Standard / $11.50 View Details" at bounding box center [633, 158] width 251 height 16
click at [570, 156] on p "# BIO-2776405 • Standard / $11.50 View Details" at bounding box center [633, 158] width 251 height 16
copy p "2776405"
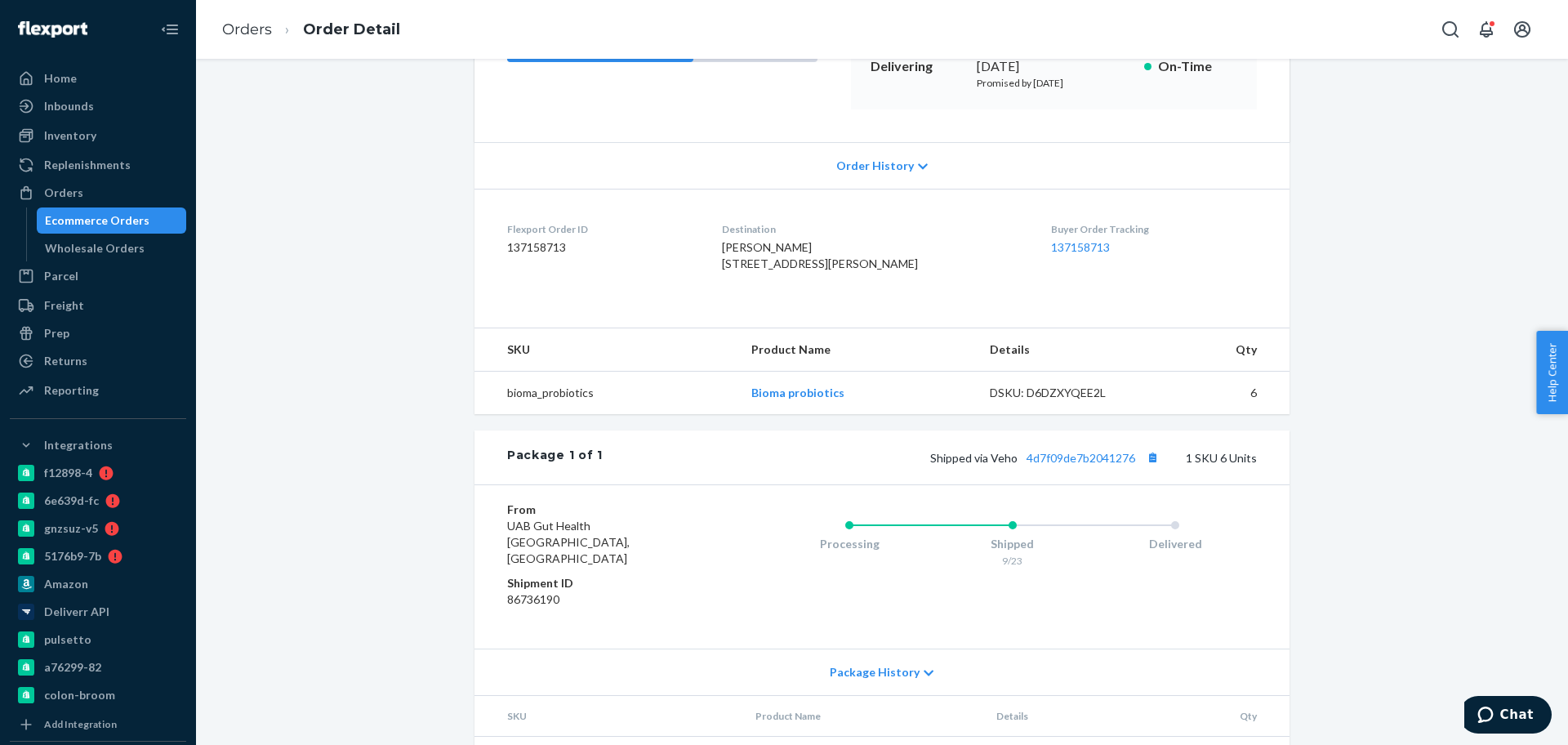
scroll to position [306, 0]
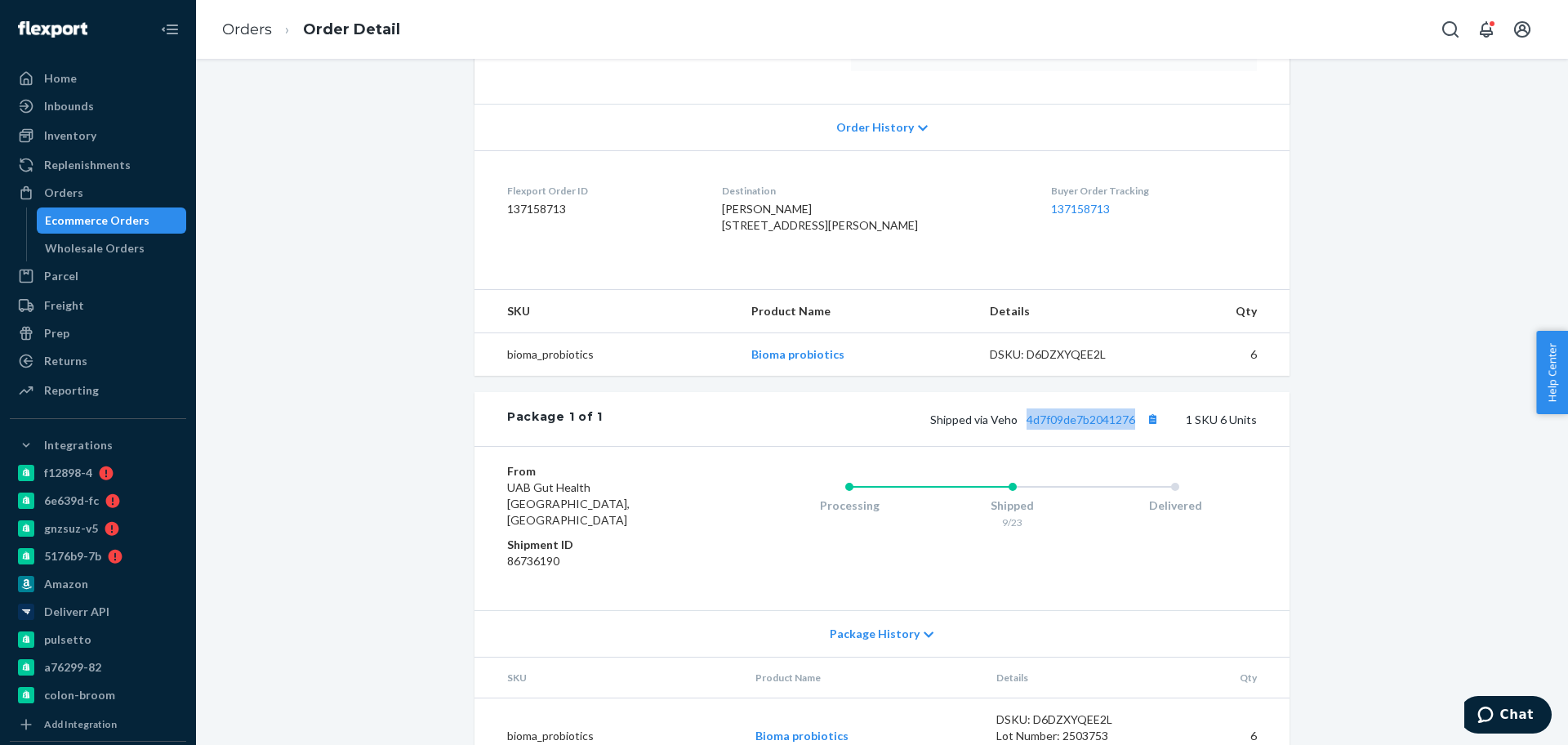
drag, startPoint x: 1020, startPoint y: 466, endPoint x: 1138, endPoint y: 470, distance: 118.1
click at [1138, 446] on div "Package 1 of 1 Shipped via Veho 4d7f09de7b2041276 1 SKU 6 Units" at bounding box center [881, 419] width 815 height 54
copy link "4d7f09de7b2041276"
click at [256, 27] on link "Orders" at bounding box center [247, 29] width 50 height 18
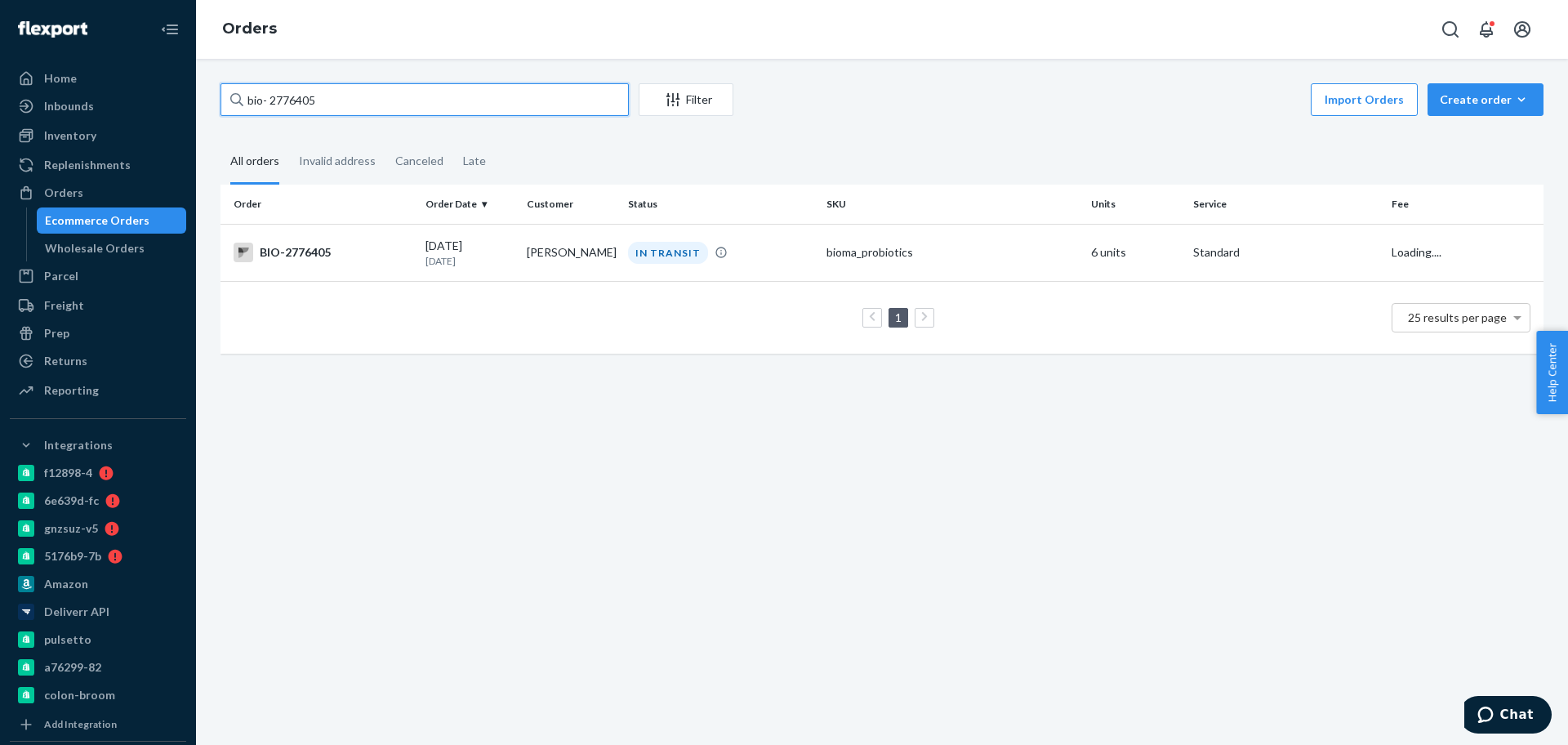
click at [351, 93] on input "bio- 2776405" at bounding box center [425, 99] width 409 height 33
click at [352, 93] on input "bio- 2776405" at bounding box center [425, 99] width 409 height 33
paste input "69230"
type input "bio- 2769230"
click at [407, 258] on div "BIO-2769230" at bounding box center [322, 252] width 179 height 20
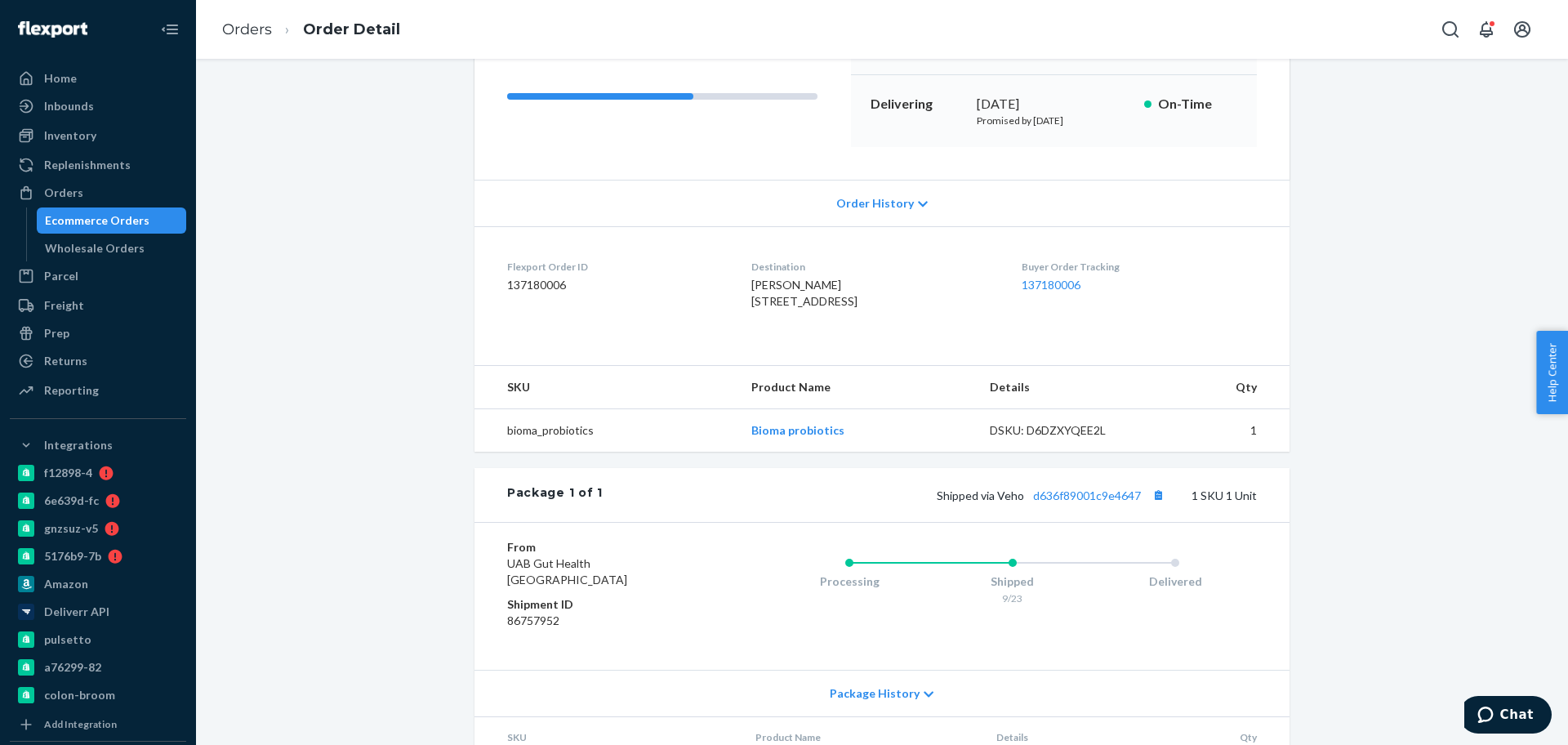
scroll to position [371, 0]
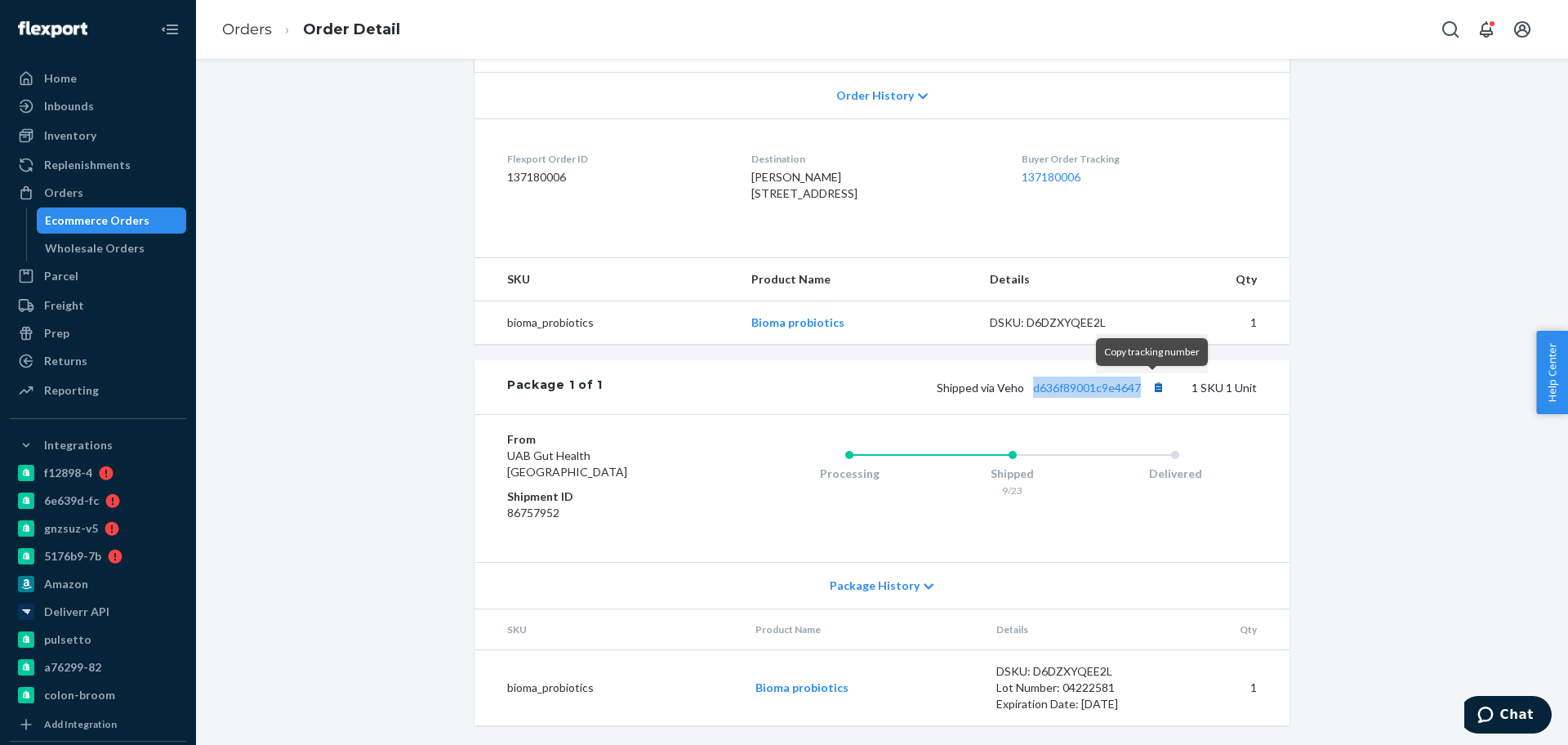
drag, startPoint x: 1022, startPoint y: 387, endPoint x: 1150, endPoint y: 393, distance: 128.1
click at [1150, 393] on span "Shipped via Veho d636f89001c9e4647" at bounding box center [1052, 387] width 232 height 14
copy link "d636f89001c9e4647"
click at [256, 31] on link "Orders" at bounding box center [247, 29] width 50 height 18
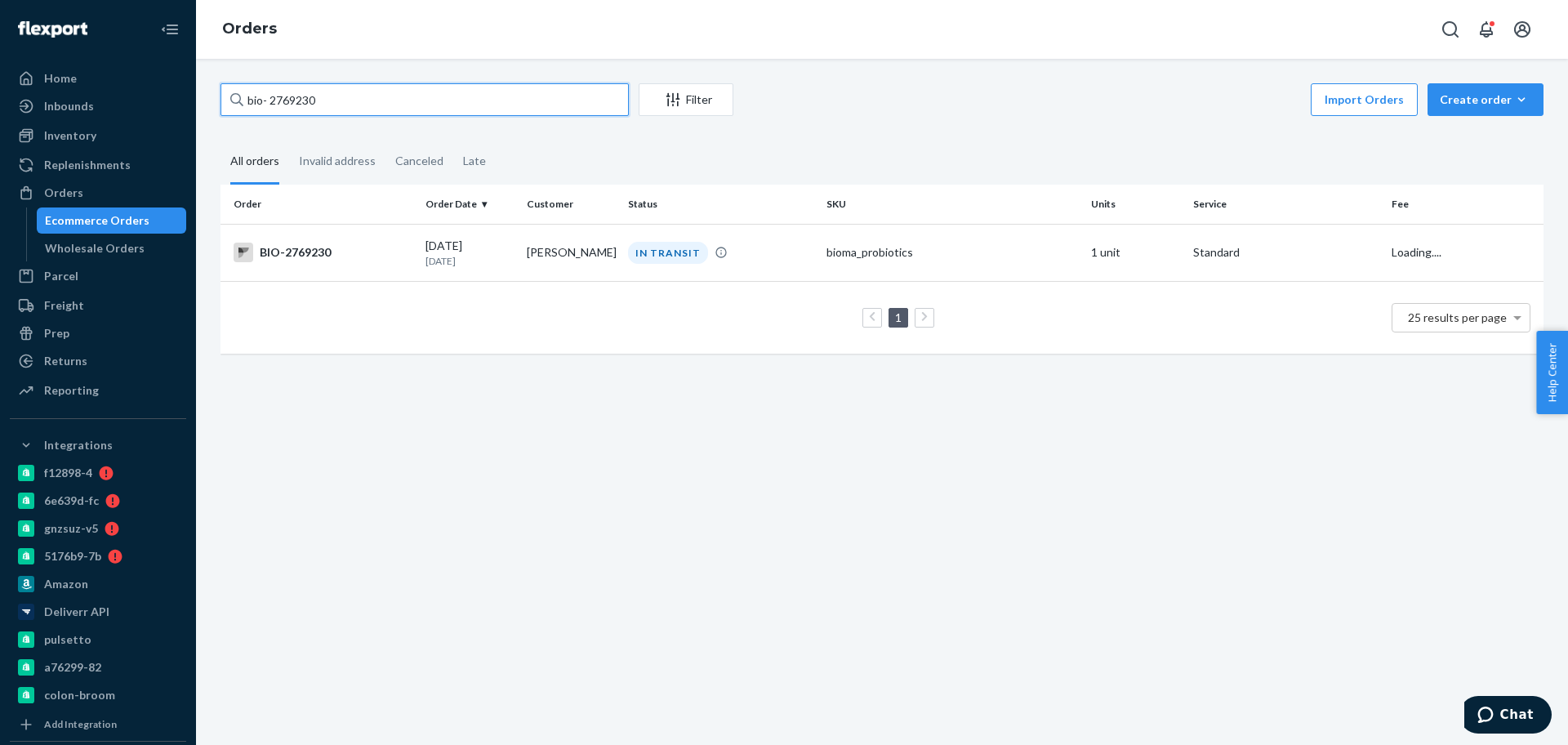
click at [329, 97] on input "bio- 2769230" at bounding box center [425, 99] width 409 height 33
click at [330, 97] on input "bio- 2769230" at bounding box center [425, 99] width 409 height 33
paste input "788"
type input "bio- 2769788"
click at [512, 247] on td "09/23/2025 1 day ago" at bounding box center [469, 252] width 101 height 57
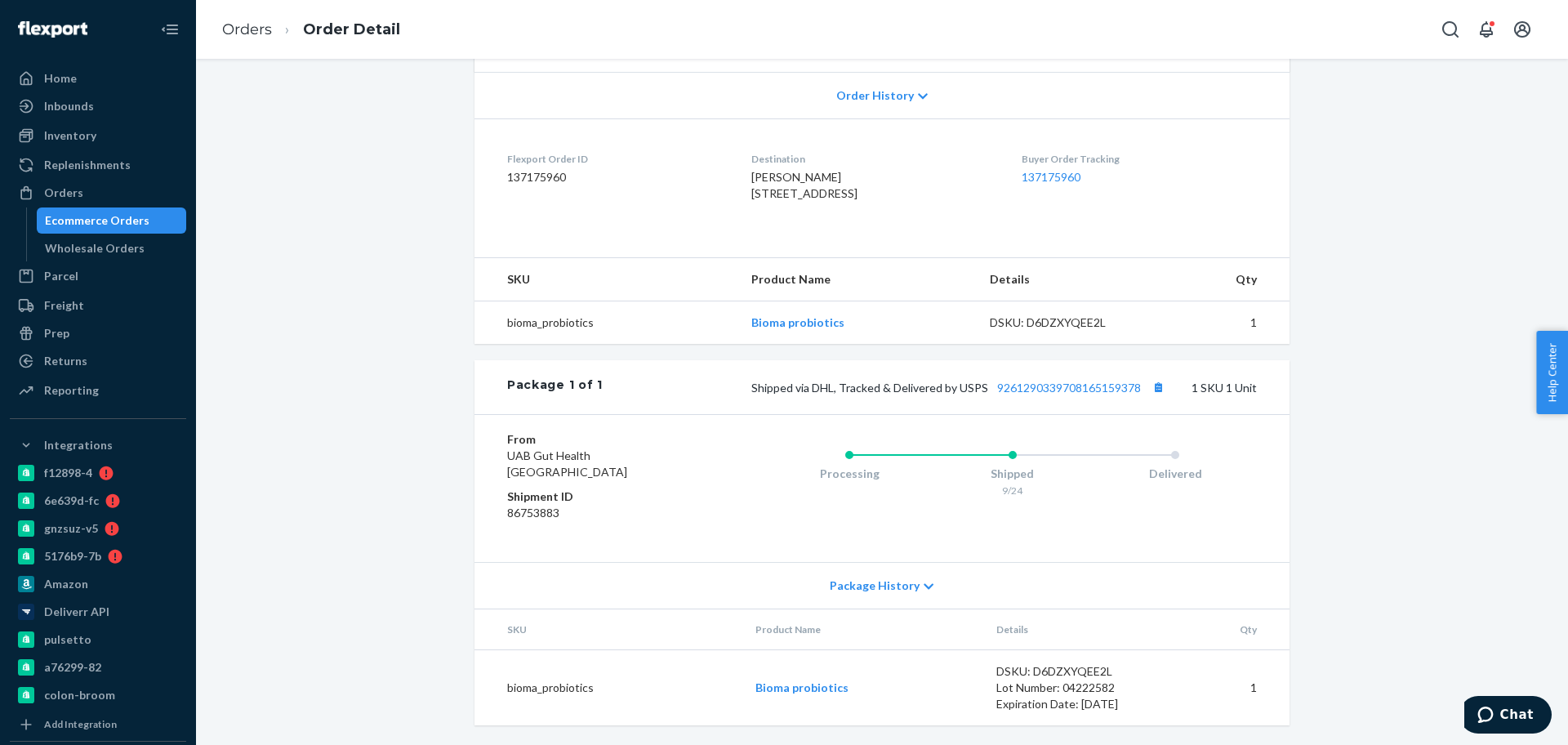
scroll to position [371, 0]
drag, startPoint x: 987, startPoint y: 397, endPoint x: 1137, endPoint y: 405, distance: 150.2
click at [1137, 405] on div "Package 1 of 1 Shipped via DHL, Tracked & Delivered by USPS 9261290339708165159…" at bounding box center [881, 387] width 815 height 54
copy link "9261290339708165159378"
